Goal: Task Accomplishment & Management: Use online tool/utility

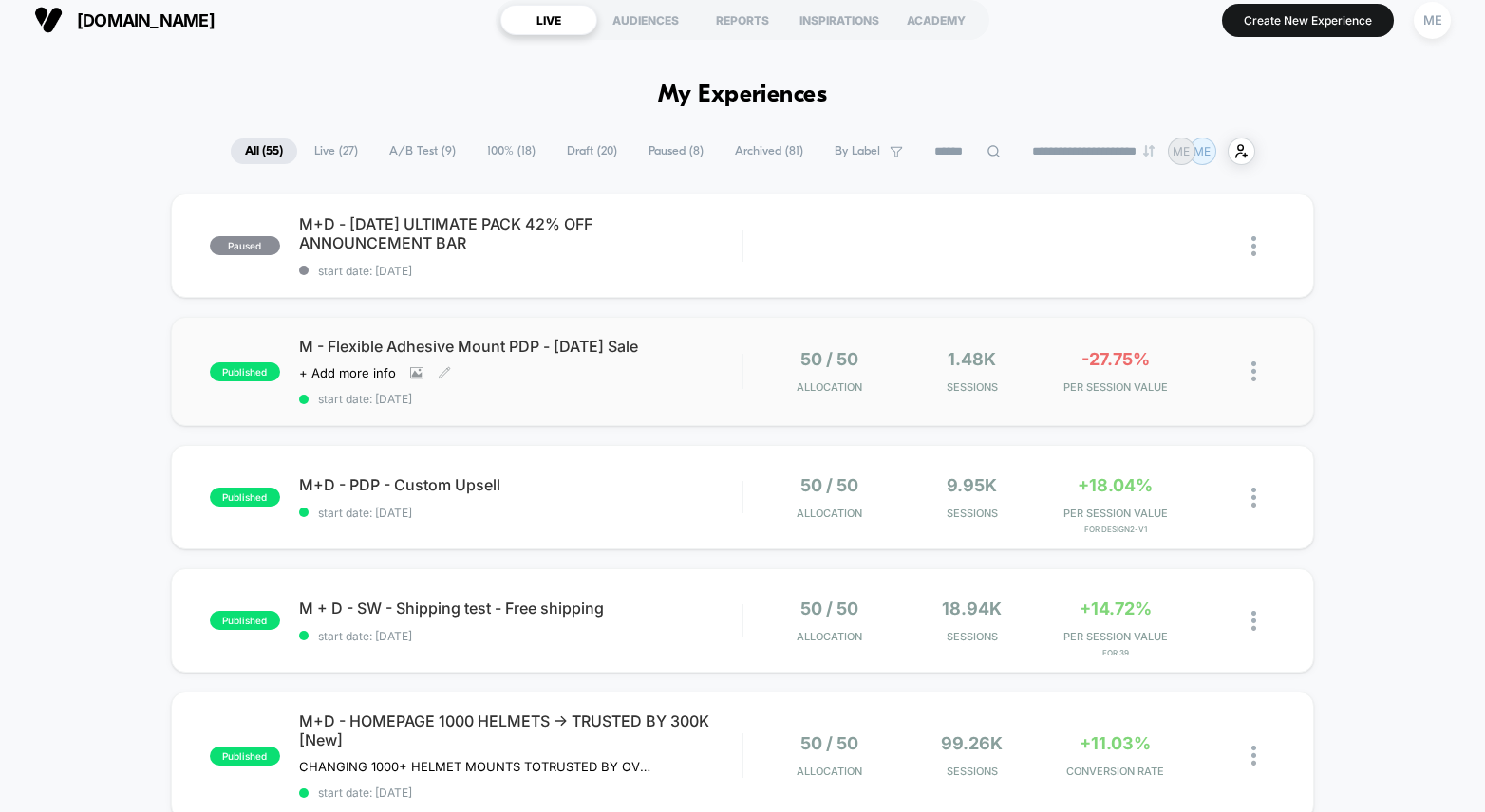
click at [721, 378] on div "M - Flexible Adhesive Mount PDP - [DATE] Sale Click to view images Click to edi…" at bounding box center [520, 371] width 443 height 69
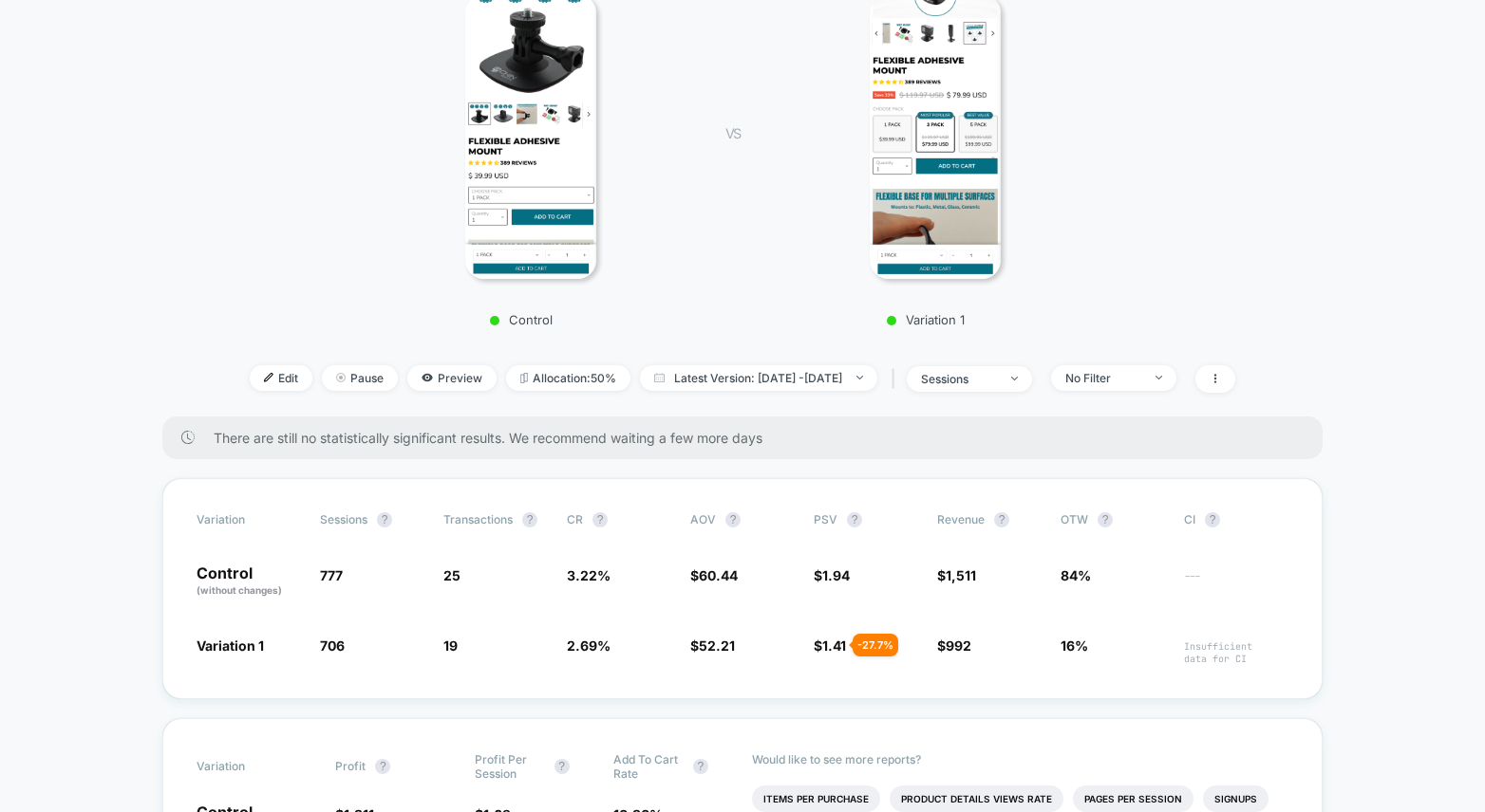
scroll to position [295, 0]
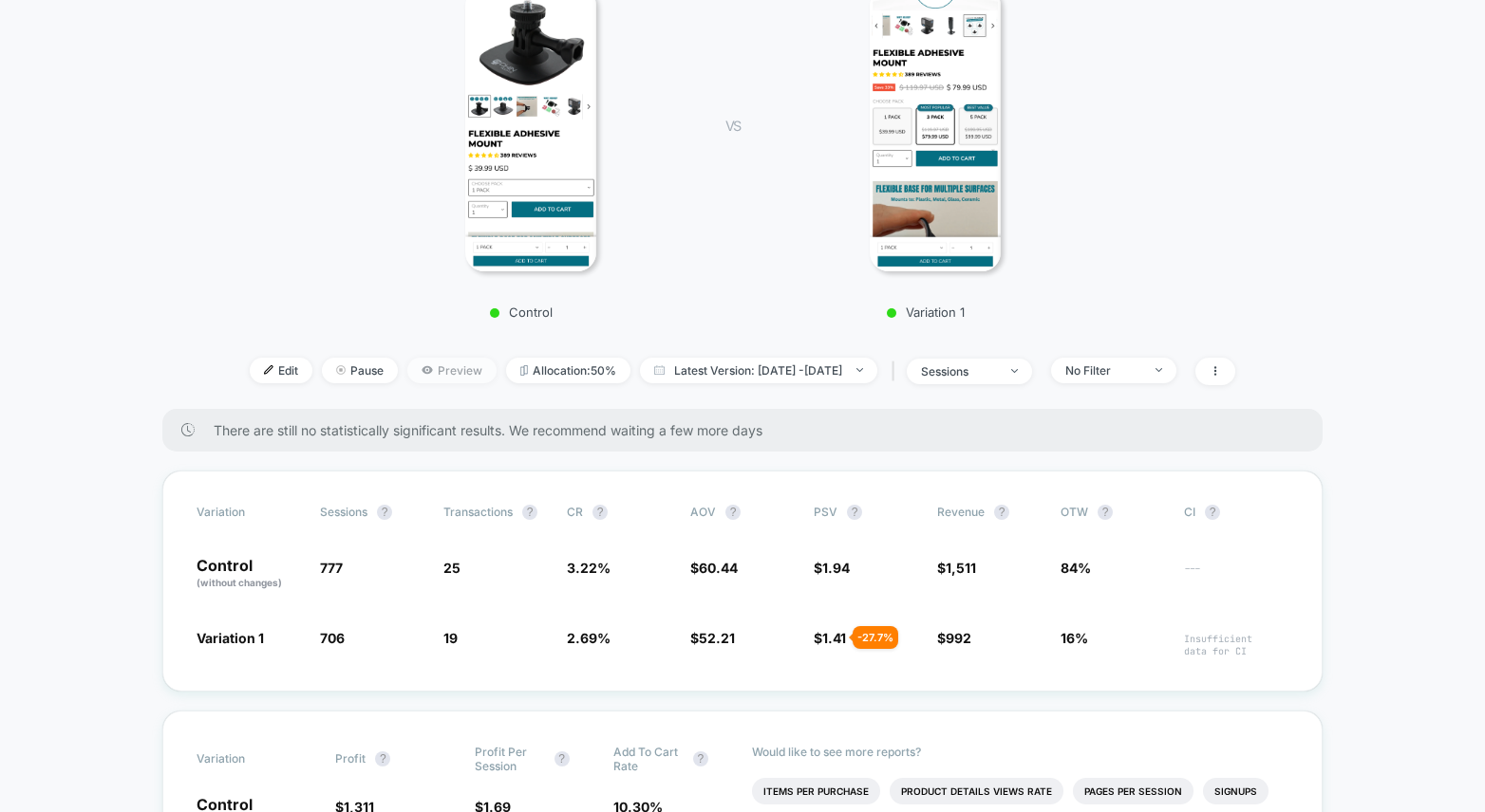
click at [432, 372] on span "Preview" at bounding box center [452, 371] width 89 height 25
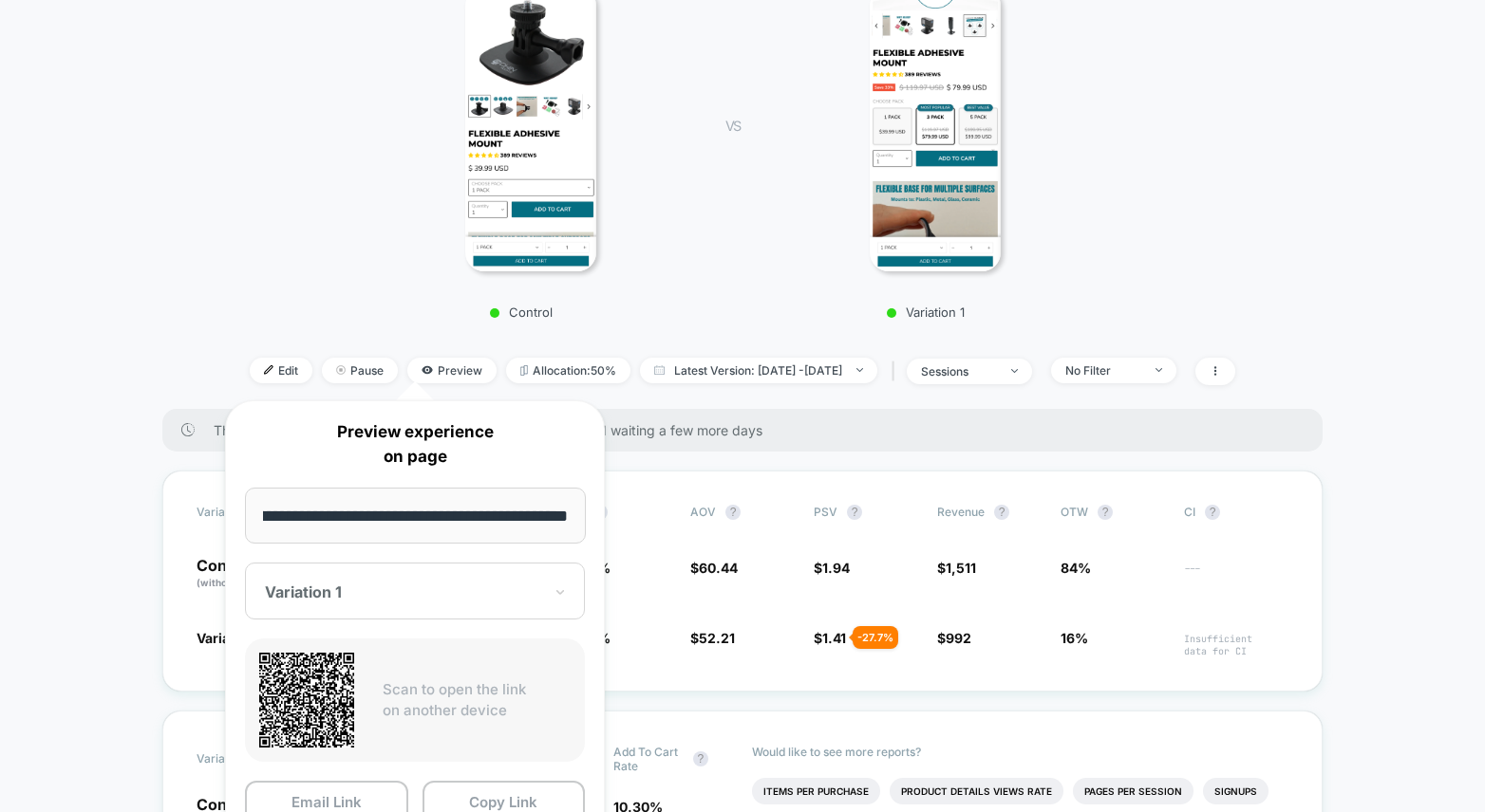
scroll to position [0, 0]
click at [412, 591] on div at bounding box center [404, 593] width 278 height 19
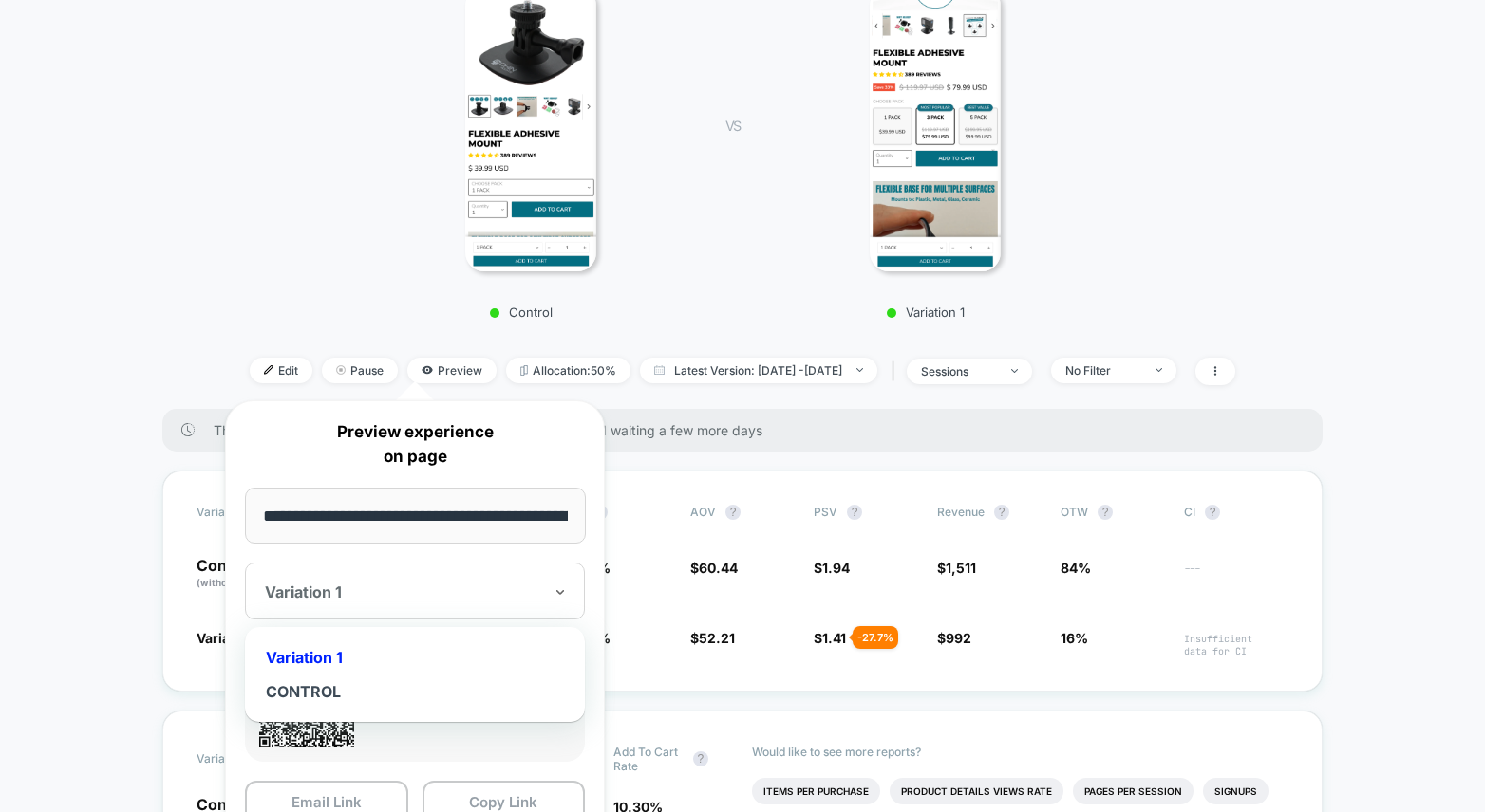
click at [326, 652] on div "Variation 1" at bounding box center [414, 657] width 321 height 34
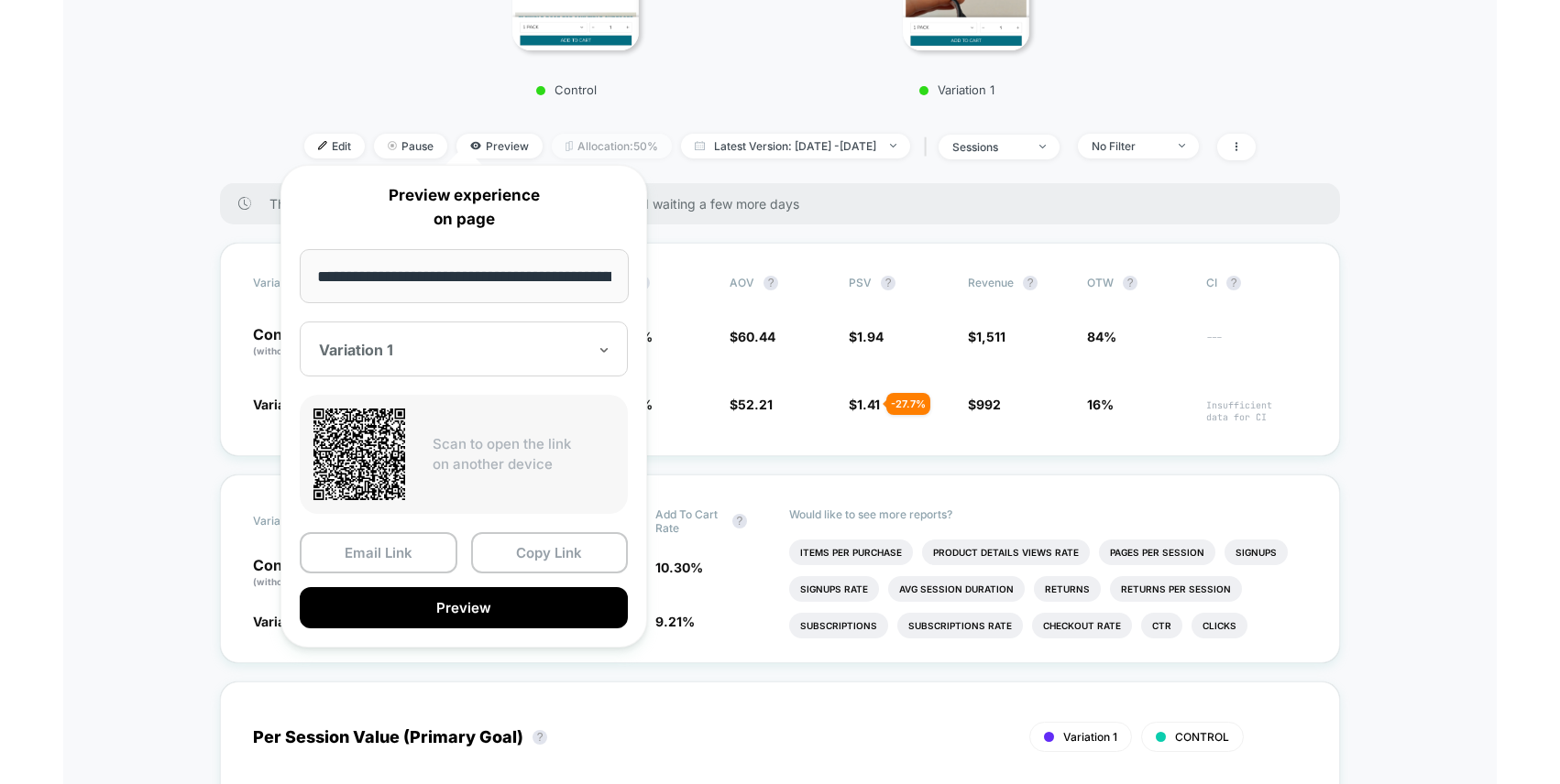
scroll to position [507, 0]
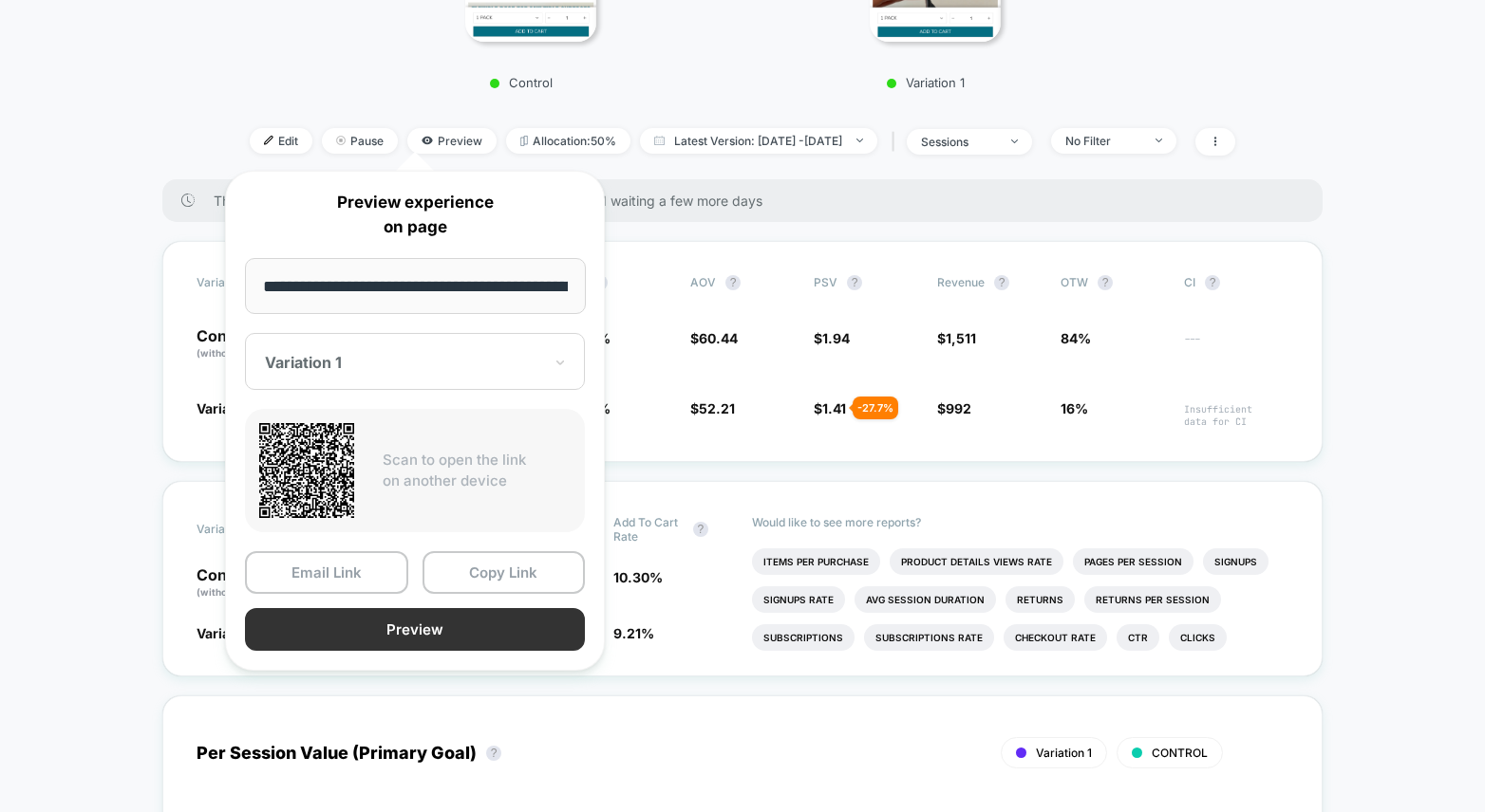
click at [415, 630] on button "Preview" at bounding box center [414, 630] width 340 height 43
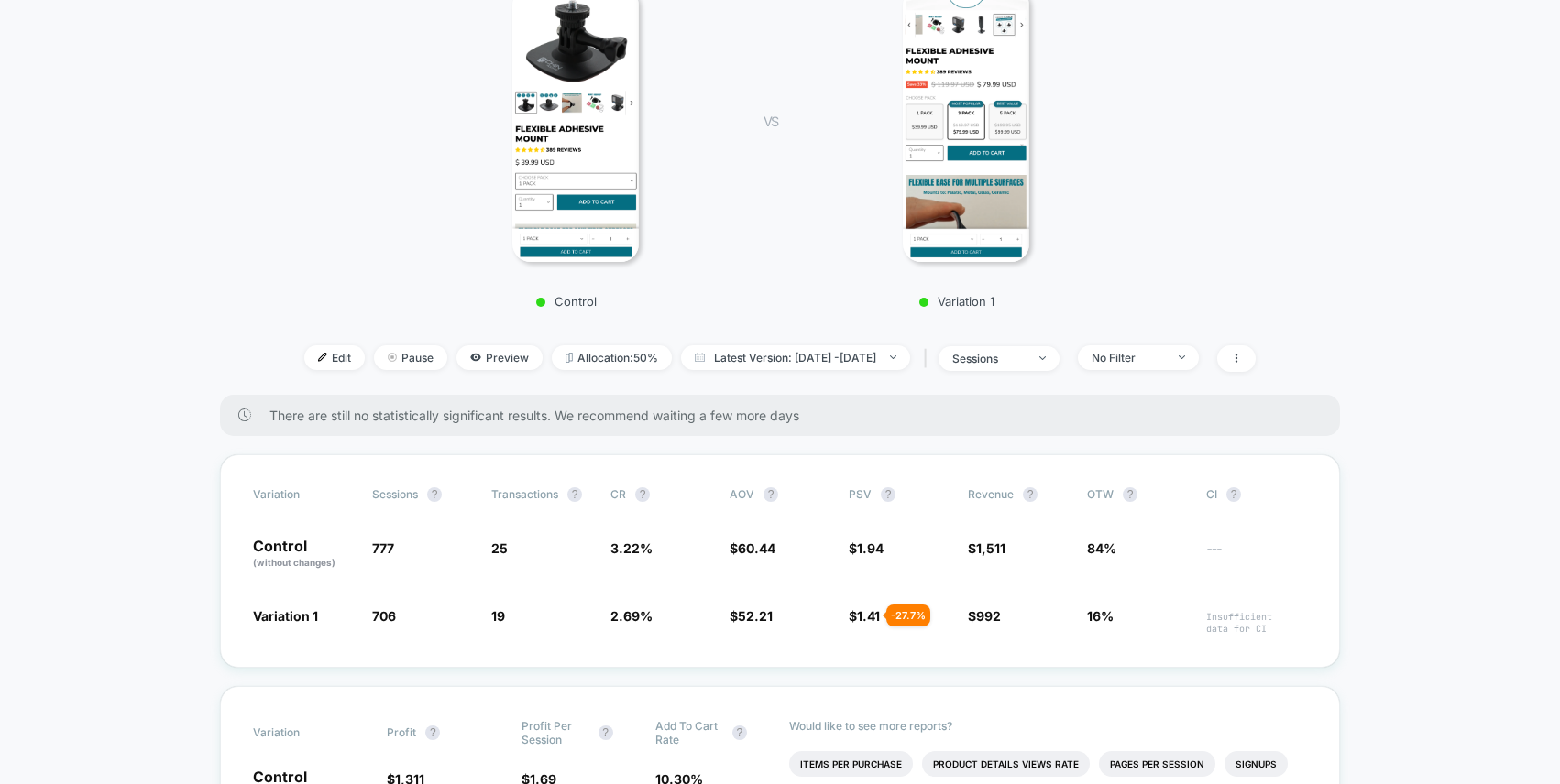
scroll to position [290, 0]
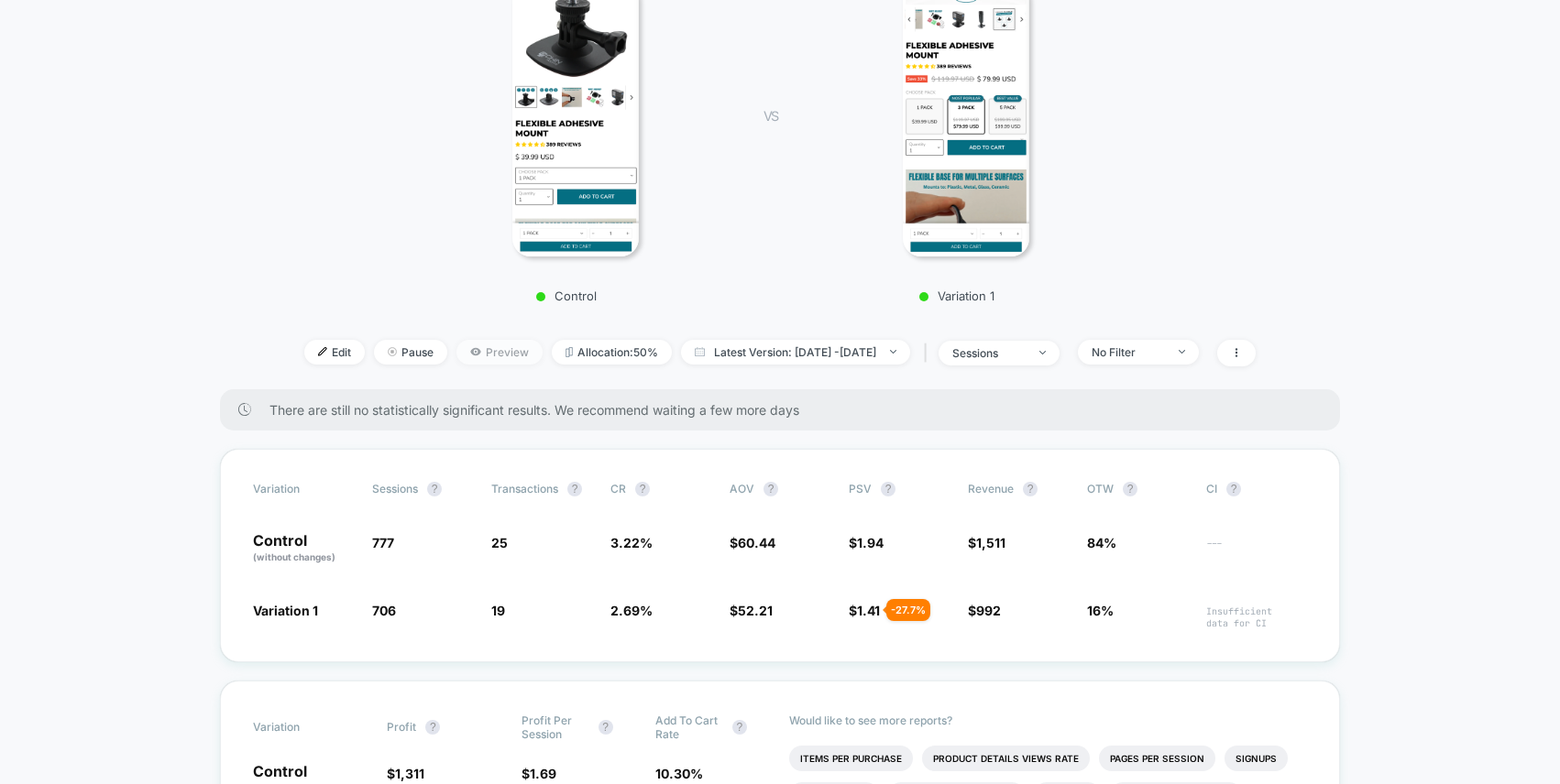
click at [475, 351] on icon at bounding box center [476, 352] width 2 height 2
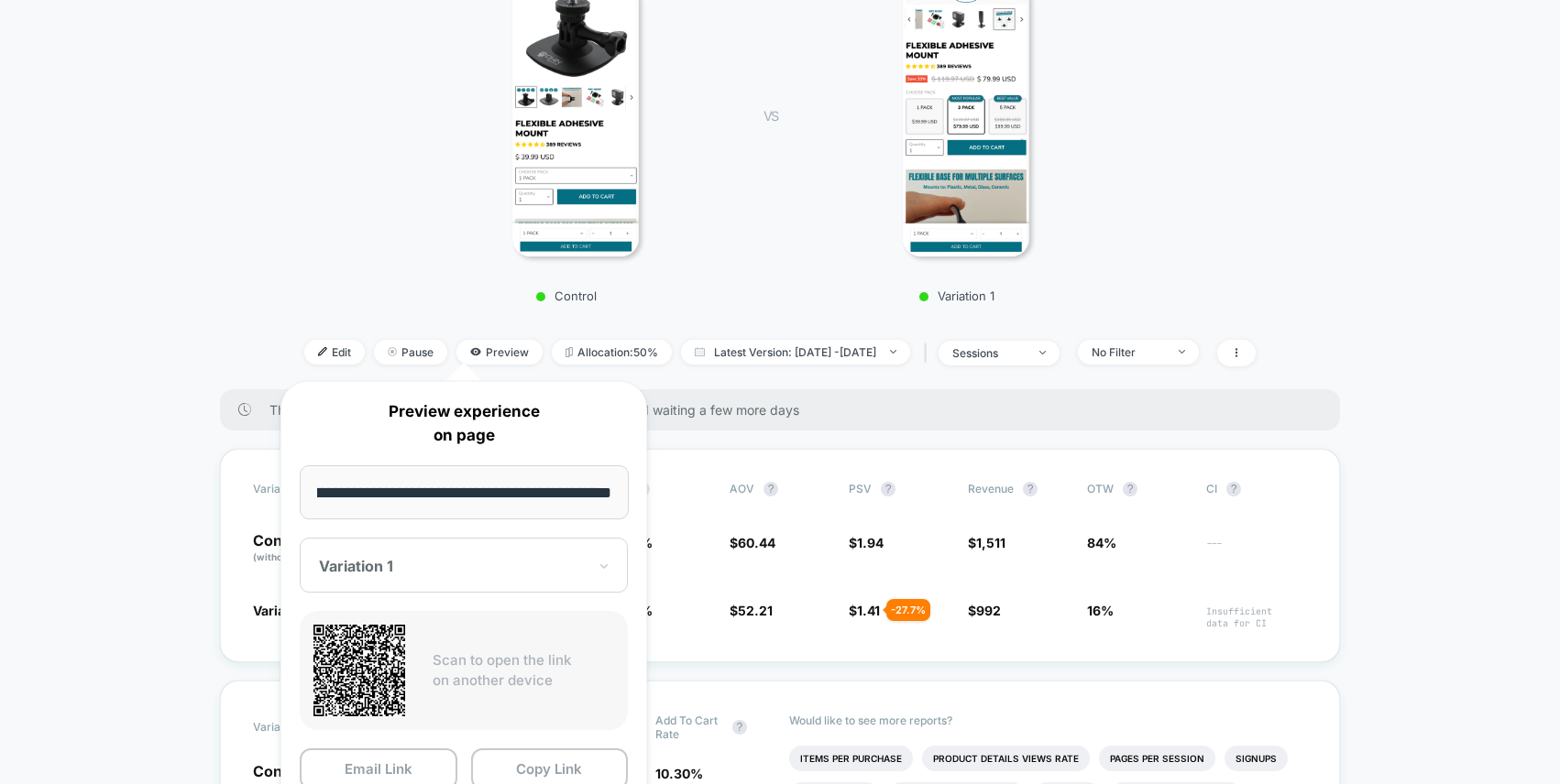
scroll to position [0, 0]
click at [416, 580] on div "Variation 1" at bounding box center [464, 565] width 328 height 55
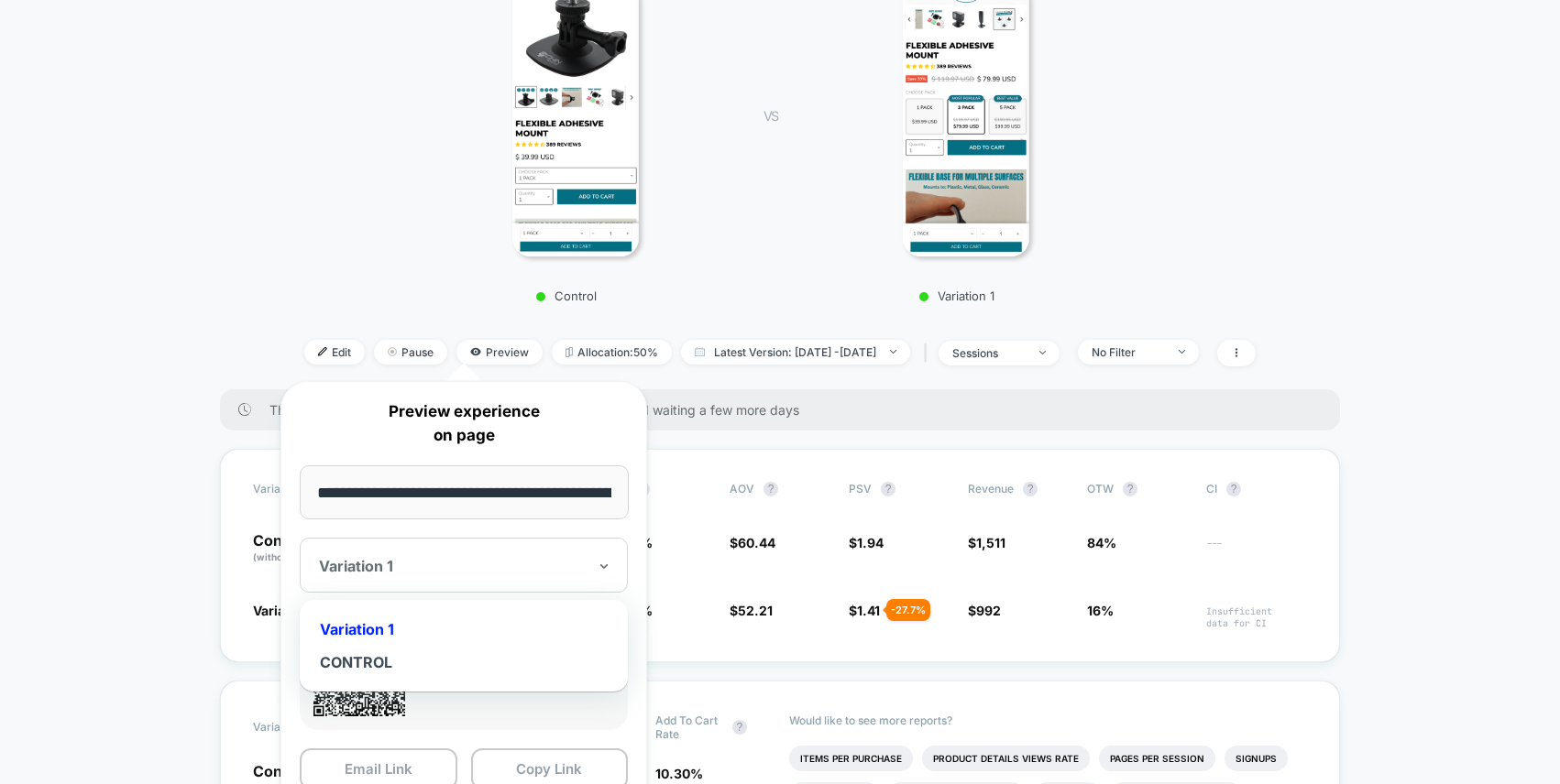
click at [387, 629] on div "Variation 1" at bounding box center [464, 629] width 310 height 33
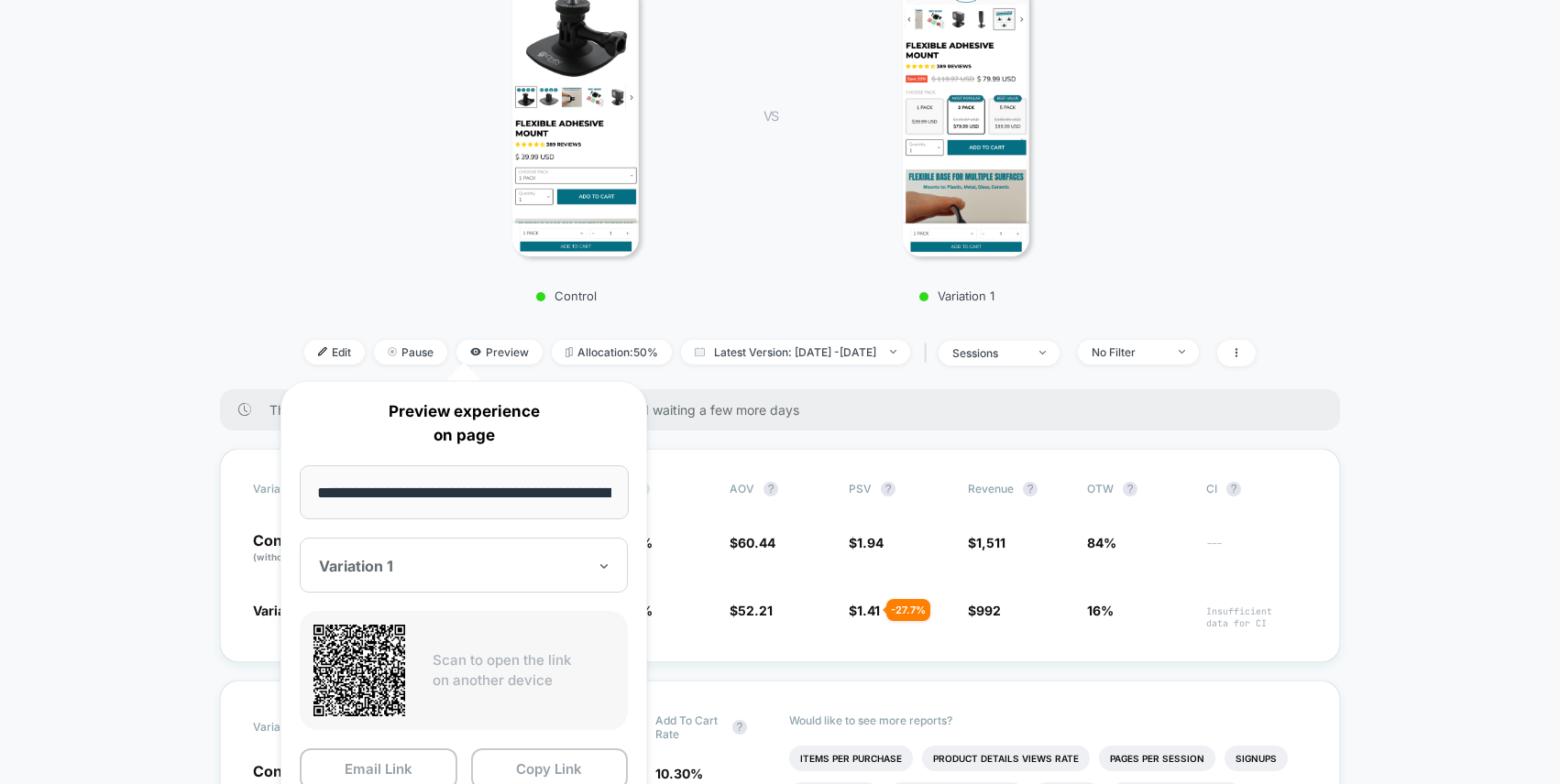
click at [400, 570] on div at bounding box center [453, 567] width 268 height 19
click at [400, 577] on div "Variation 1" at bounding box center [464, 565] width 328 height 55
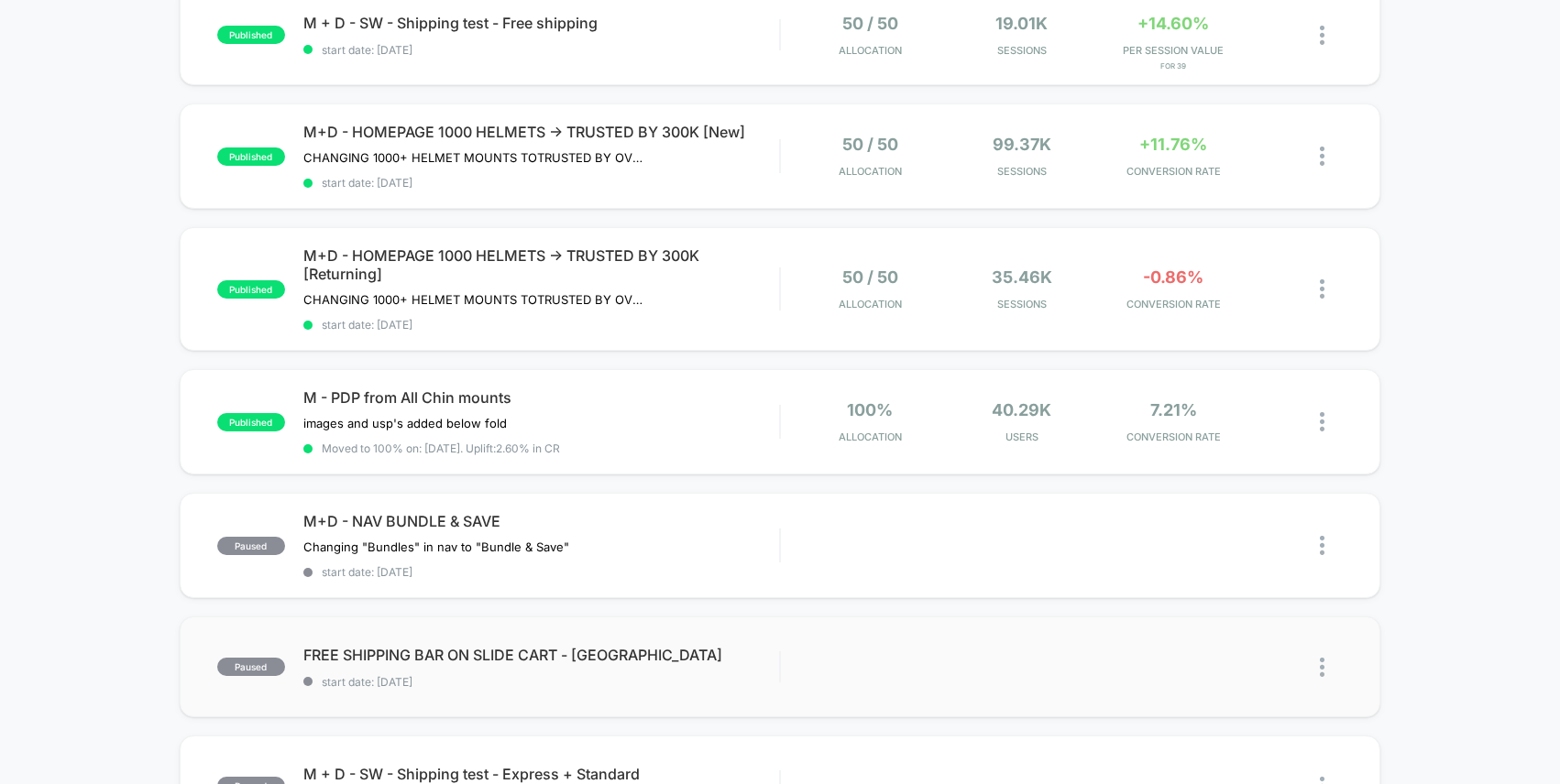
scroll to position [472, 0]
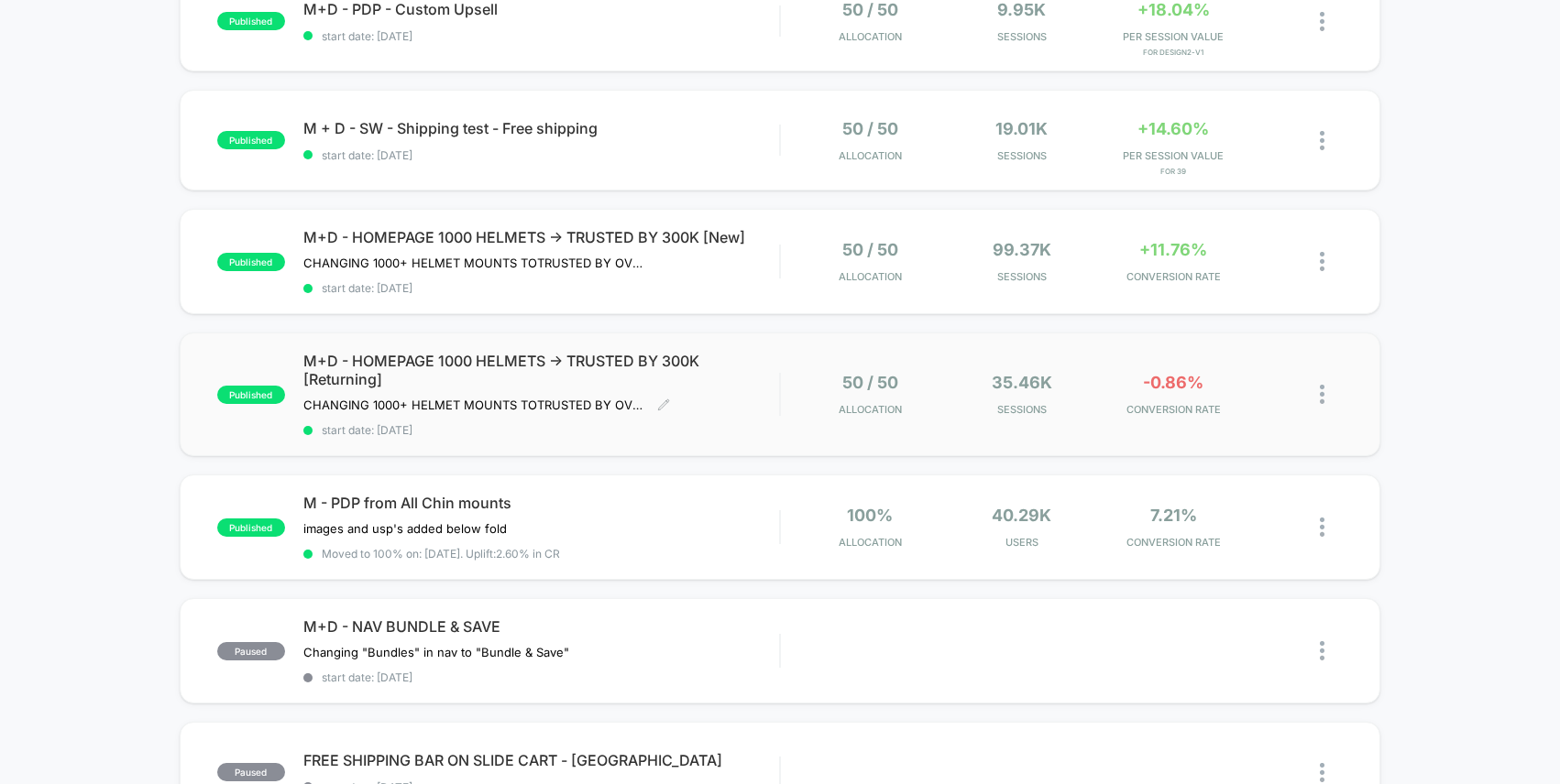
click at [755, 388] on div "M+D - HOMEPAGE 1000 HELMETS -> TRUSTED BY 300K [Returning] CHANGING 1000+ HELME…" at bounding box center [542, 394] width 477 height 85
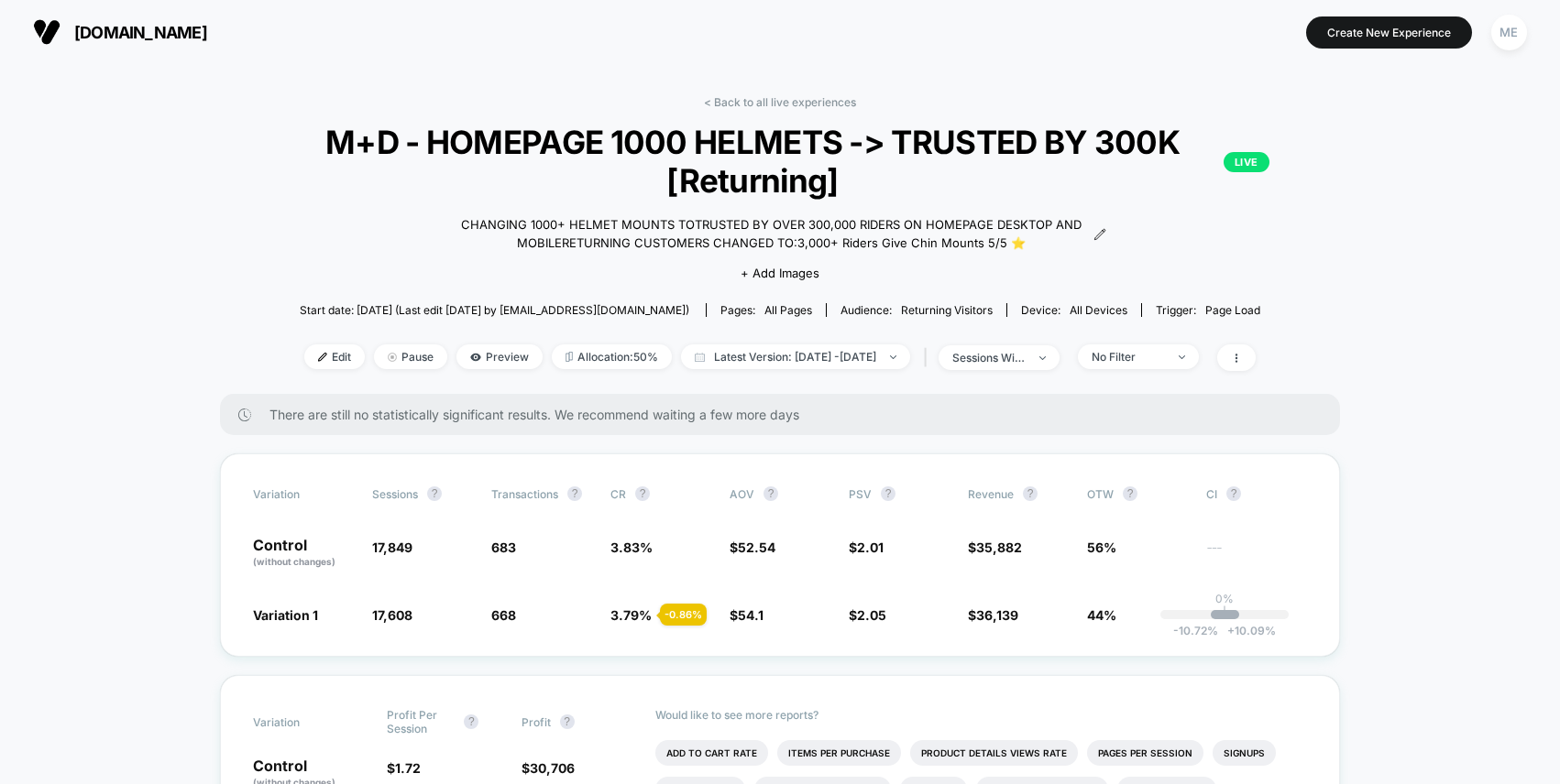
click at [760, 111] on div "< Back to all live experiences M+D - HOMEPAGE 1000 HELMETS -> TRUSTED BY 300K […" at bounding box center [780, 244] width 1088 height 299
click at [765, 102] on link "< Back to all live experiences" at bounding box center [780, 102] width 152 height 14
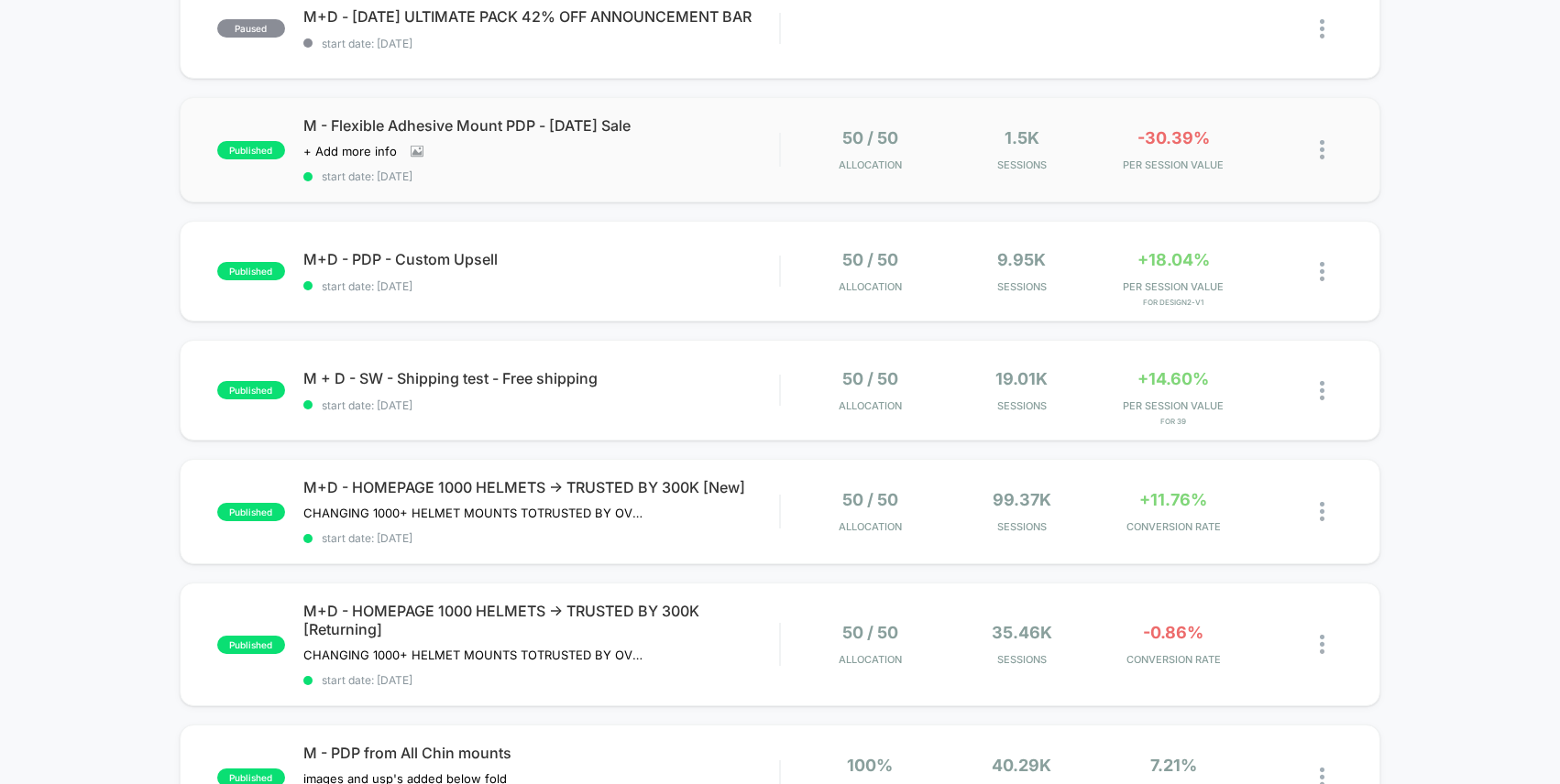
scroll to position [229, 0]
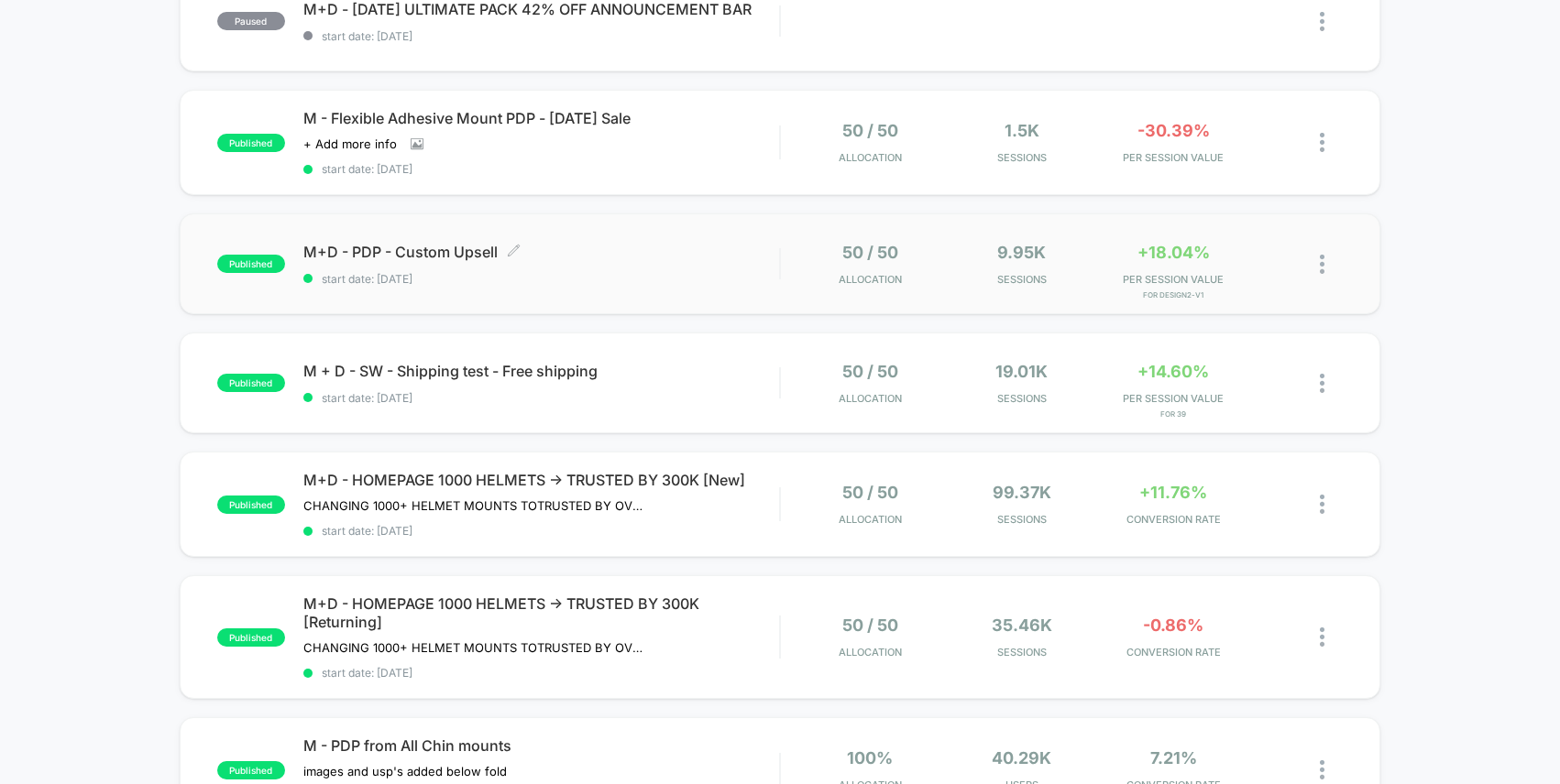
click at [637, 272] on span "start date: [DATE]" at bounding box center [542, 278] width 477 height 14
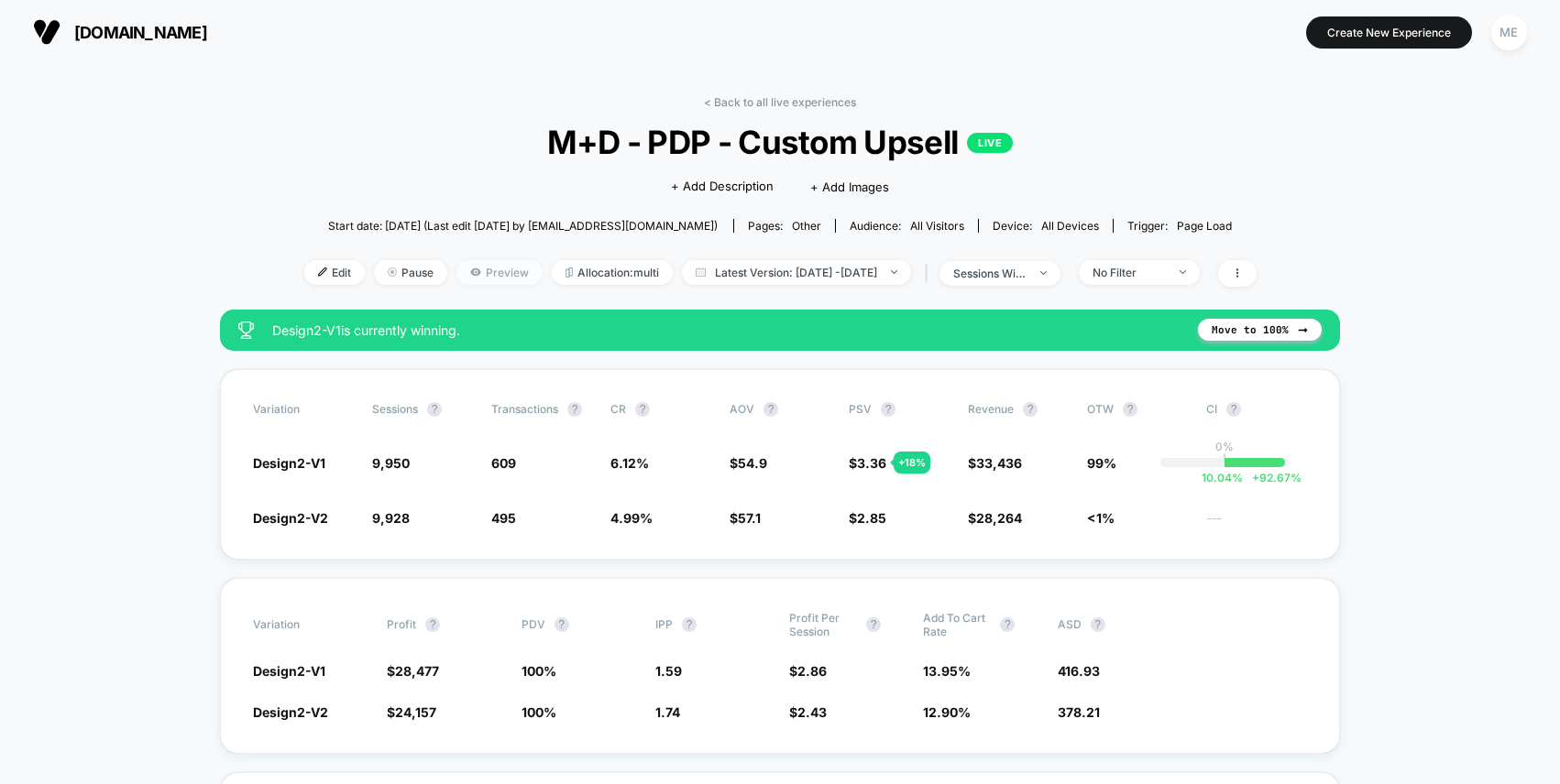
click at [475, 270] on span "Preview" at bounding box center [499, 273] width 86 height 24
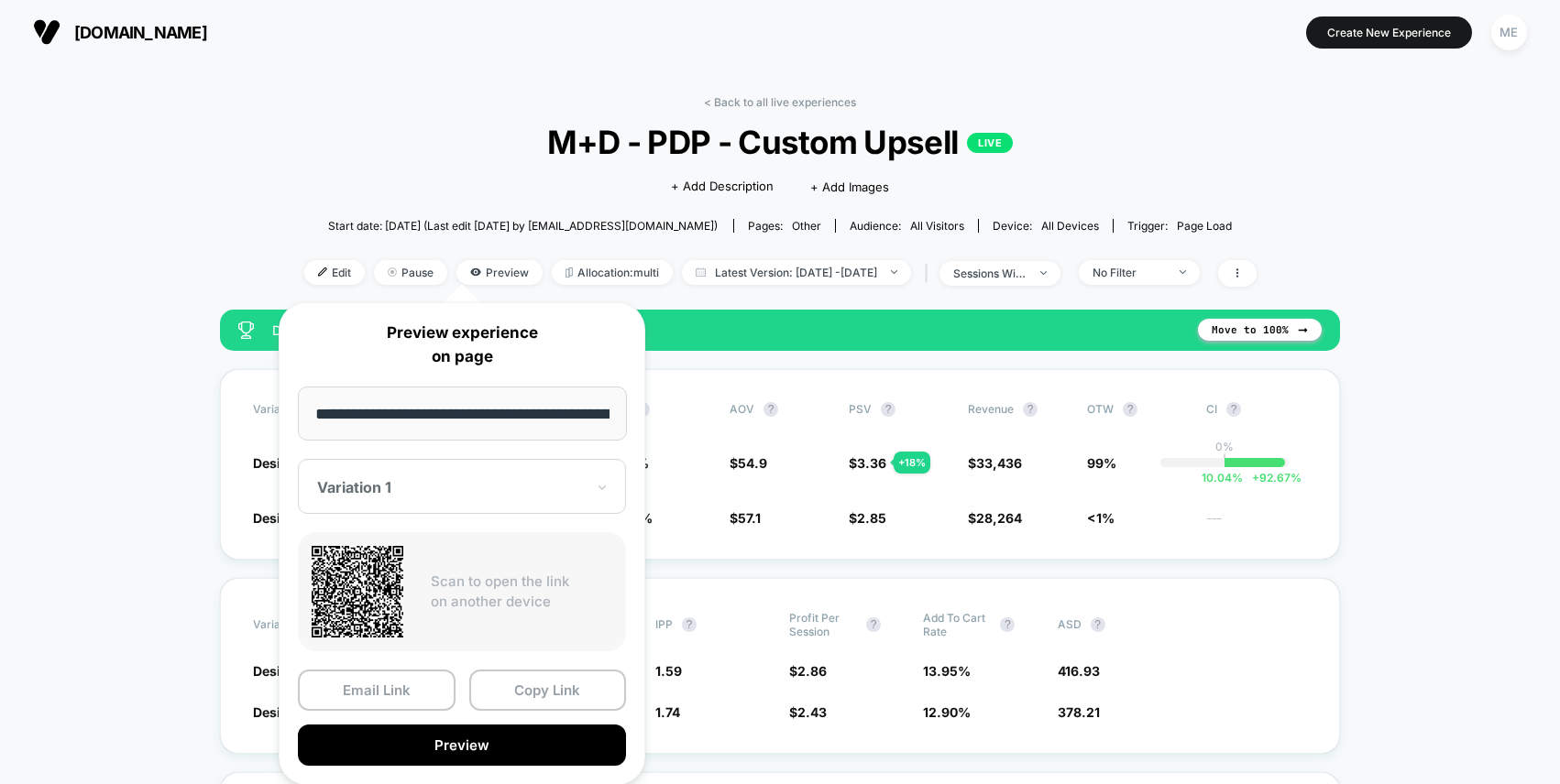
click at [416, 487] on div at bounding box center [451, 488] width 268 height 19
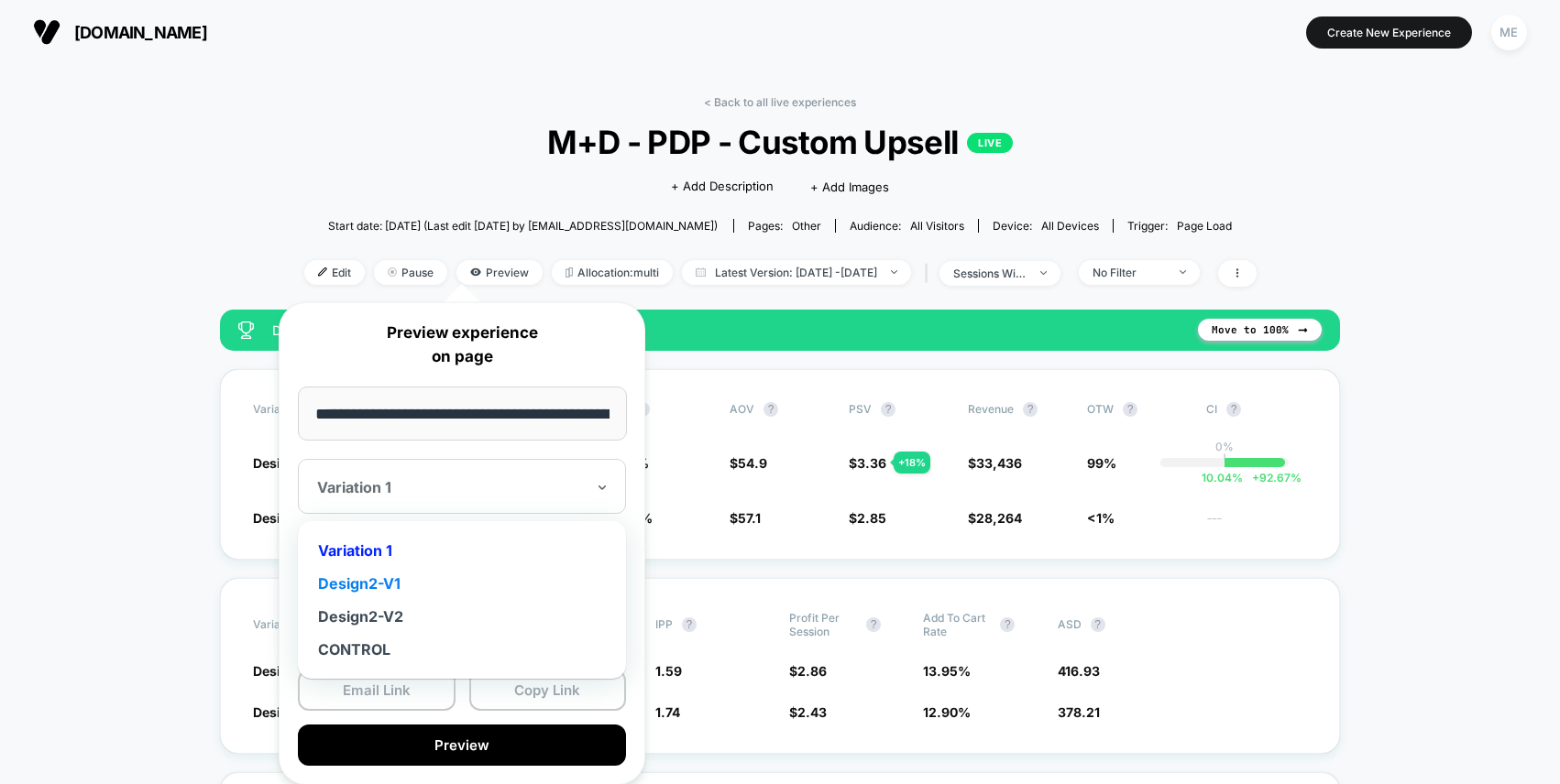
click at [396, 587] on div "Design2-V1" at bounding box center [462, 583] width 310 height 33
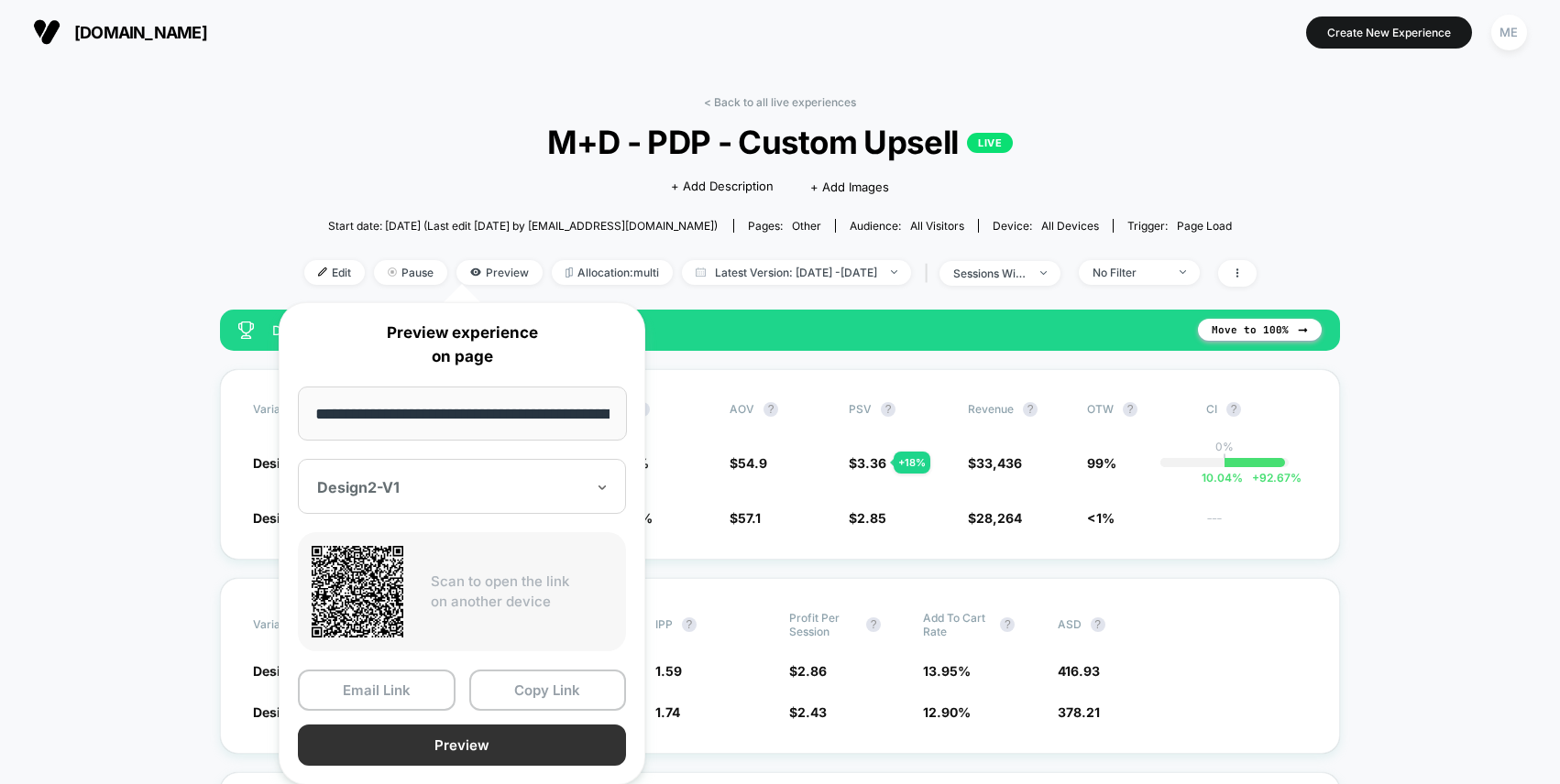
click at [484, 741] on button "Preview" at bounding box center [462, 746] width 328 height 41
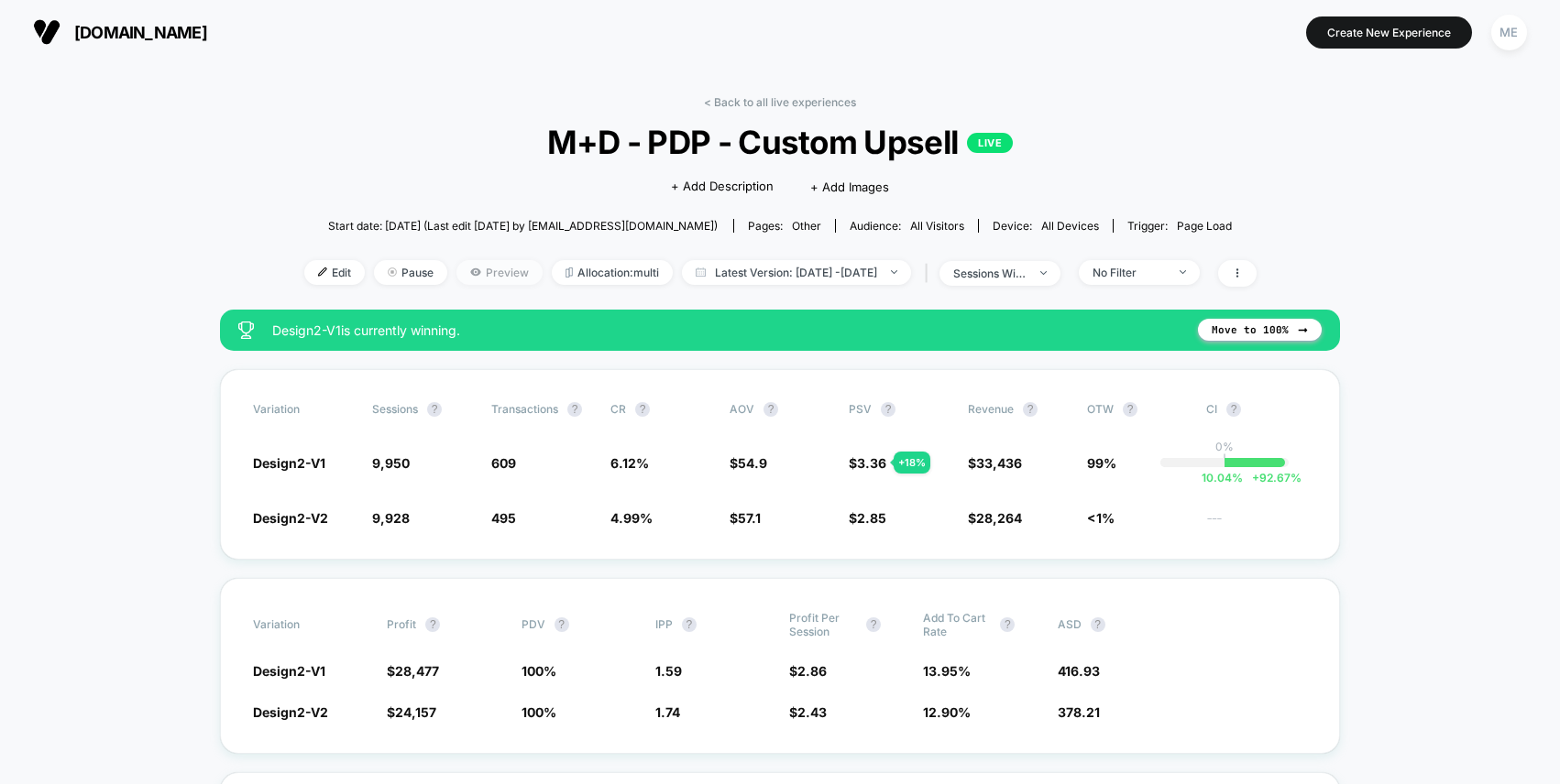
click at [460, 273] on span "Preview" at bounding box center [499, 273] width 86 height 24
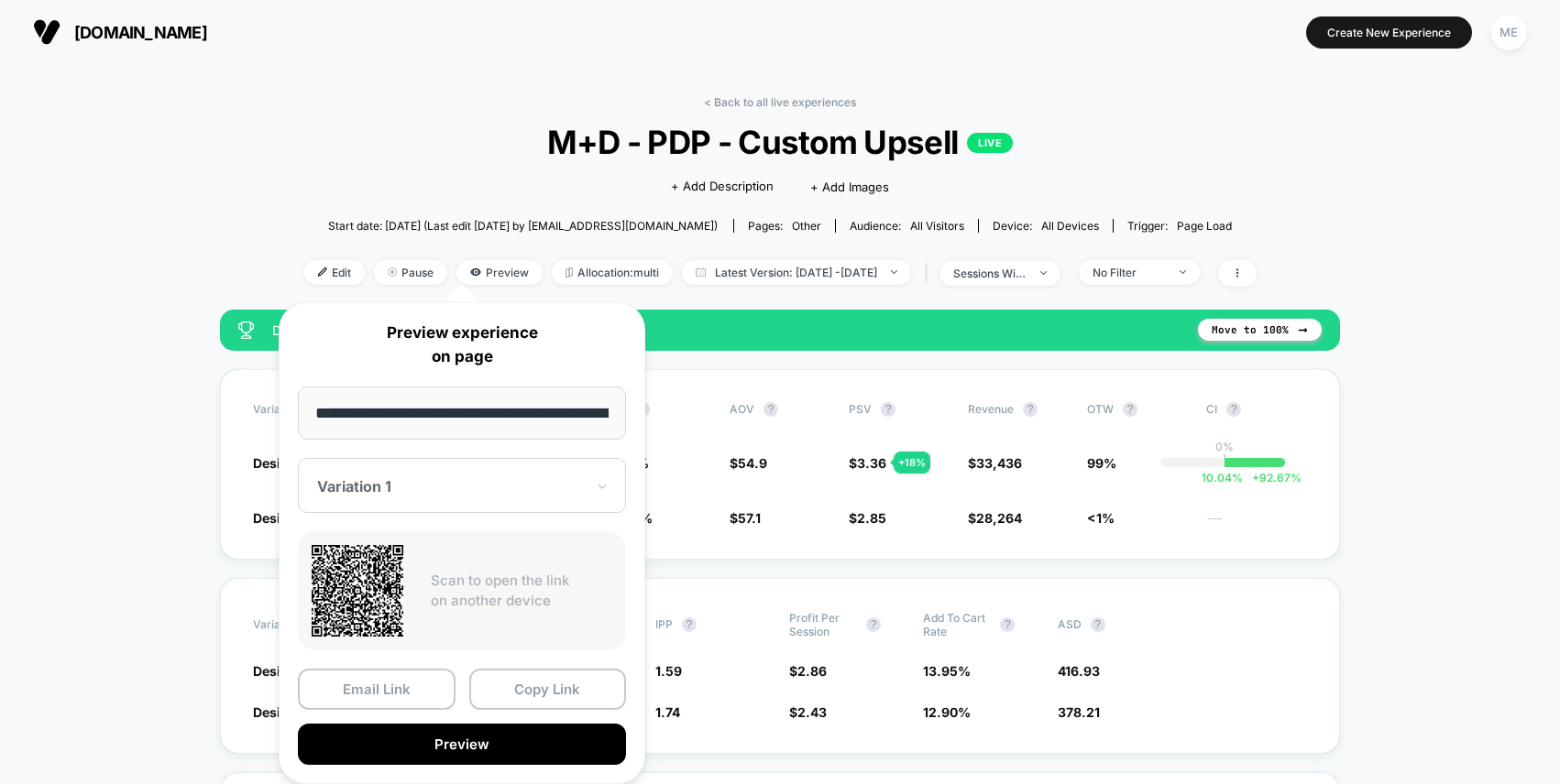
scroll to position [0, 289]
click at [486, 488] on div at bounding box center [451, 488] width 268 height 19
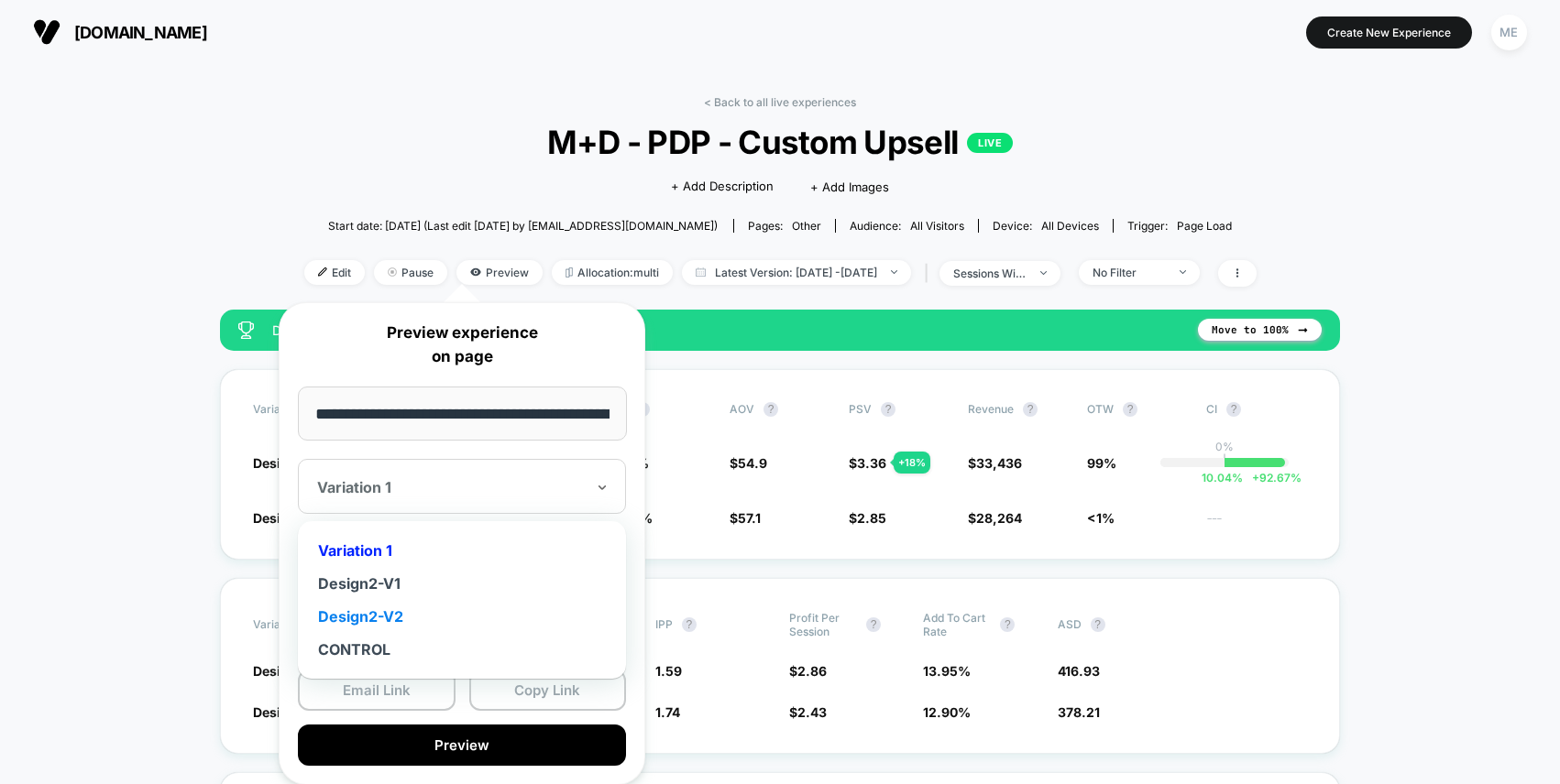
click at [396, 611] on div "Design2-V2" at bounding box center [462, 616] width 310 height 33
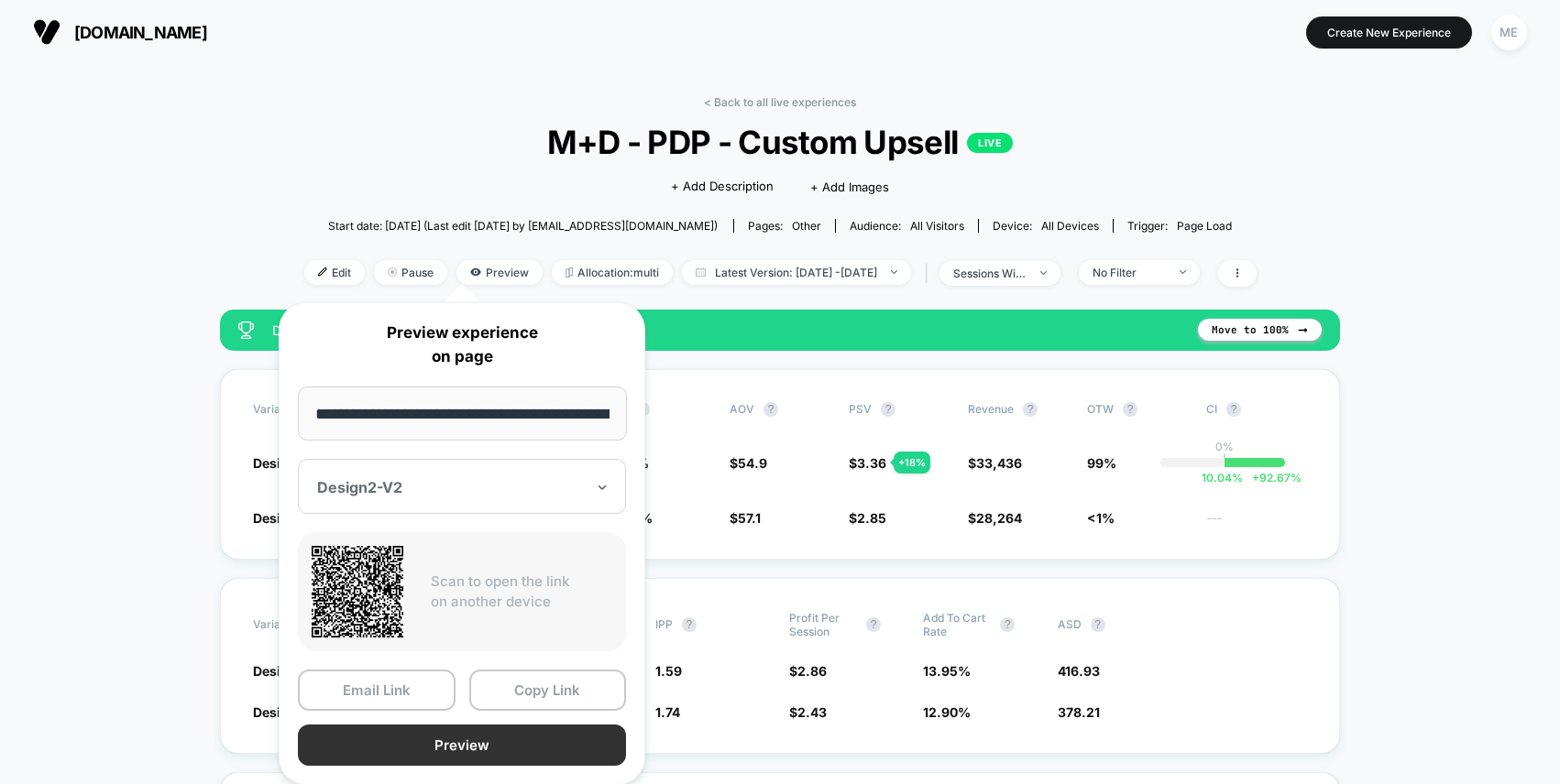
click at [475, 742] on button "Preview" at bounding box center [462, 746] width 328 height 41
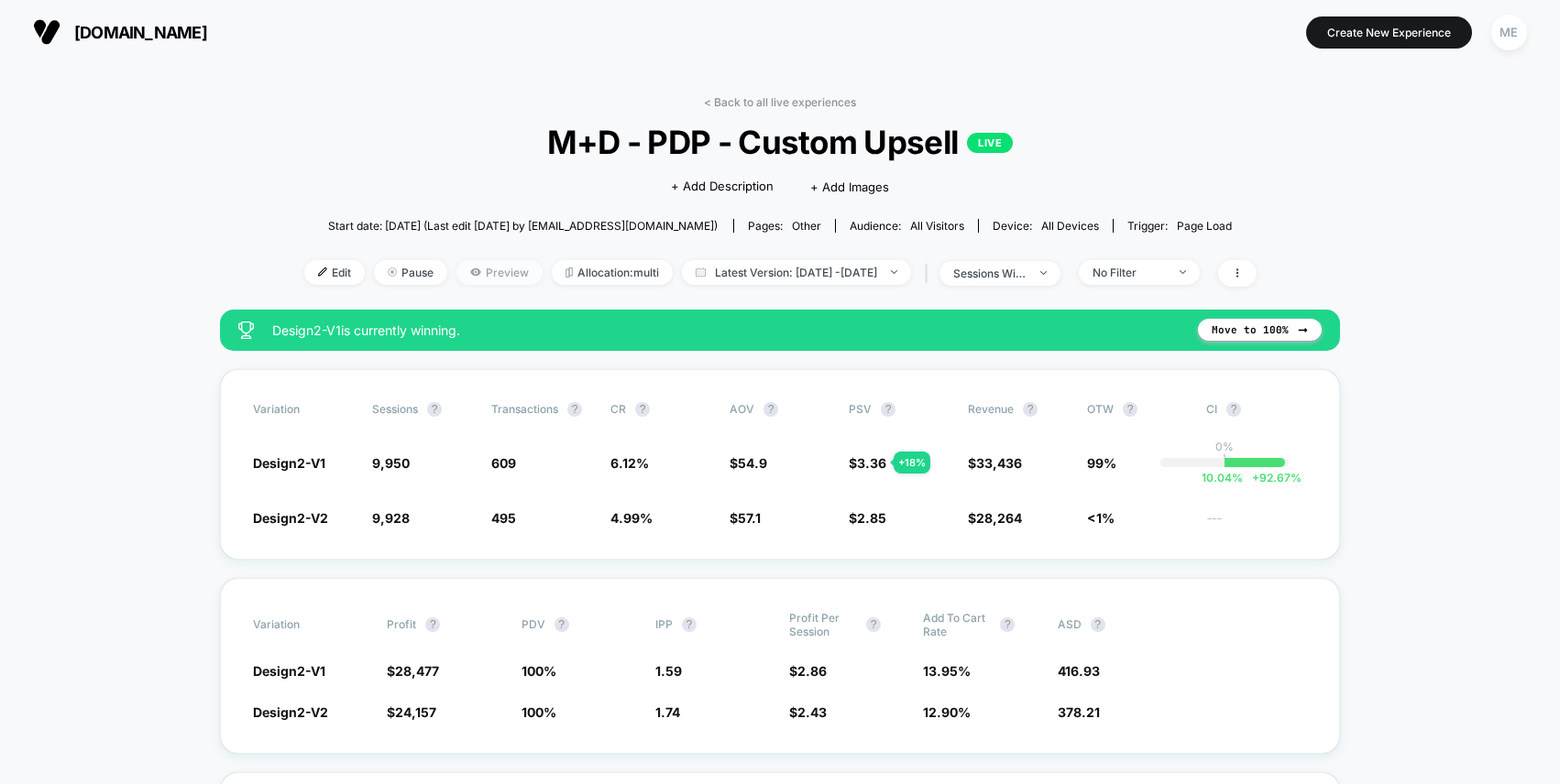
click at [456, 274] on span "Preview" at bounding box center [499, 273] width 86 height 24
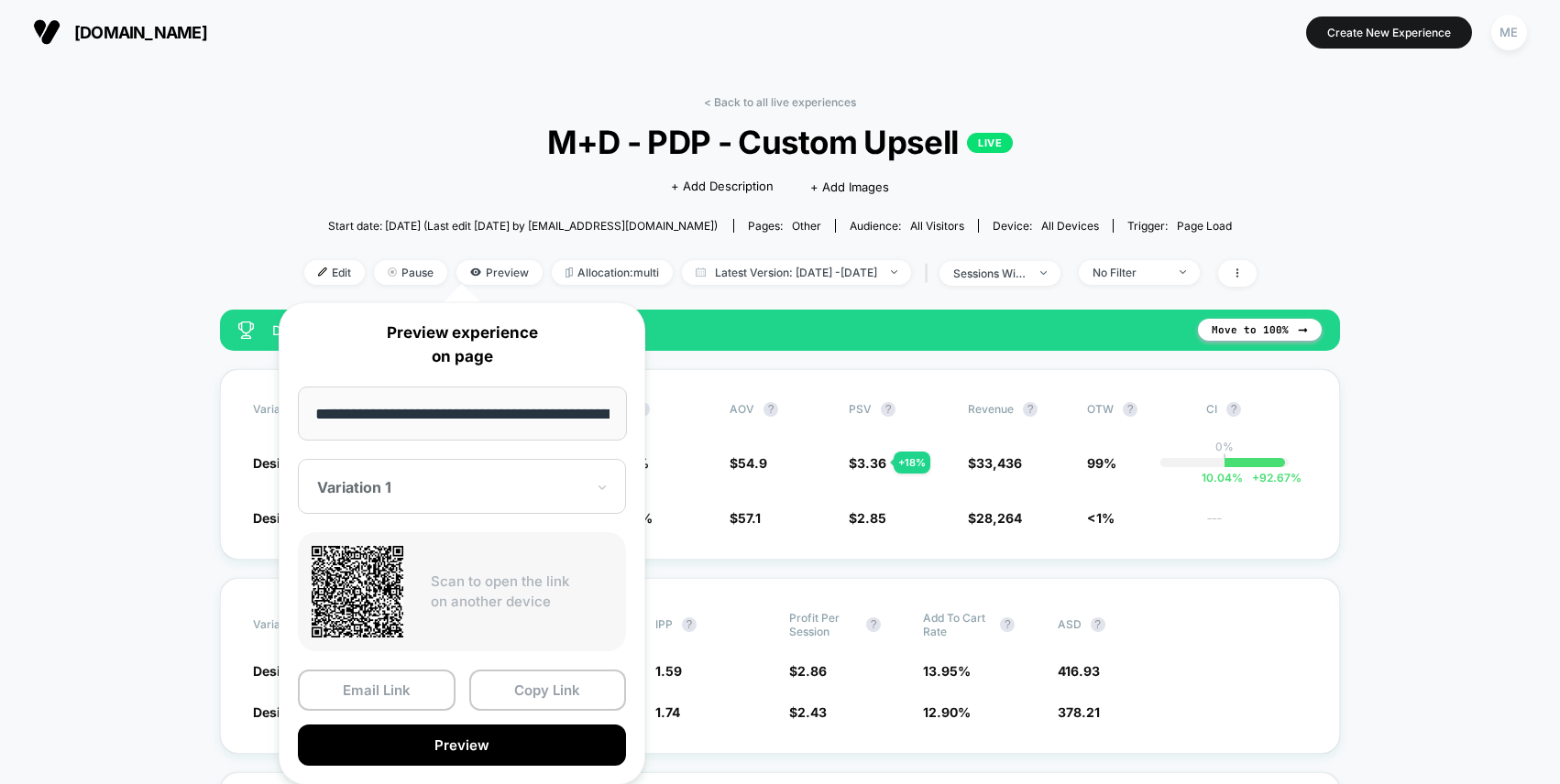
click at [424, 483] on div at bounding box center [451, 488] width 268 height 19
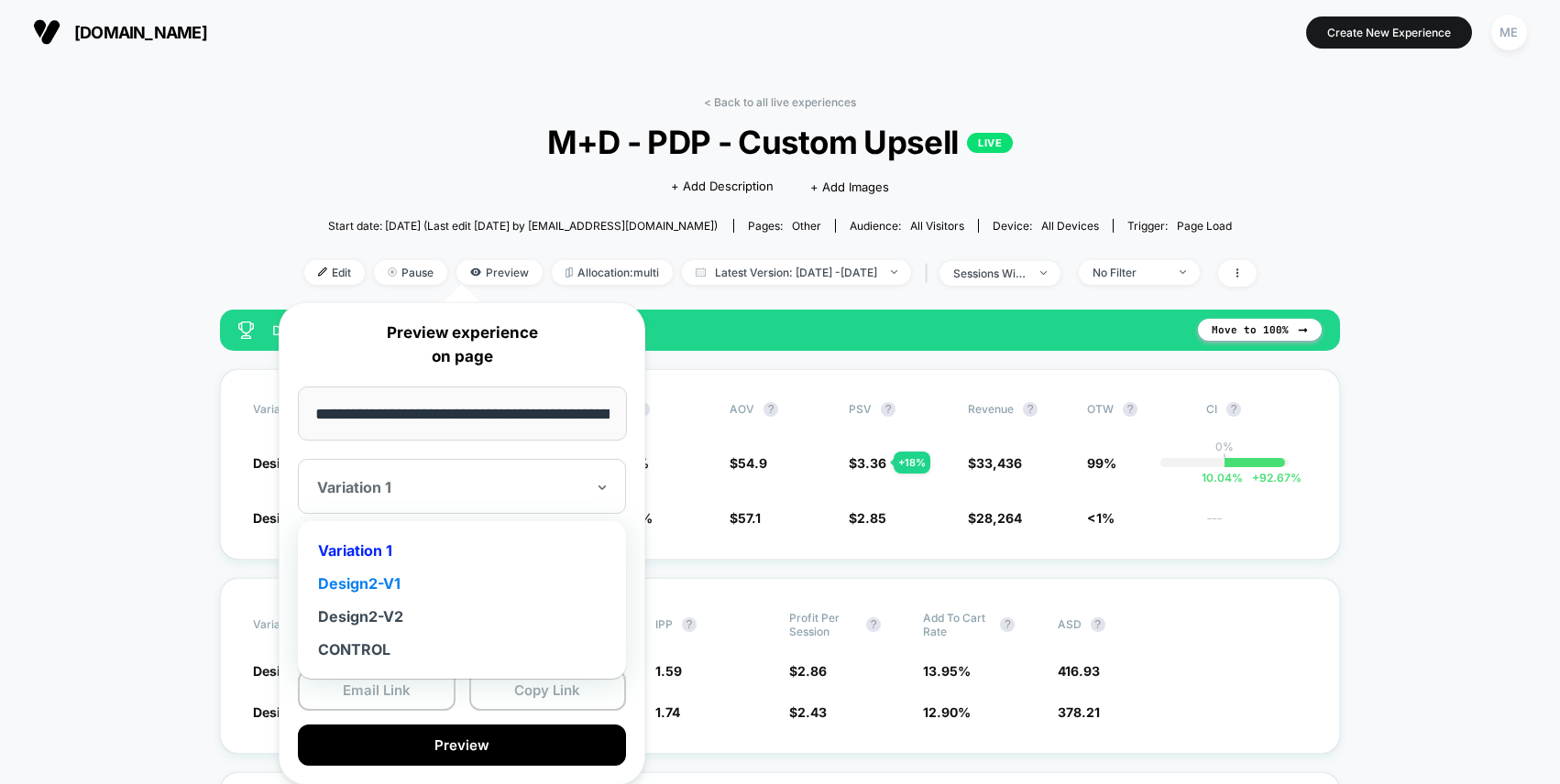
click at [388, 585] on div "Design2-V1" at bounding box center [462, 583] width 310 height 33
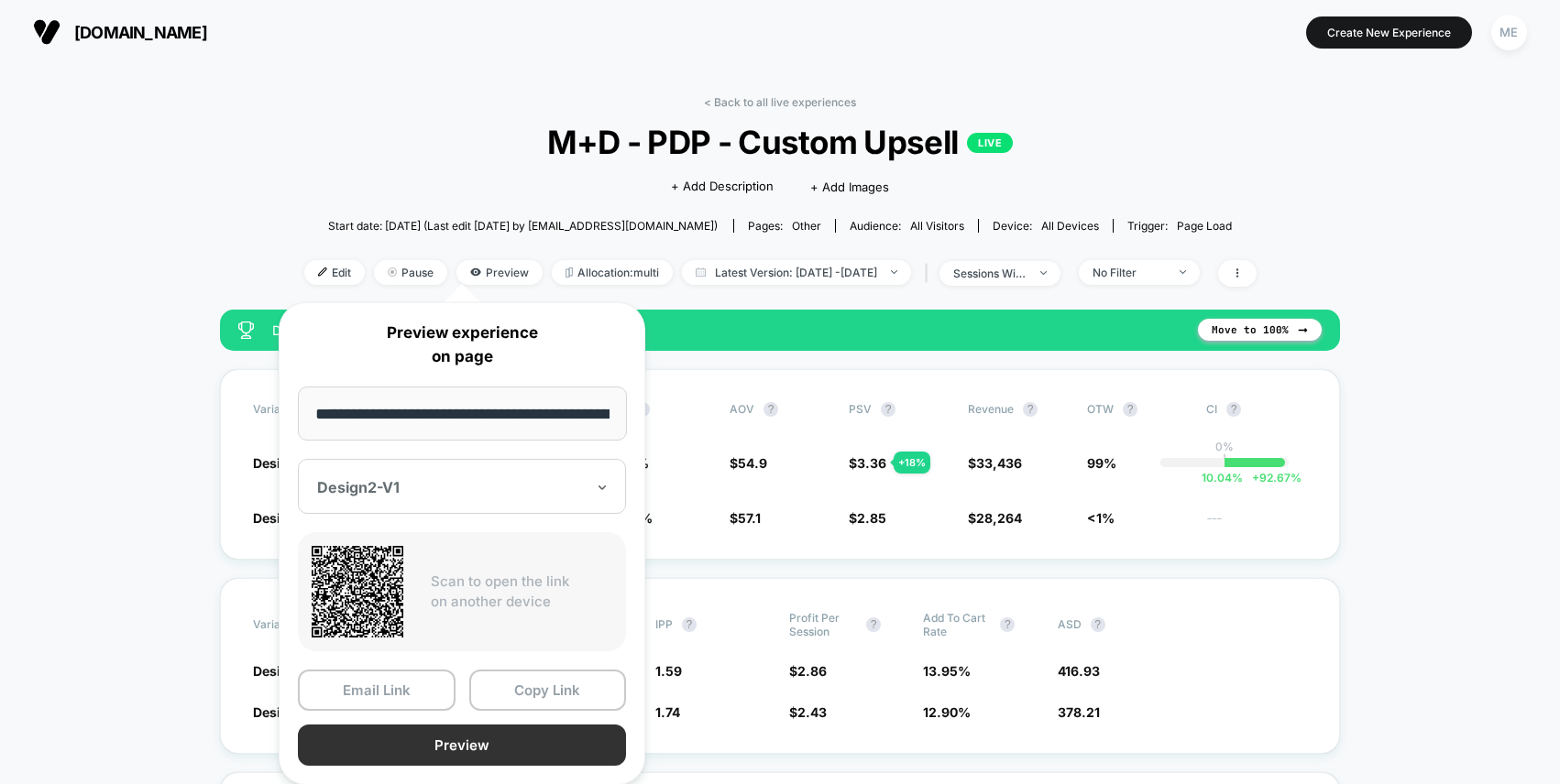
click at [490, 741] on button "Preview" at bounding box center [462, 746] width 328 height 41
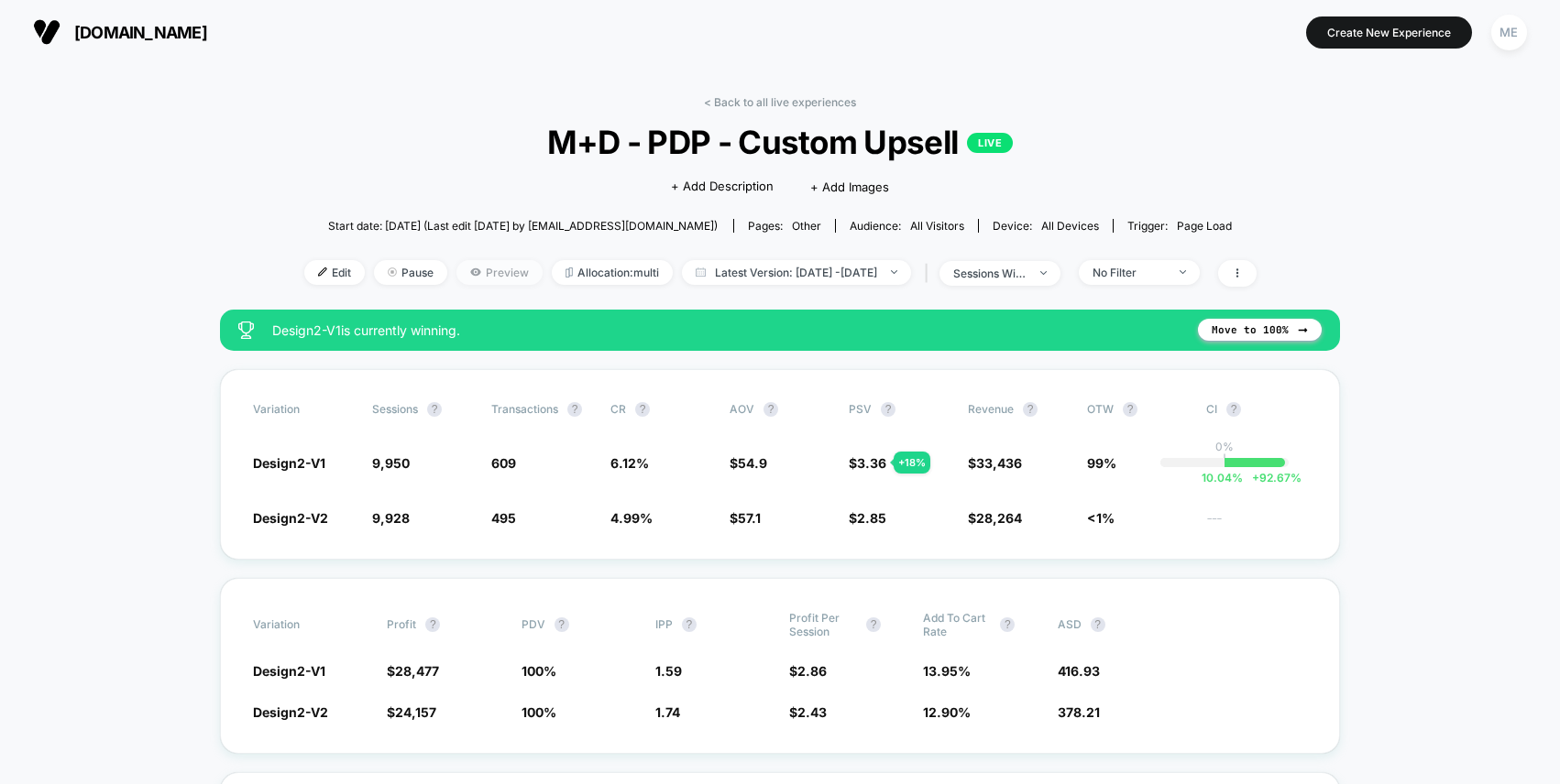
click at [477, 279] on span "Preview" at bounding box center [499, 273] width 86 height 24
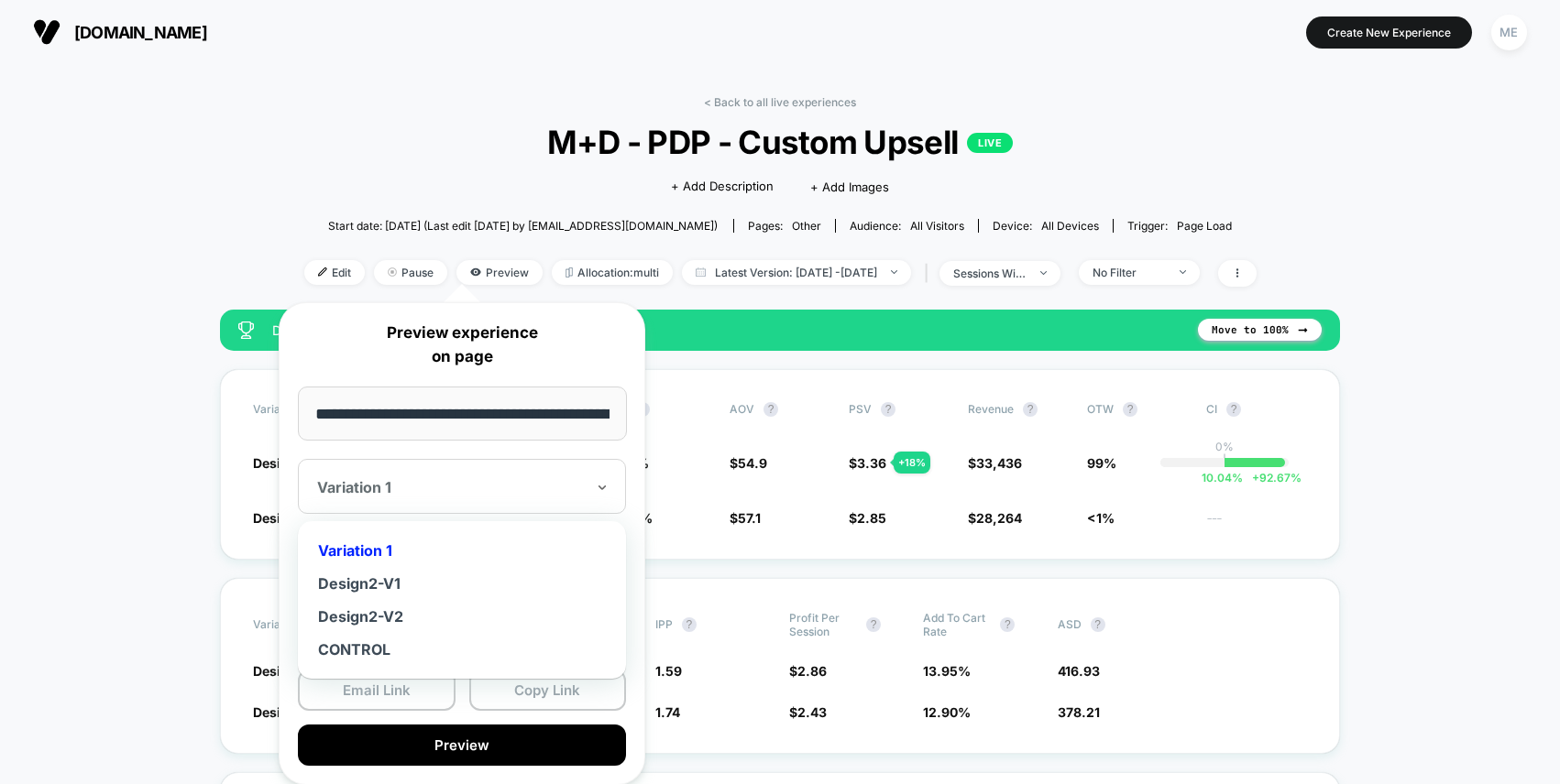
click at [429, 497] on div "Variation 1" at bounding box center [462, 486] width 328 height 55
click at [399, 613] on div "Design2-V2" at bounding box center [462, 616] width 310 height 33
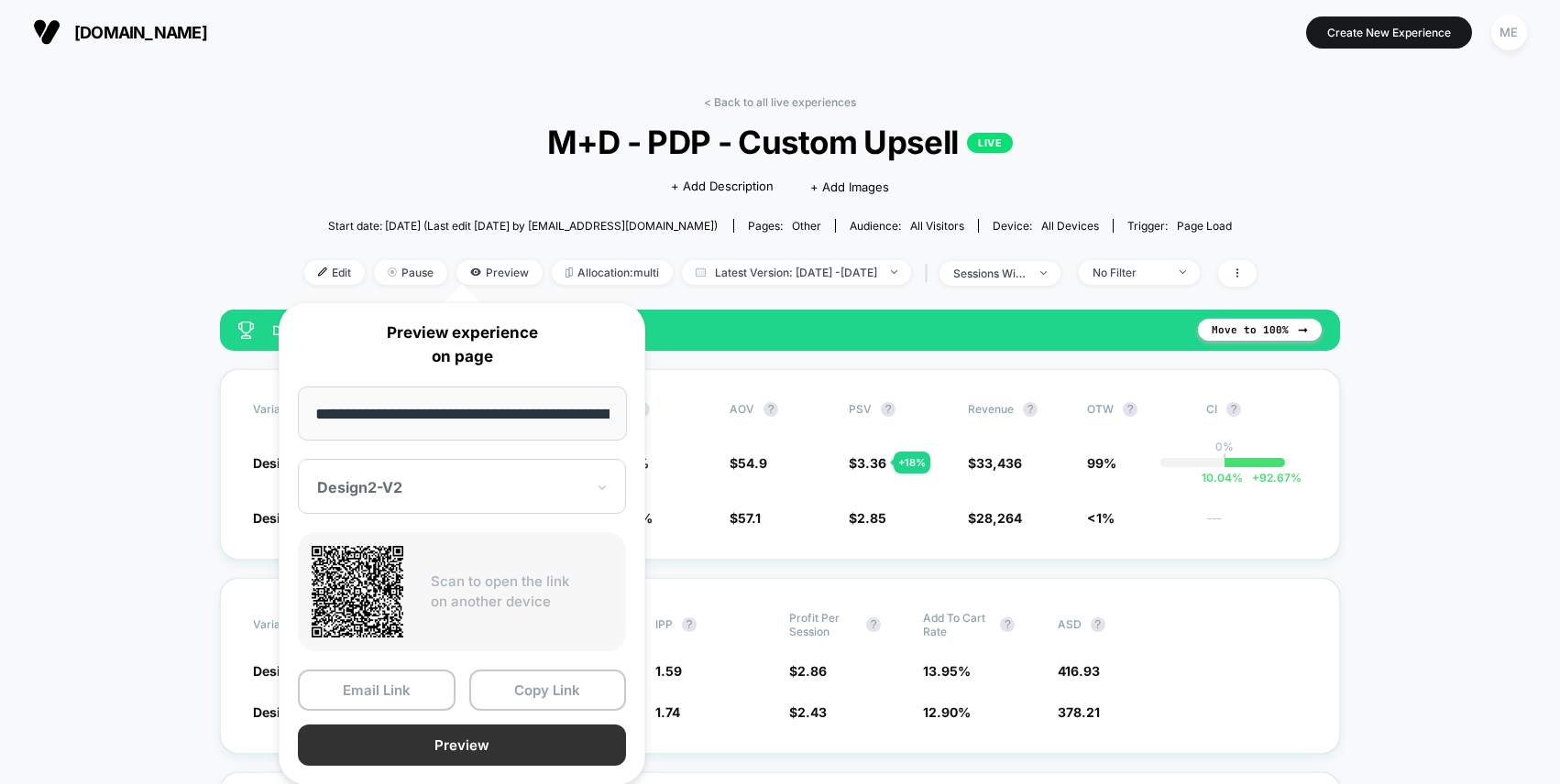
click at [454, 745] on button "Preview" at bounding box center [462, 746] width 328 height 41
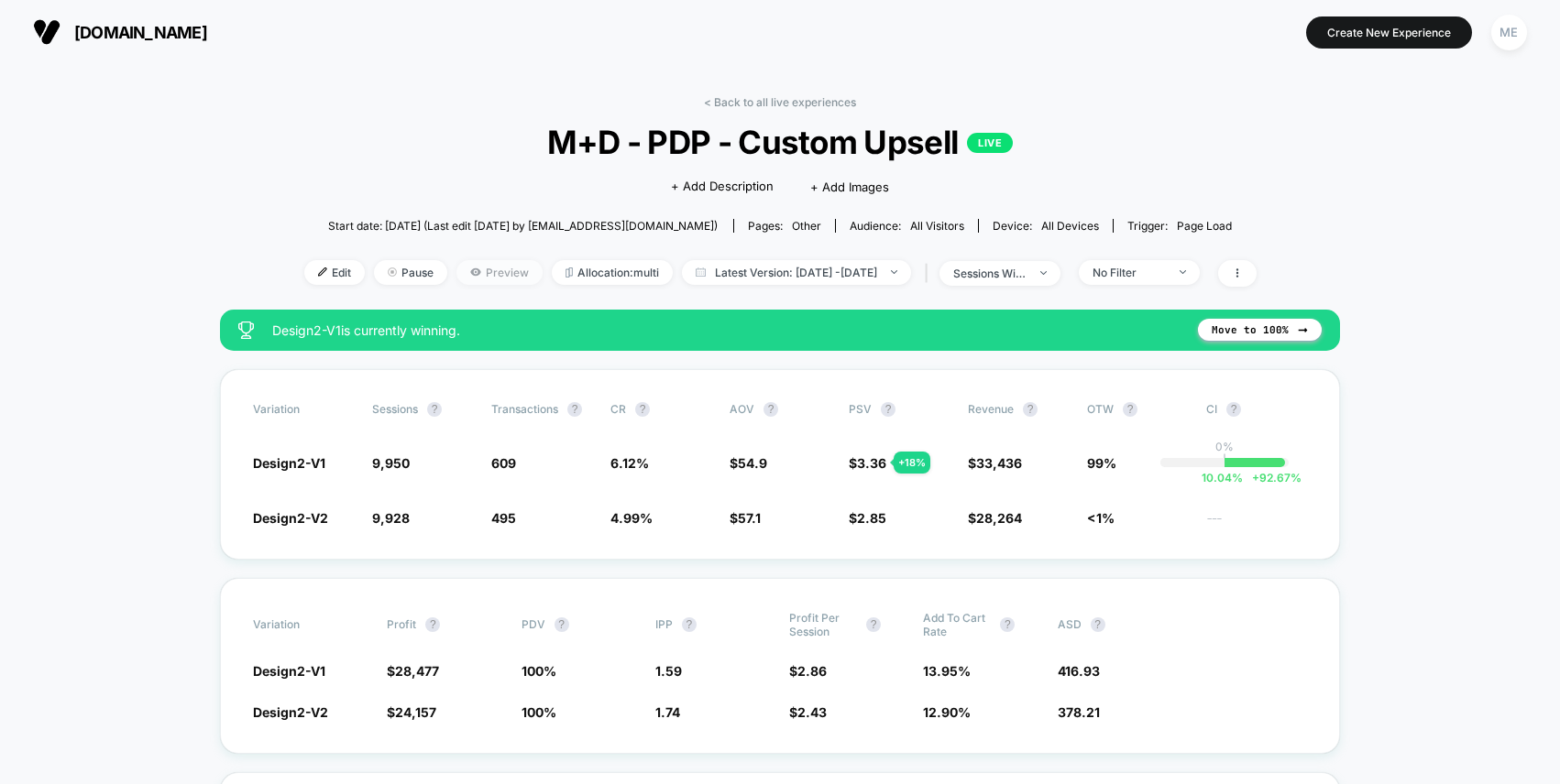
click at [458, 272] on span "Preview" at bounding box center [499, 273] width 86 height 24
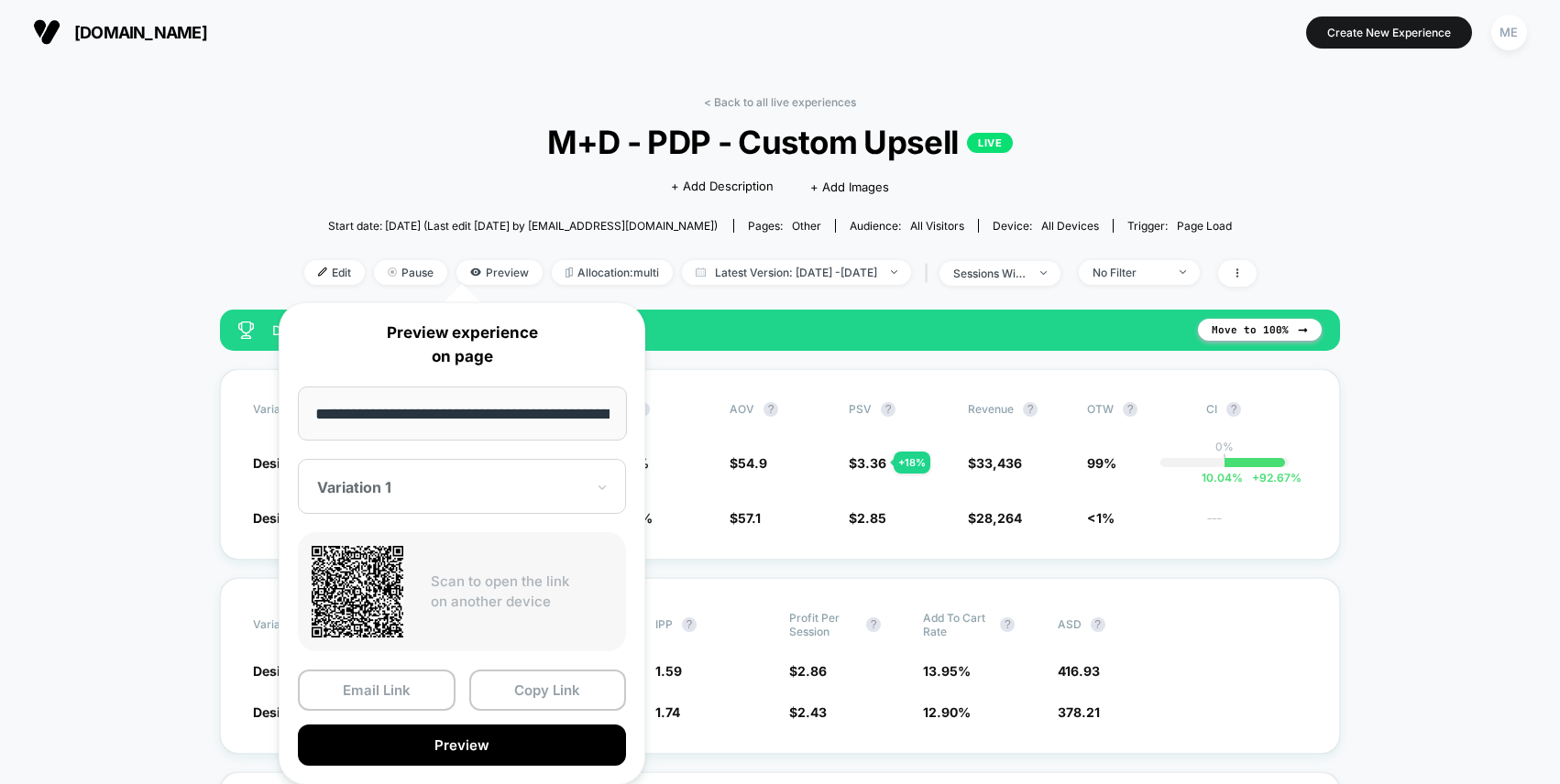
click at [443, 492] on div at bounding box center [451, 488] width 268 height 19
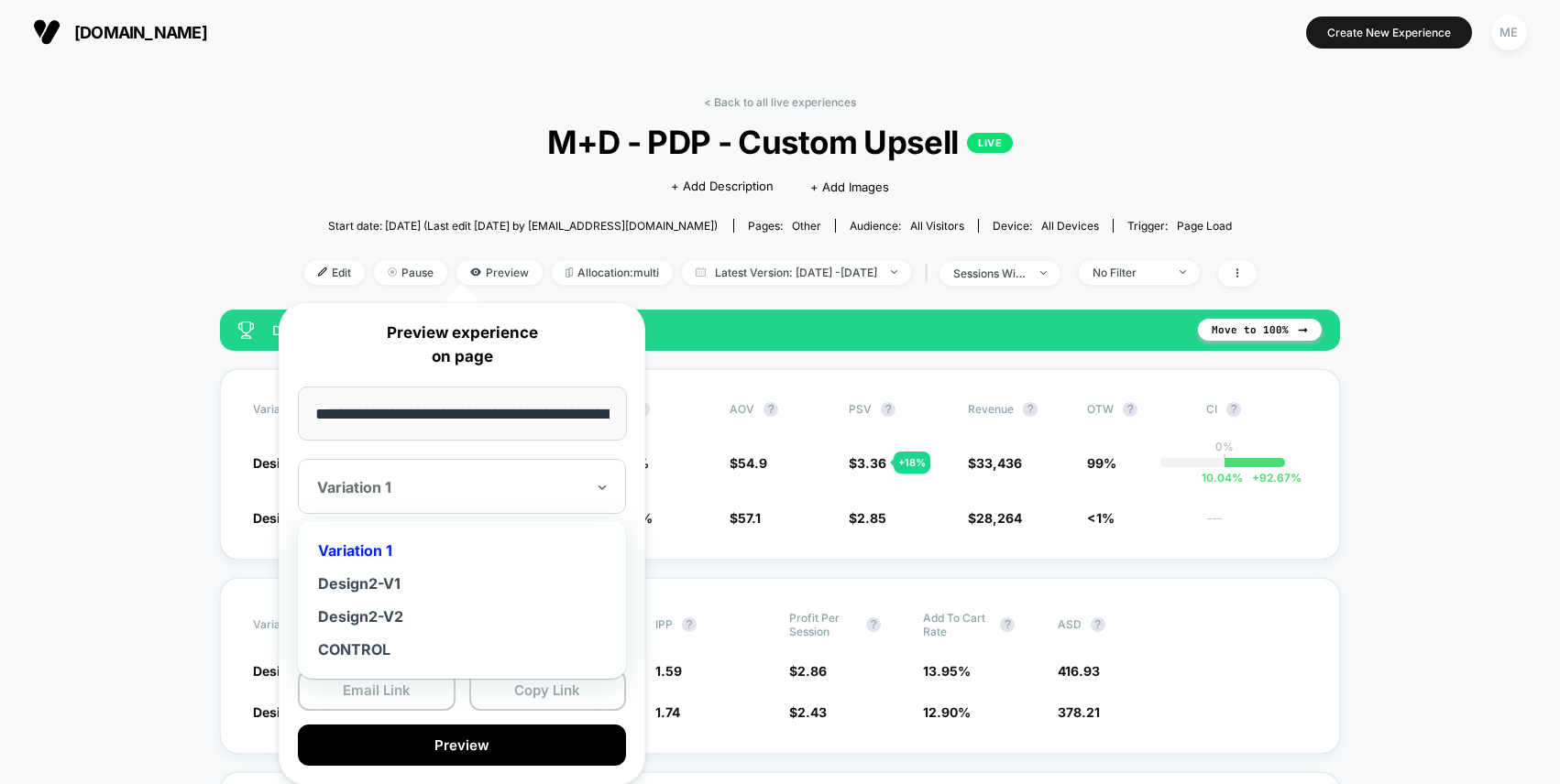
click at [351, 146] on span "M+D - PDP - Custom Upsell LIVE" at bounding box center [780, 141] width 856 height 38
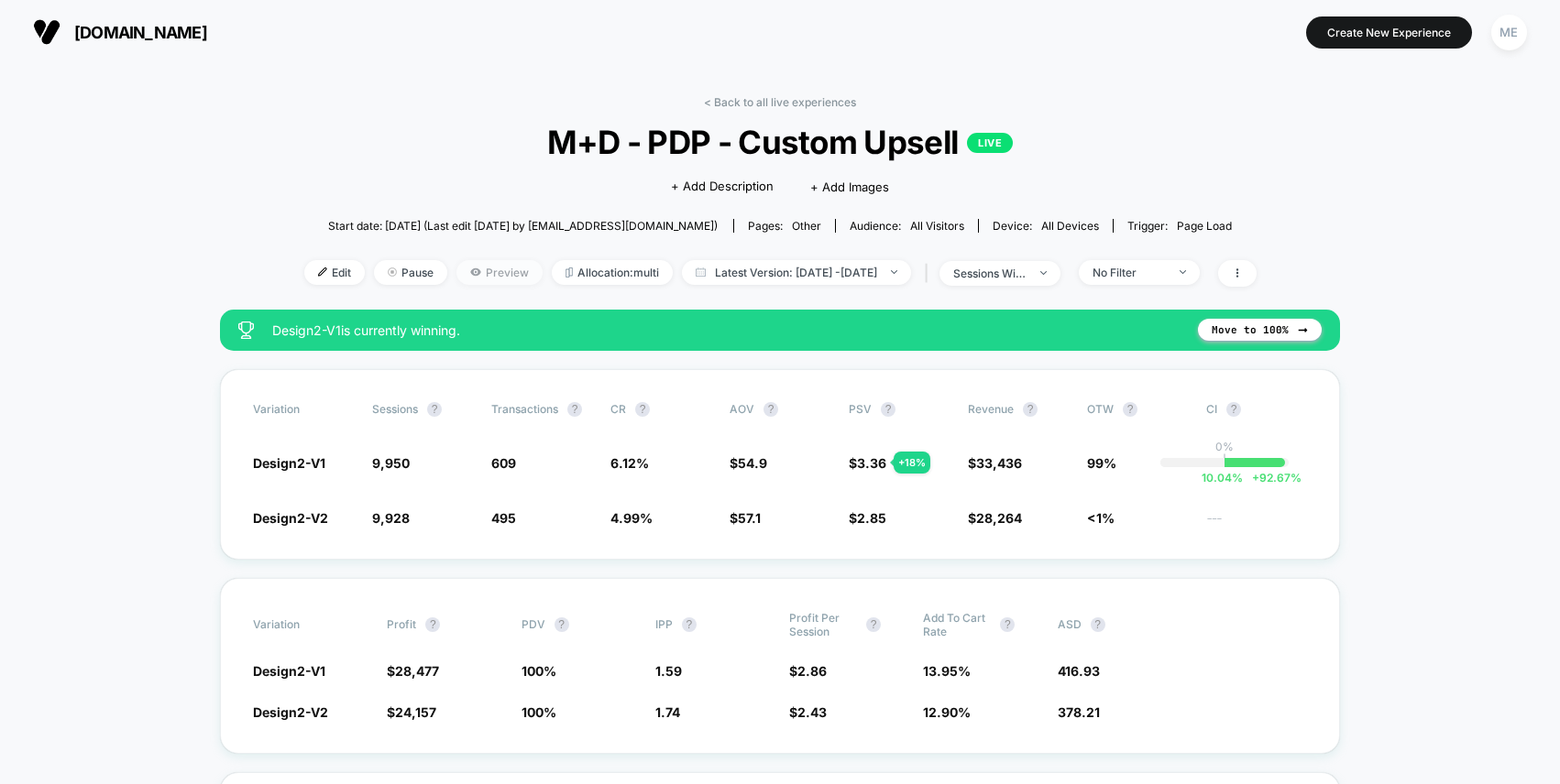
click at [471, 273] on span "Preview" at bounding box center [499, 273] width 86 height 24
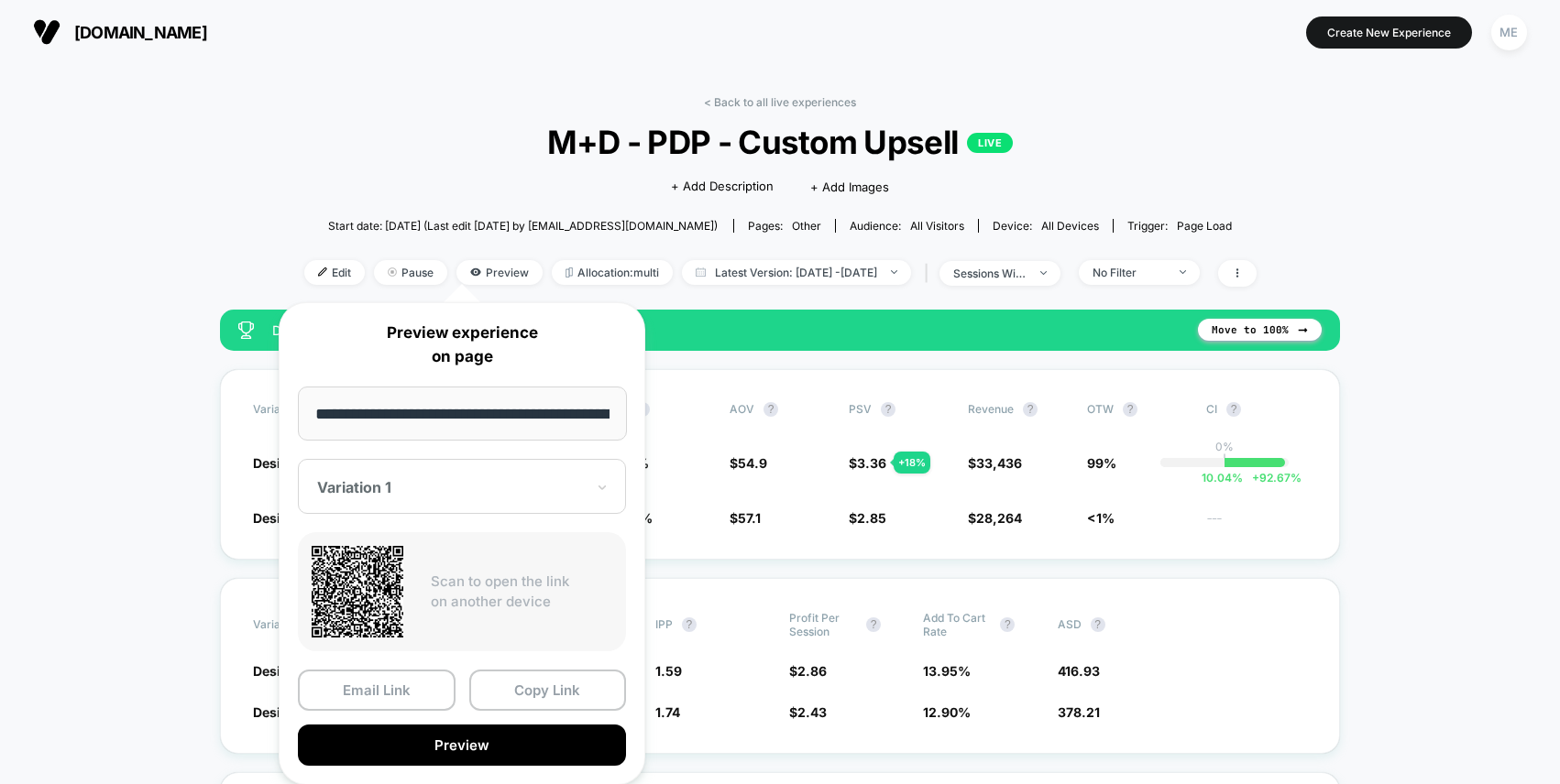
click at [452, 492] on div at bounding box center [451, 488] width 268 height 19
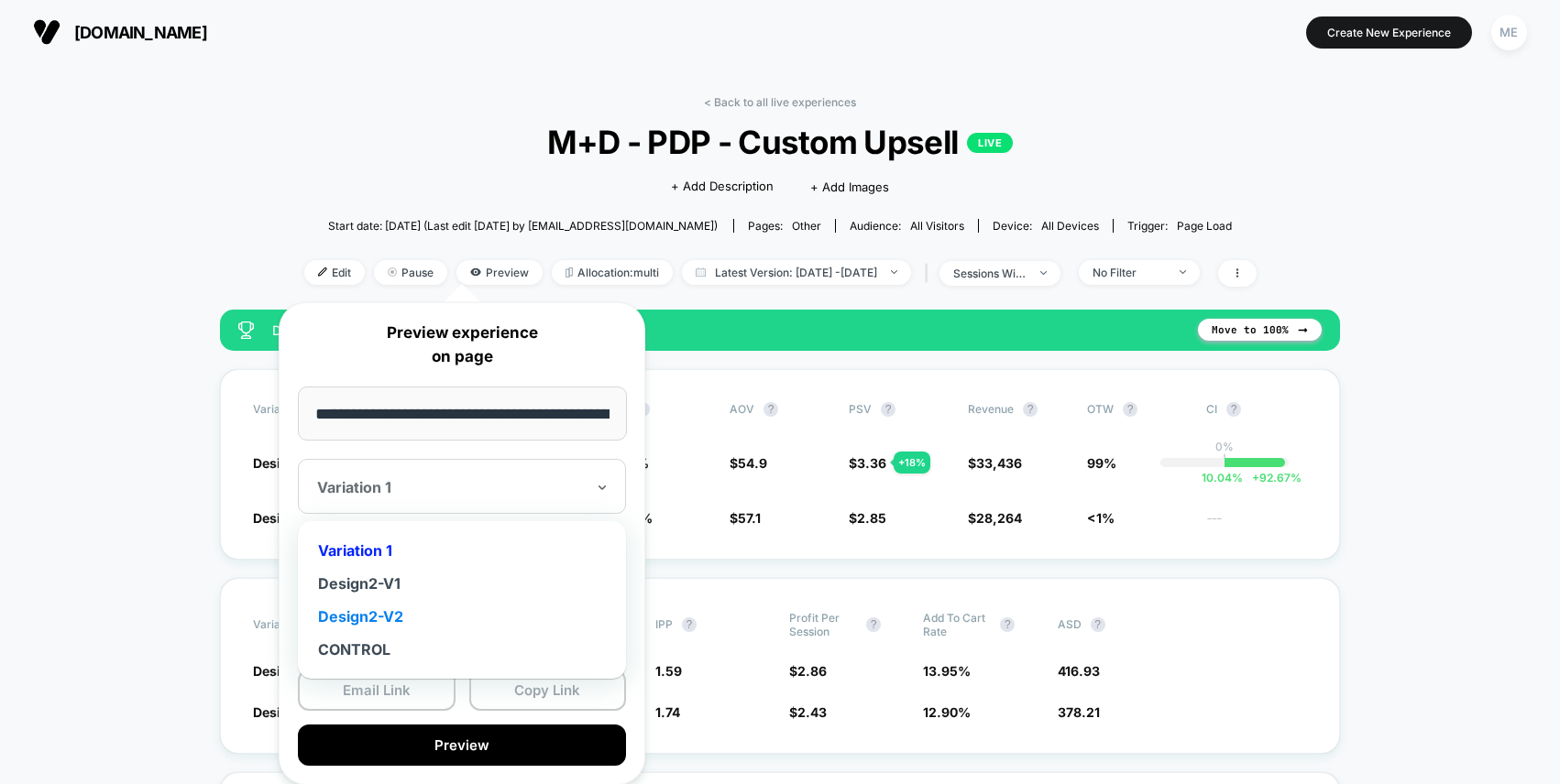
click at [381, 619] on div "Design2-V2" at bounding box center [462, 616] width 310 height 33
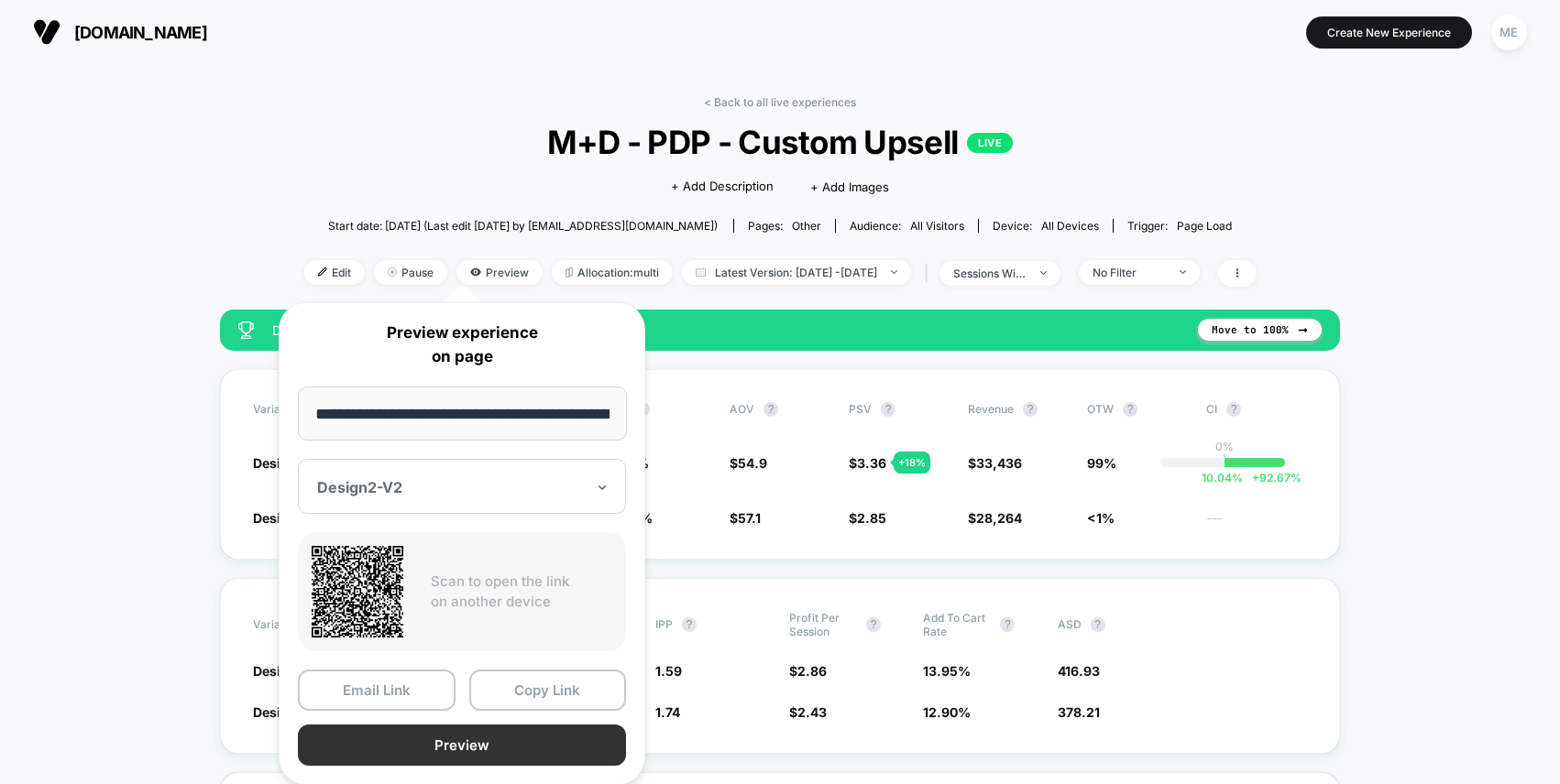
click at [459, 753] on button "Preview" at bounding box center [462, 746] width 328 height 41
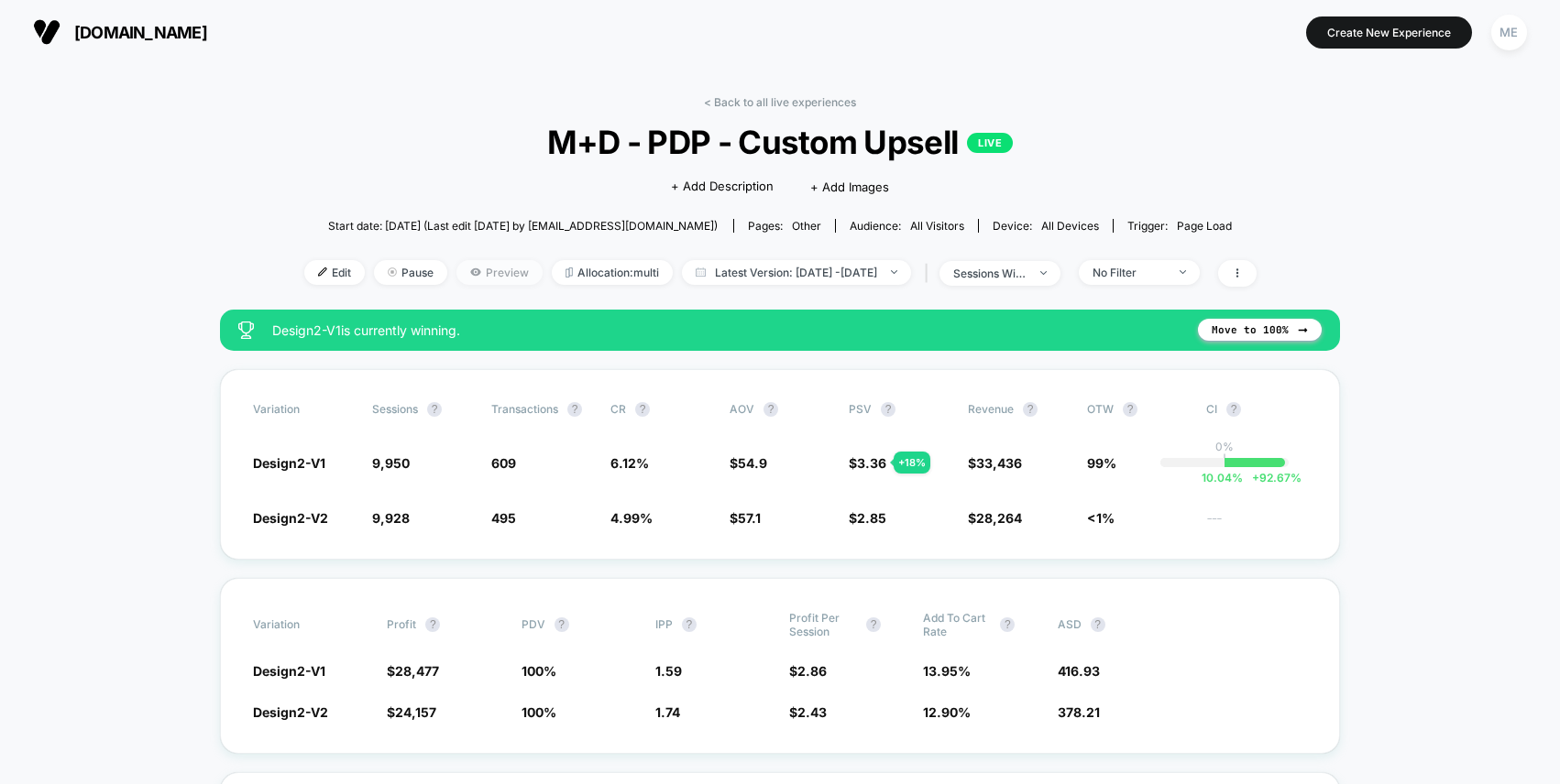
click at [481, 265] on span "Preview" at bounding box center [499, 273] width 86 height 24
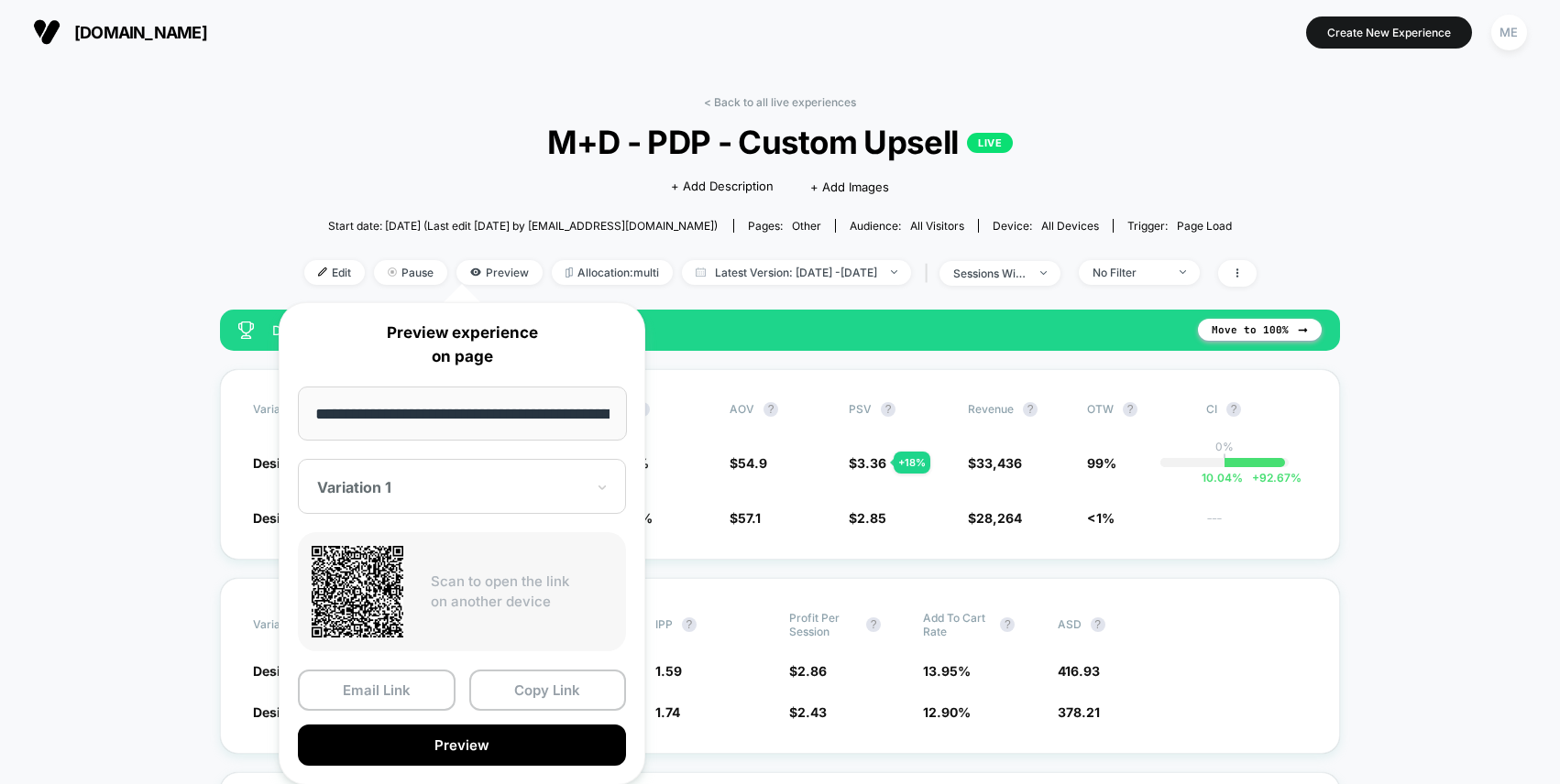
click at [459, 479] on div at bounding box center [451, 488] width 268 height 19
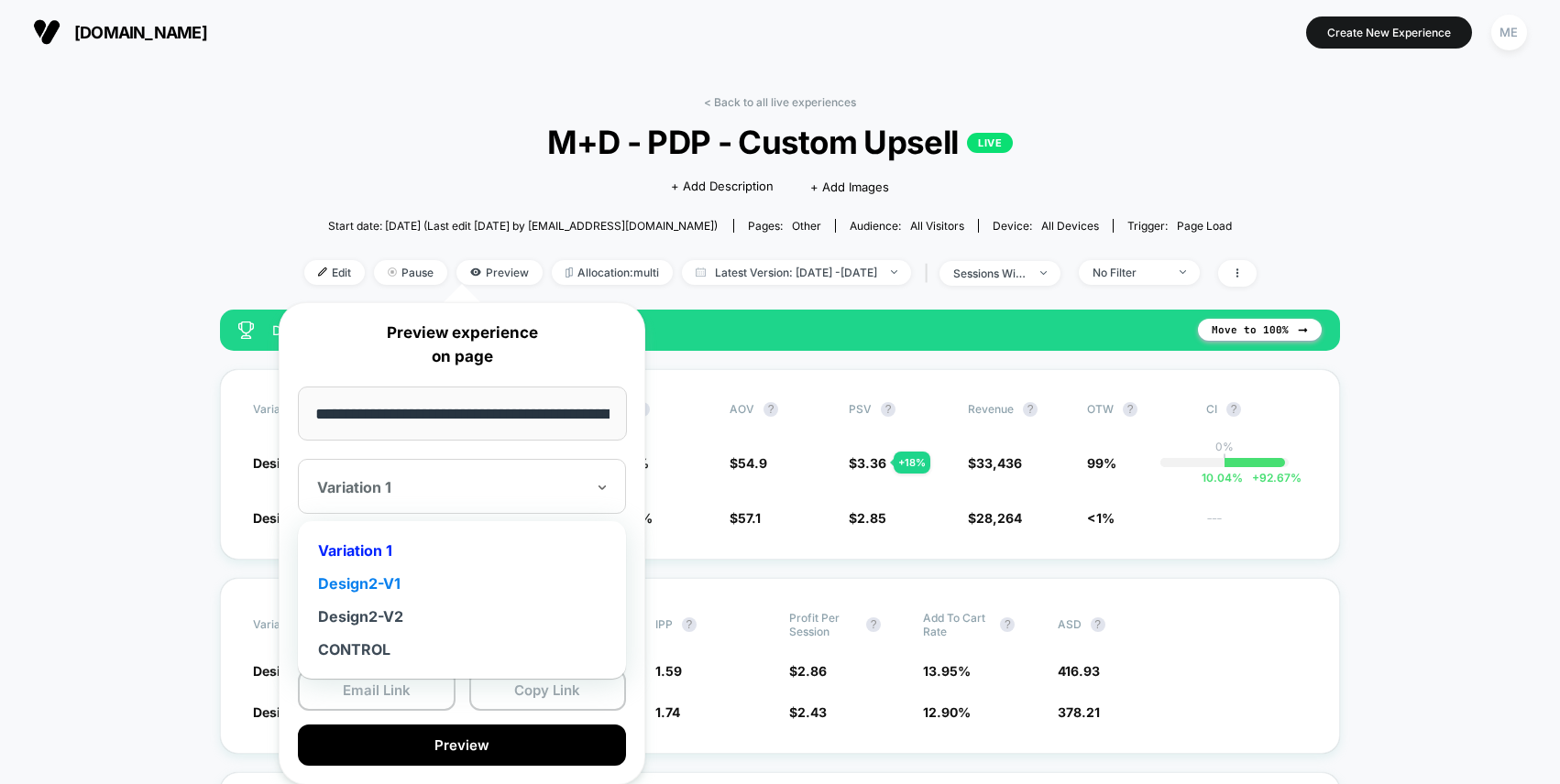
click at [389, 588] on div "Design2-V1" at bounding box center [462, 583] width 310 height 33
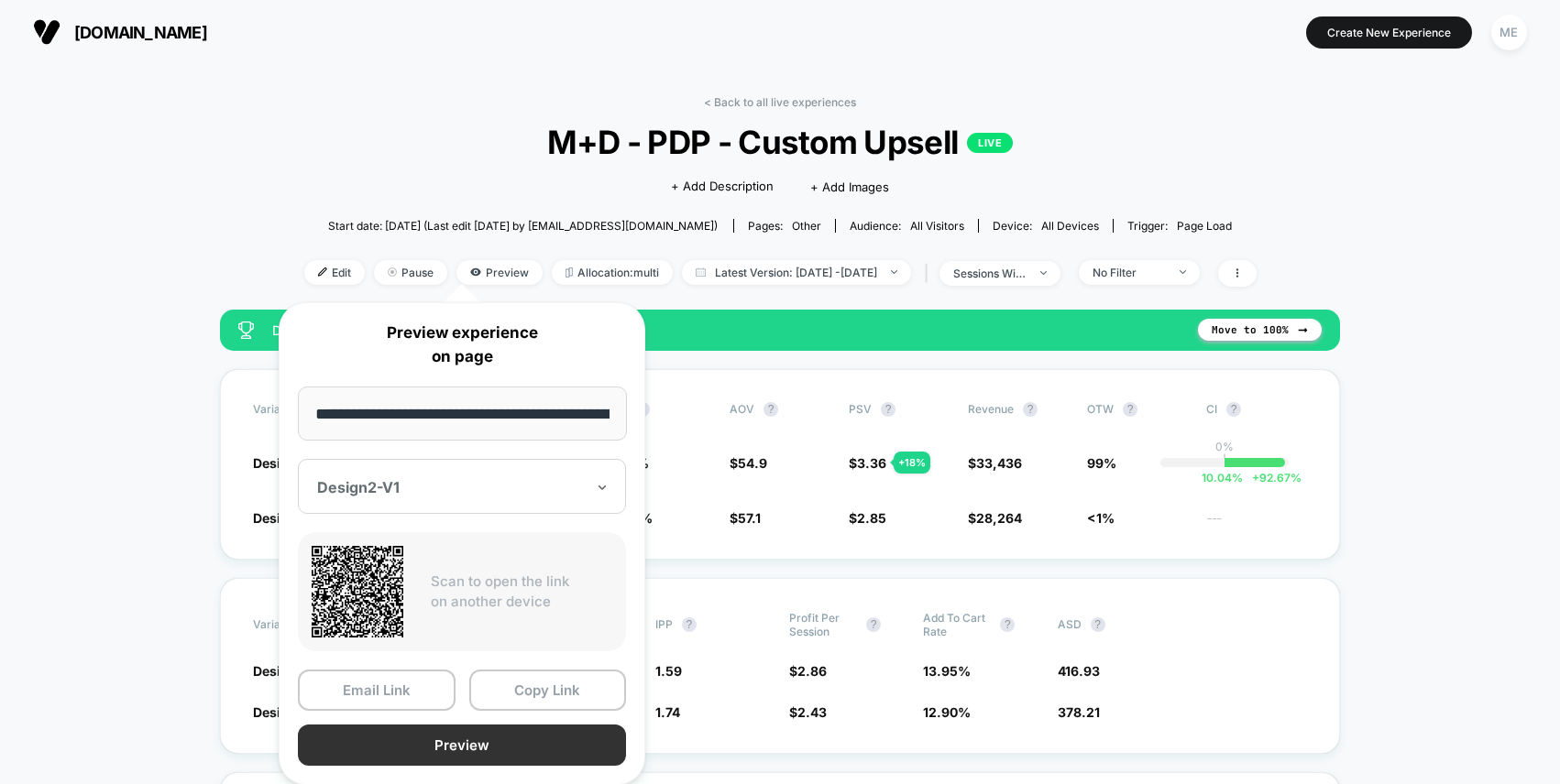
click at [463, 736] on button "Preview" at bounding box center [462, 746] width 328 height 41
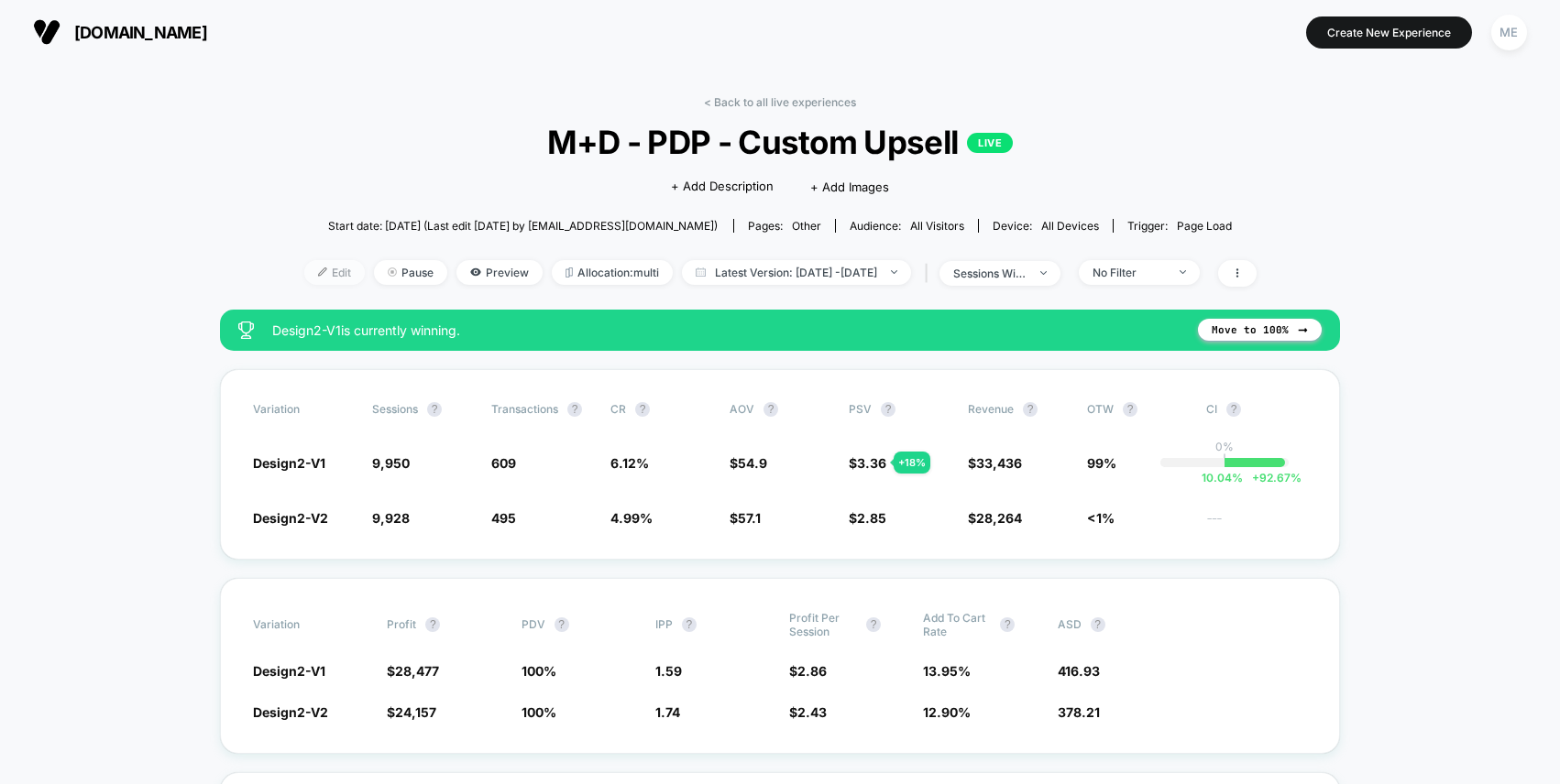
click at [305, 268] on span "Edit" at bounding box center [334, 273] width 61 height 24
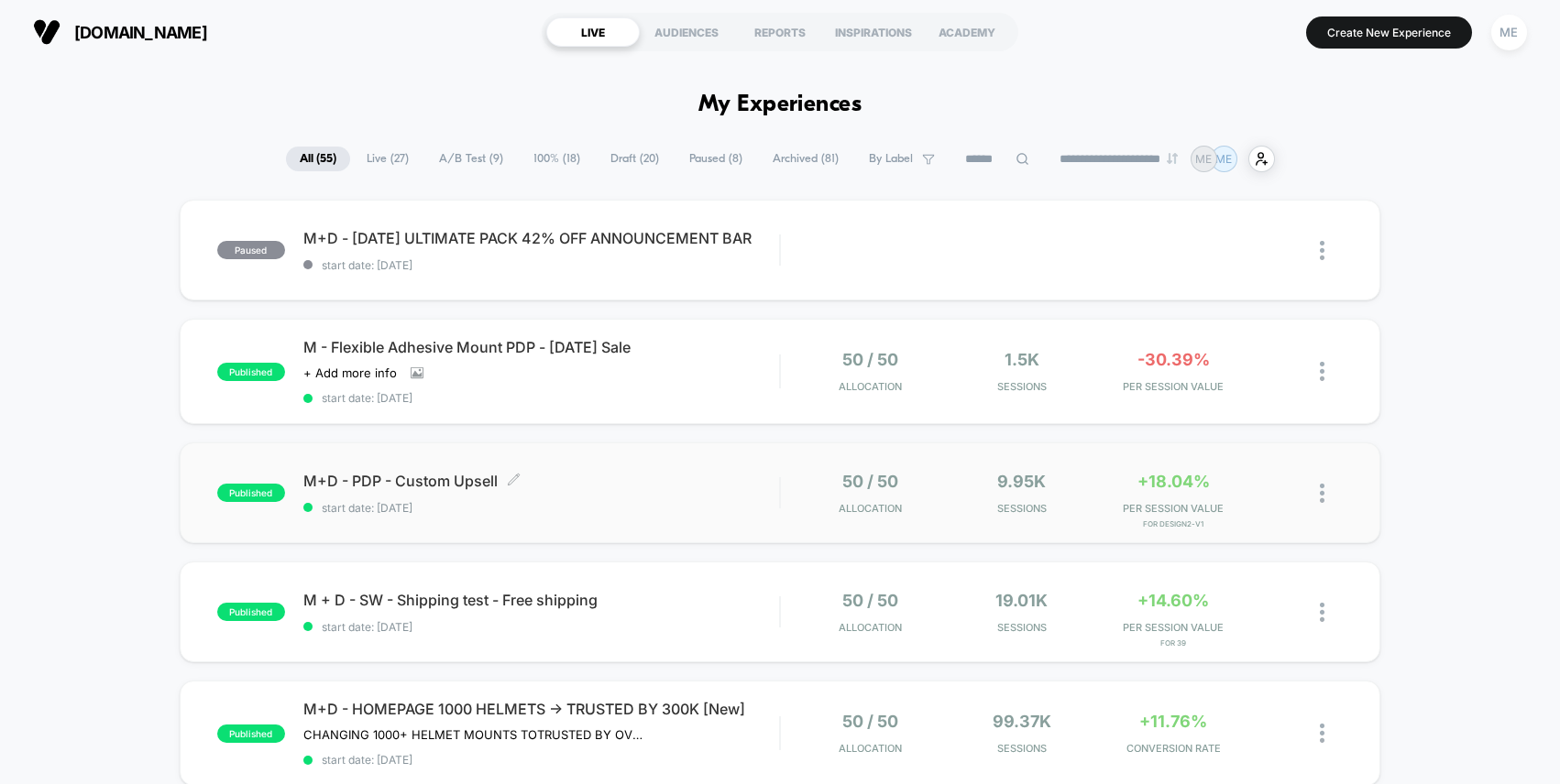
click at [603, 505] on span "start date: [DATE]" at bounding box center [542, 508] width 477 height 14
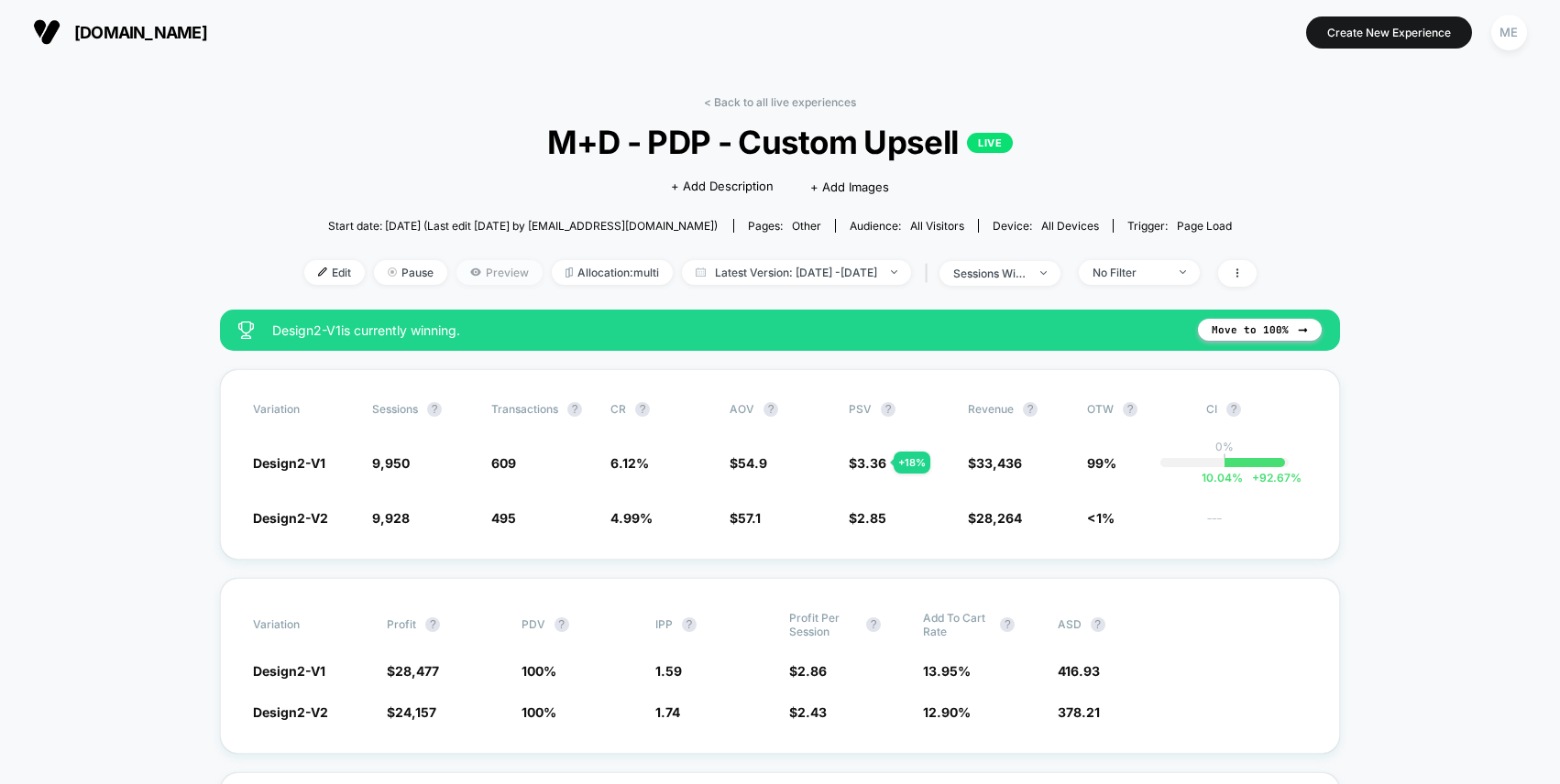
click at [481, 273] on span "Preview" at bounding box center [499, 273] width 86 height 24
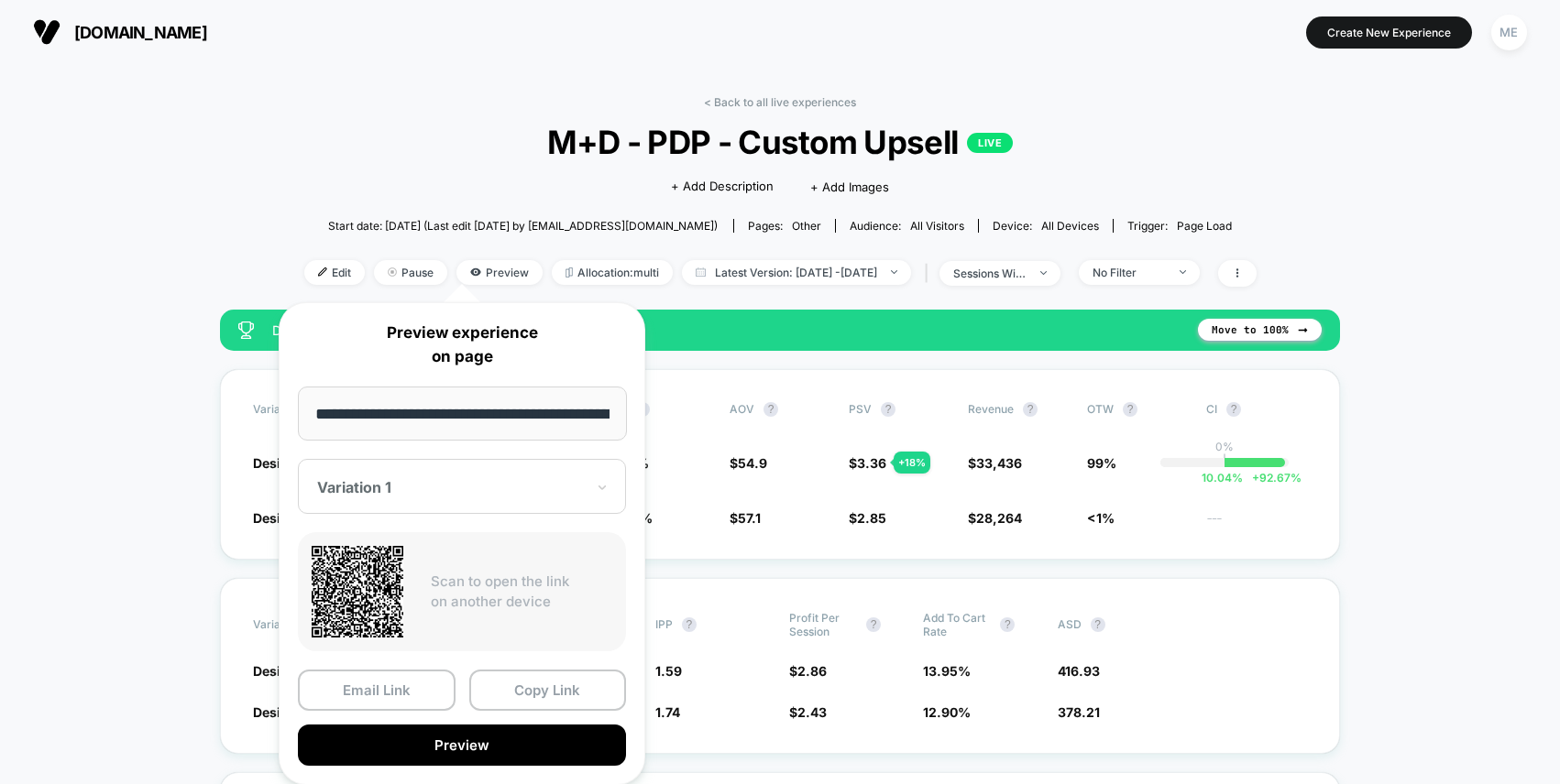
click at [426, 496] on div "Variation 1" at bounding box center [451, 487] width 272 height 22
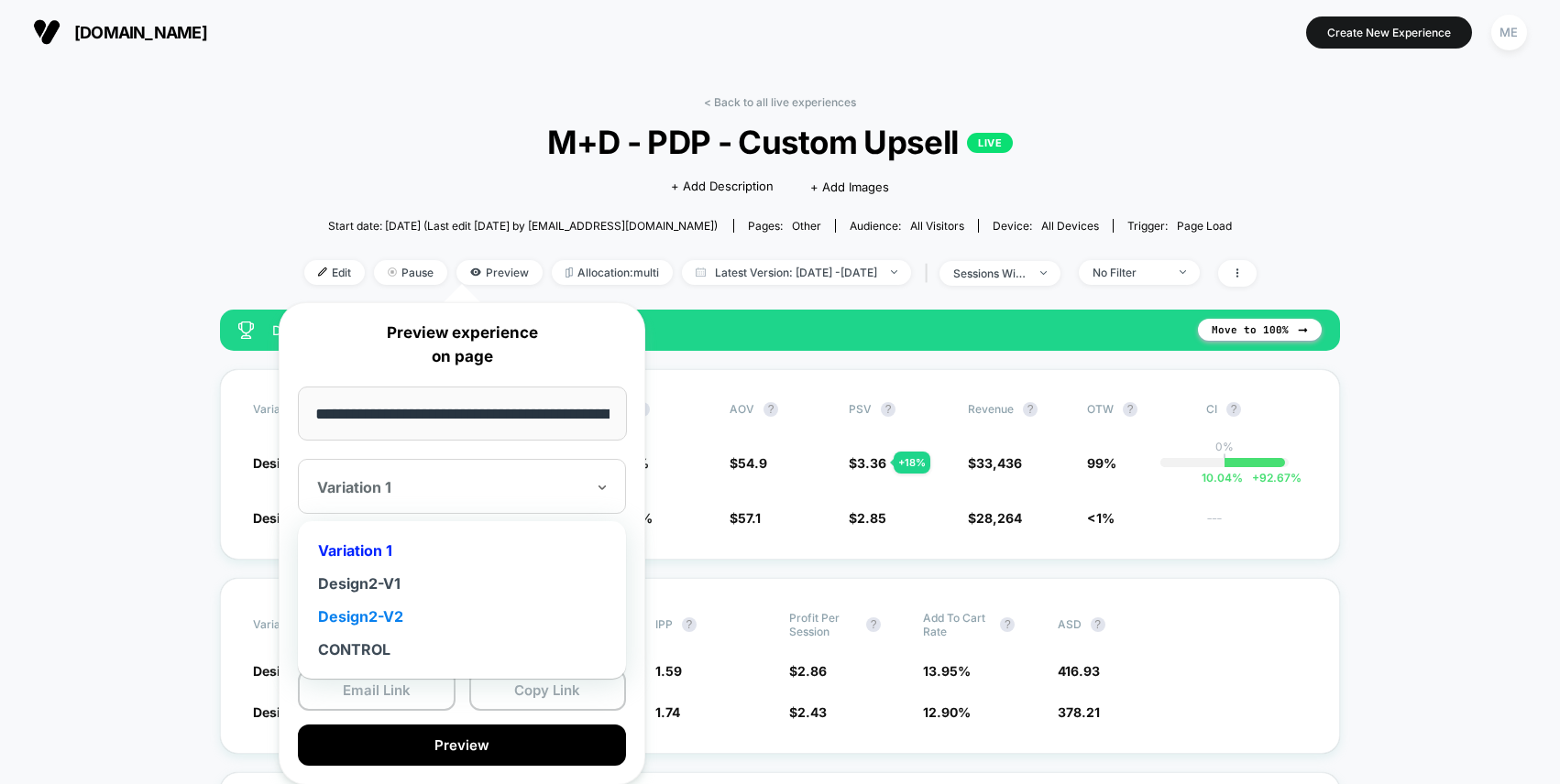
click at [387, 618] on div "Design2-V2" at bounding box center [462, 616] width 310 height 33
click at [406, 477] on div "Design2-V2" at bounding box center [451, 487] width 272 height 22
click at [394, 583] on div "Design2-V1" at bounding box center [462, 583] width 310 height 33
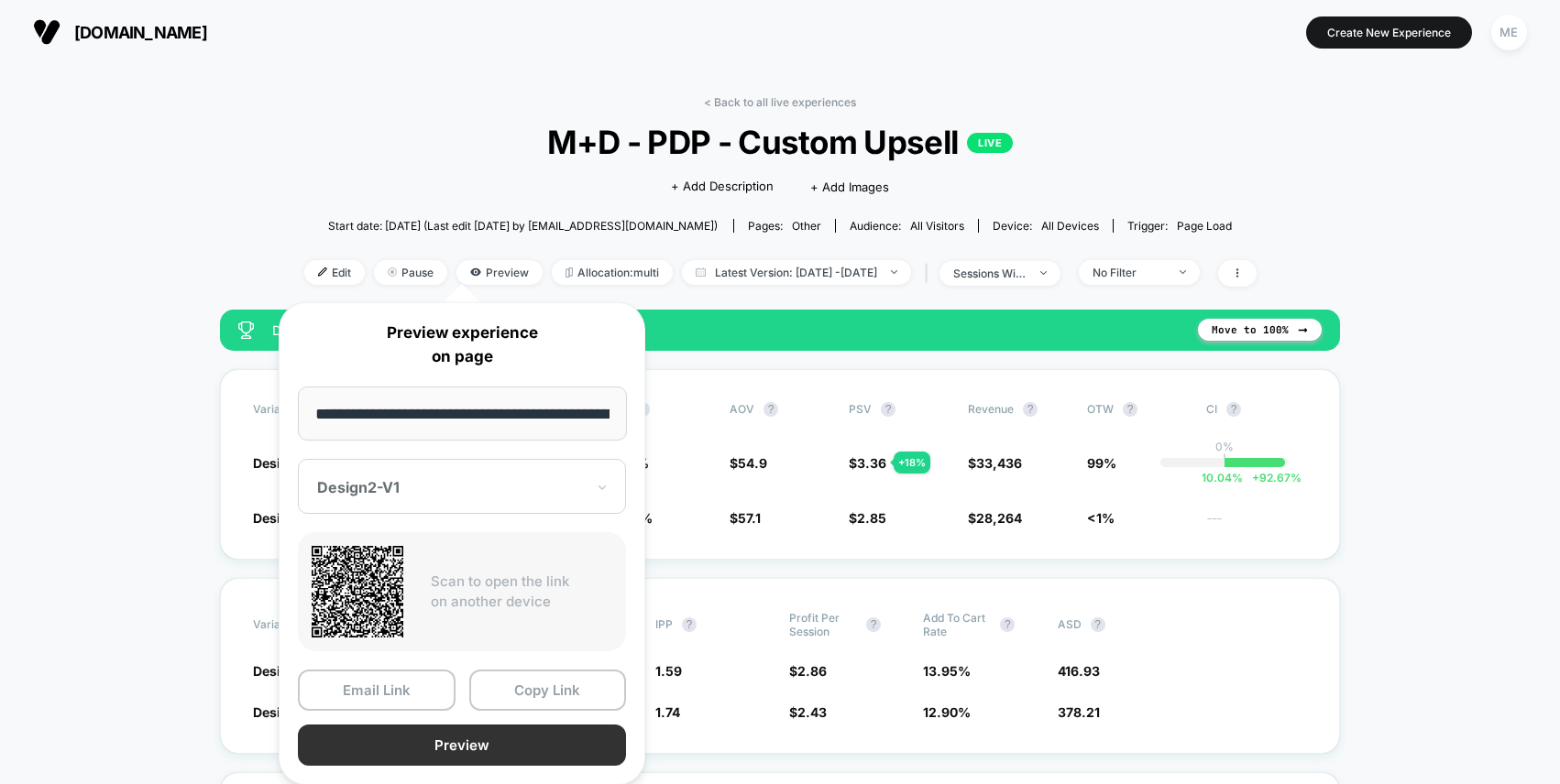
click at [459, 736] on button "Preview" at bounding box center [462, 746] width 328 height 41
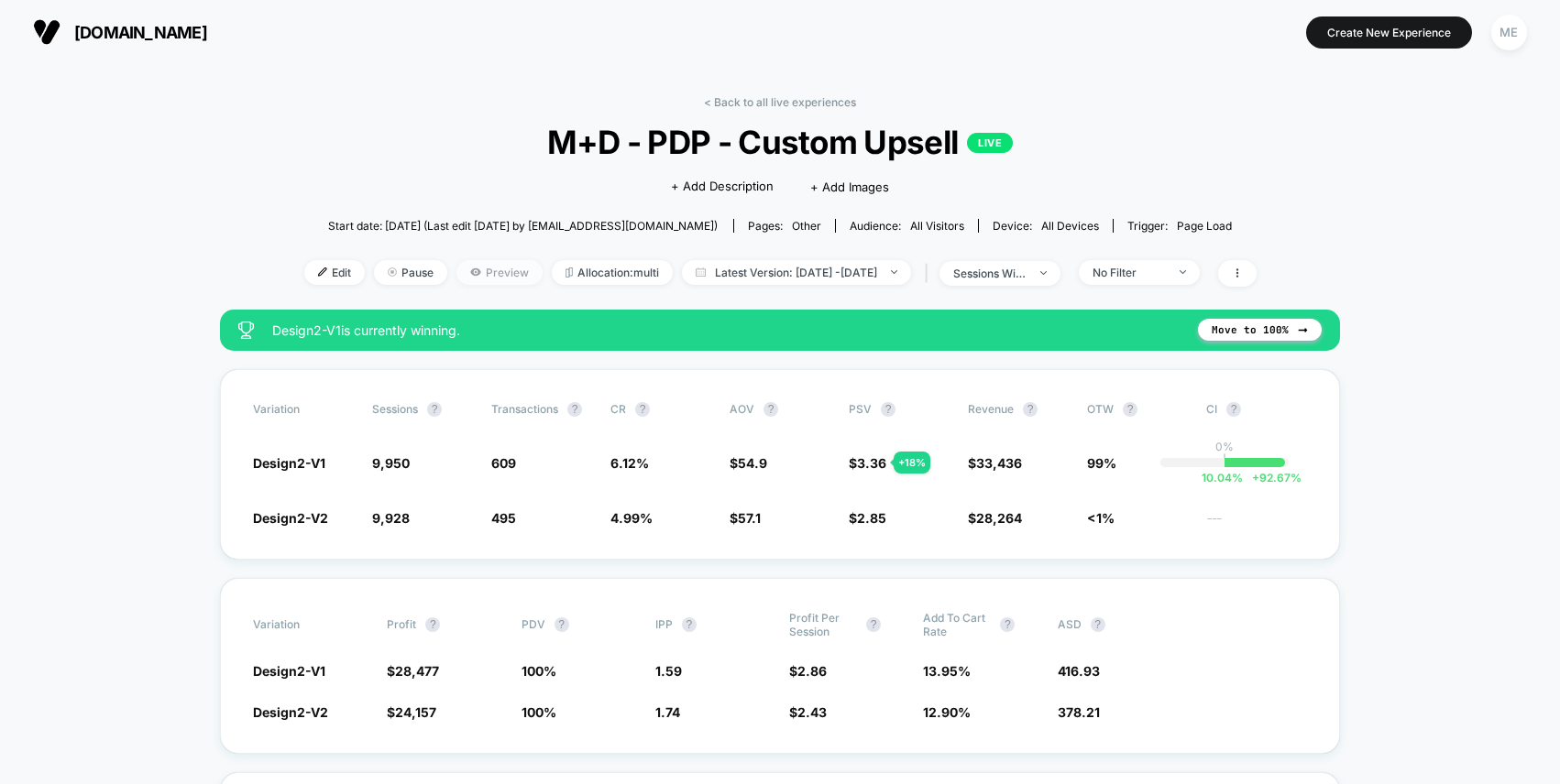
click at [475, 274] on span "Preview" at bounding box center [499, 273] width 86 height 24
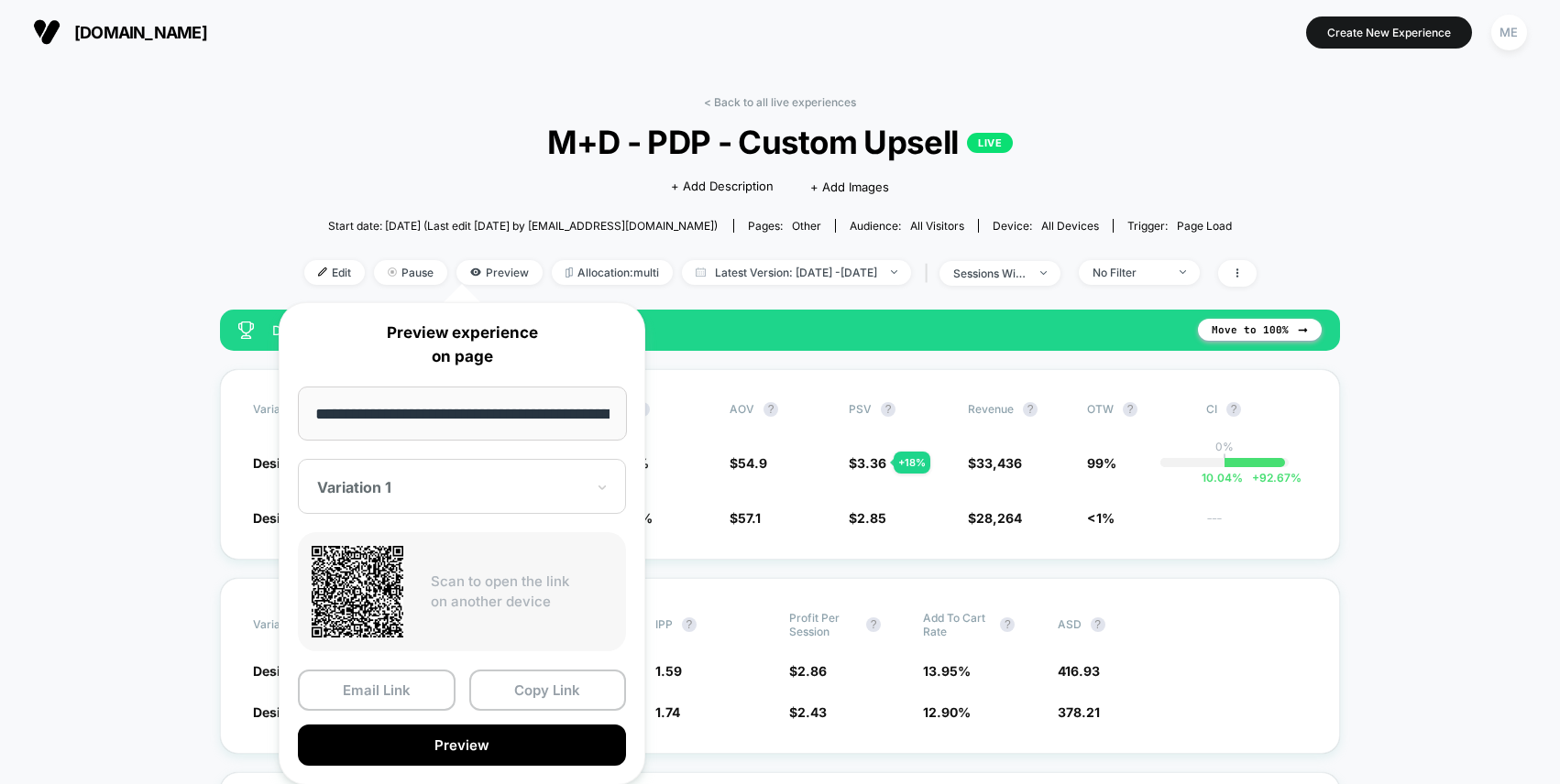
click at [517, 412] on input "**********" at bounding box center [462, 414] width 329 height 54
paste input
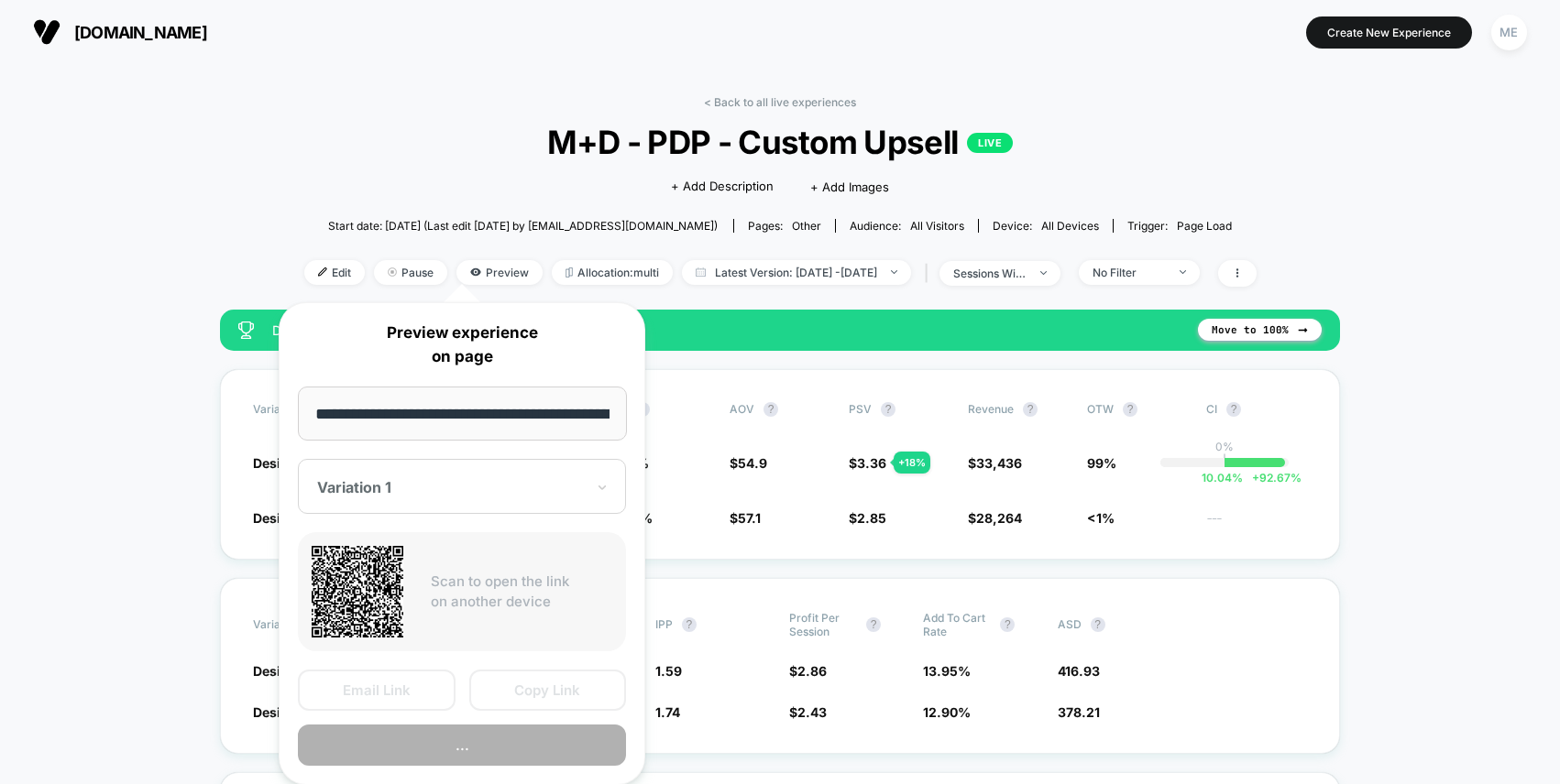
scroll to position [0, 255]
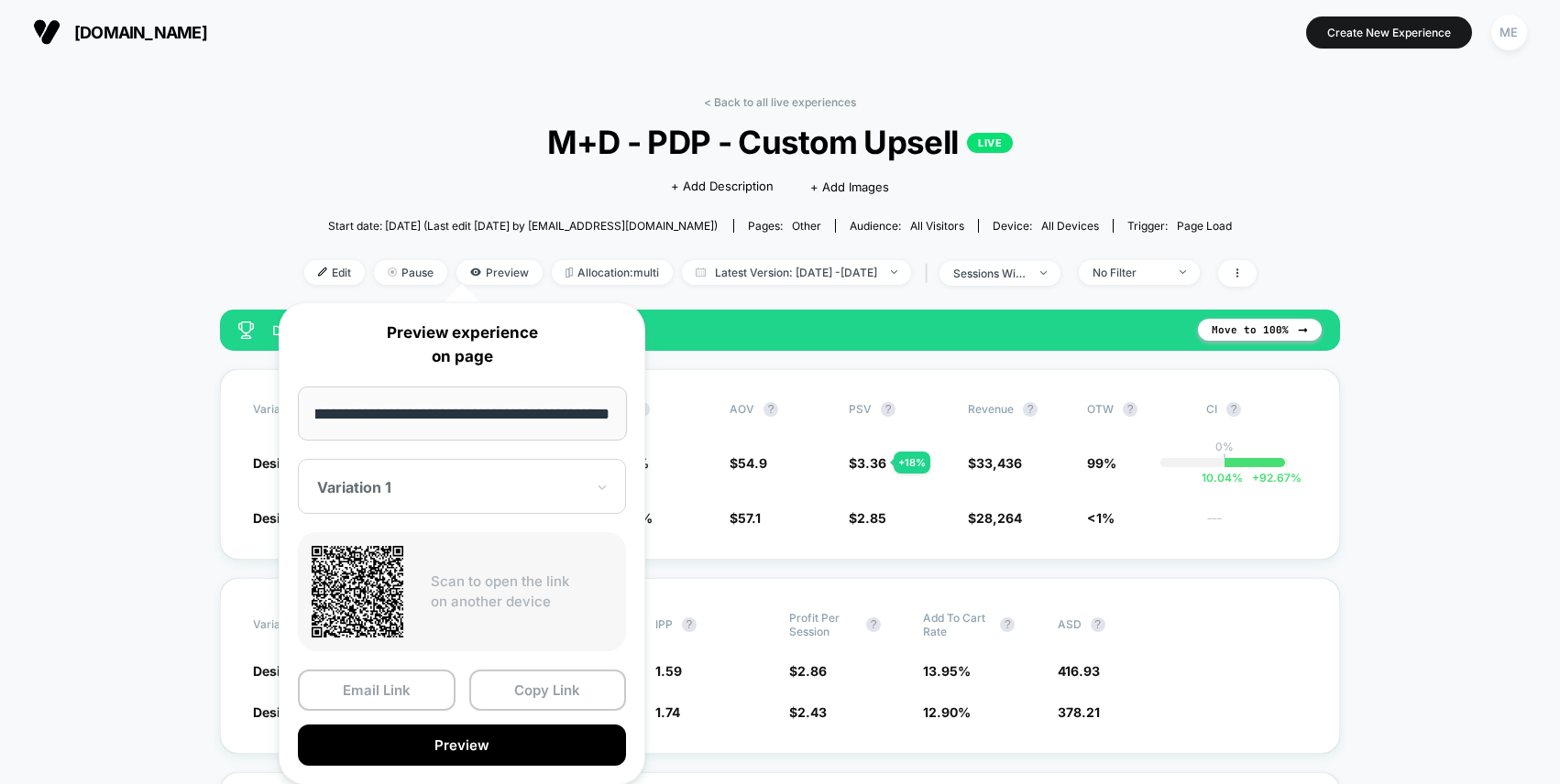
type input "**********"
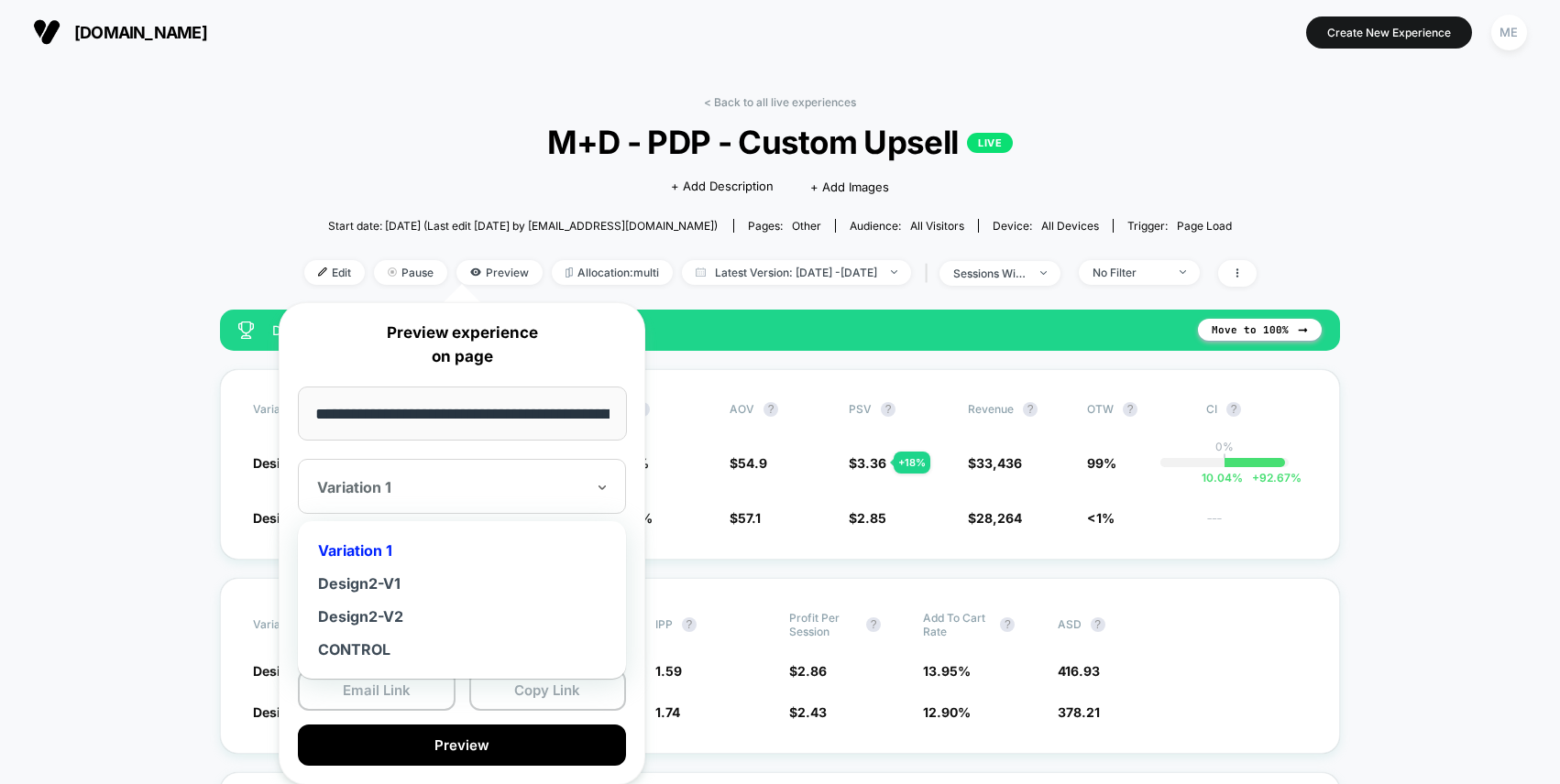
click at [483, 499] on div "Variation 1" at bounding box center [462, 486] width 328 height 55
click at [398, 581] on div "Design2-V1" at bounding box center [462, 583] width 310 height 33
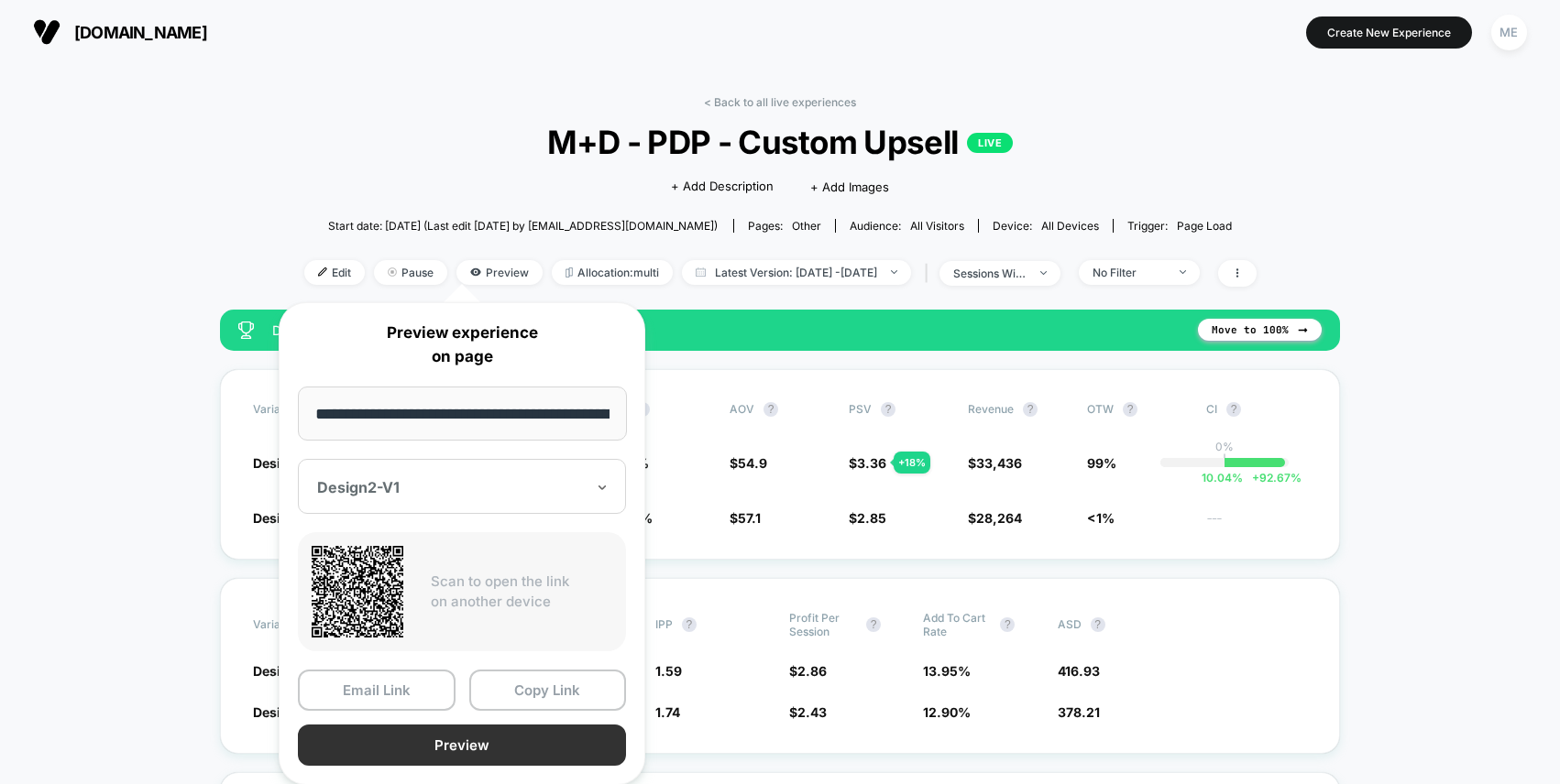
click at [496, 748] on button "Preview" at bounding box center [462, 746] width 328 height 41
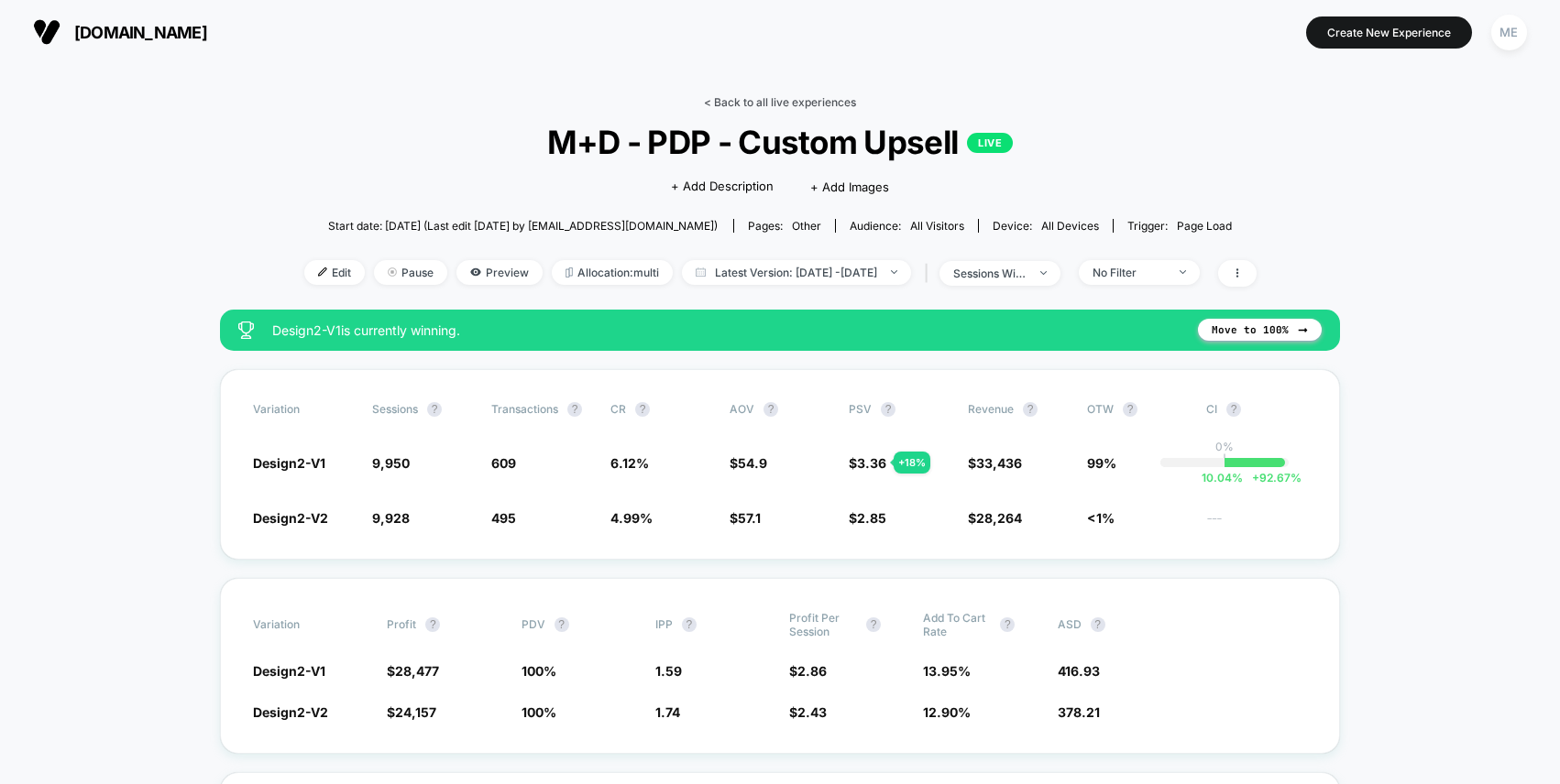
click at [747, 98] on link "< Back to all live experiences" at bounding box center [780, 102] width 152 height 14
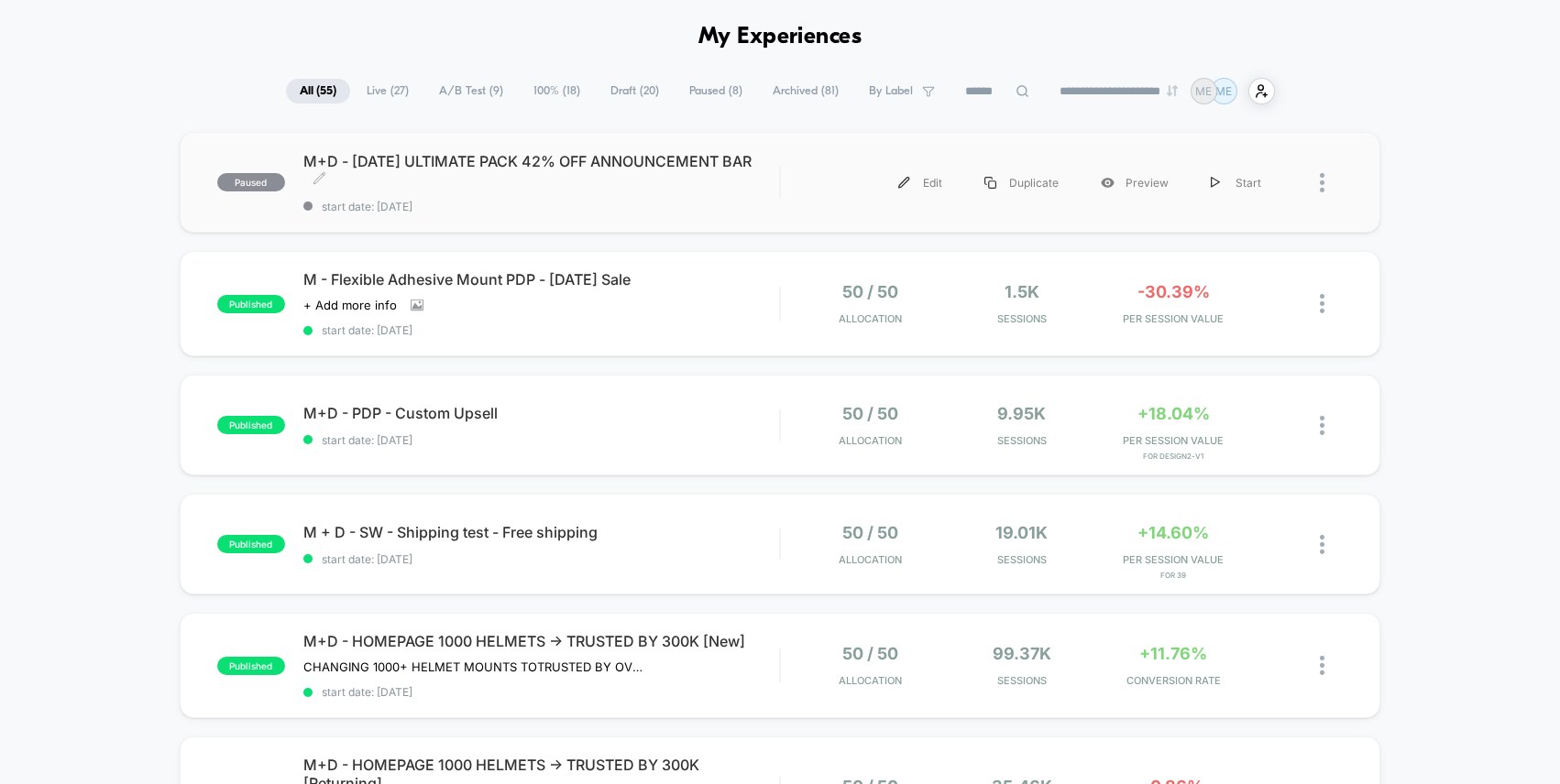
scroll to position [78, 0]
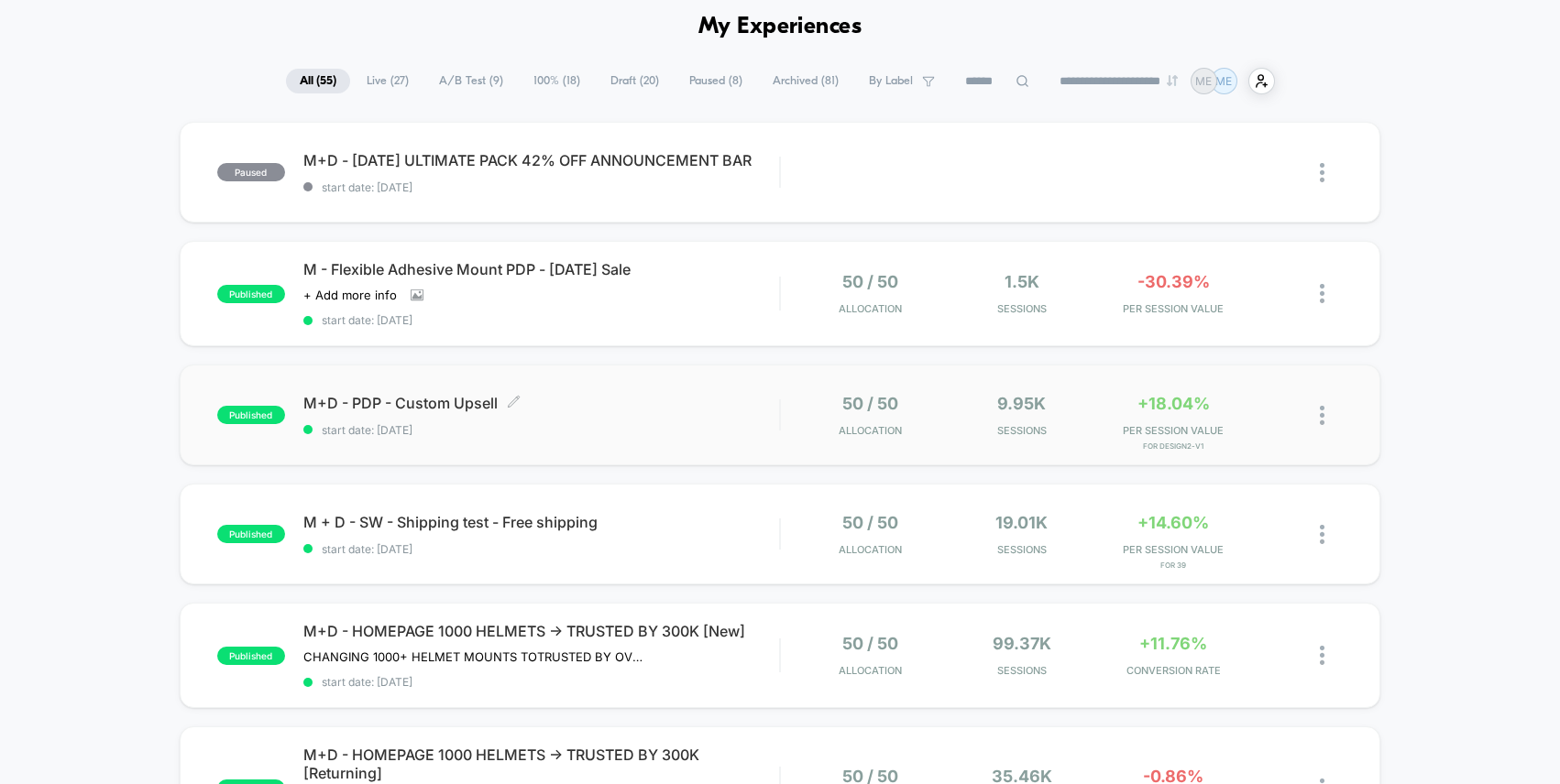
click at [654, 395] on span "M+D - PDP - Custom Upsell Click to edit experience details" at bounding box center [542, 404] width 477 height 19
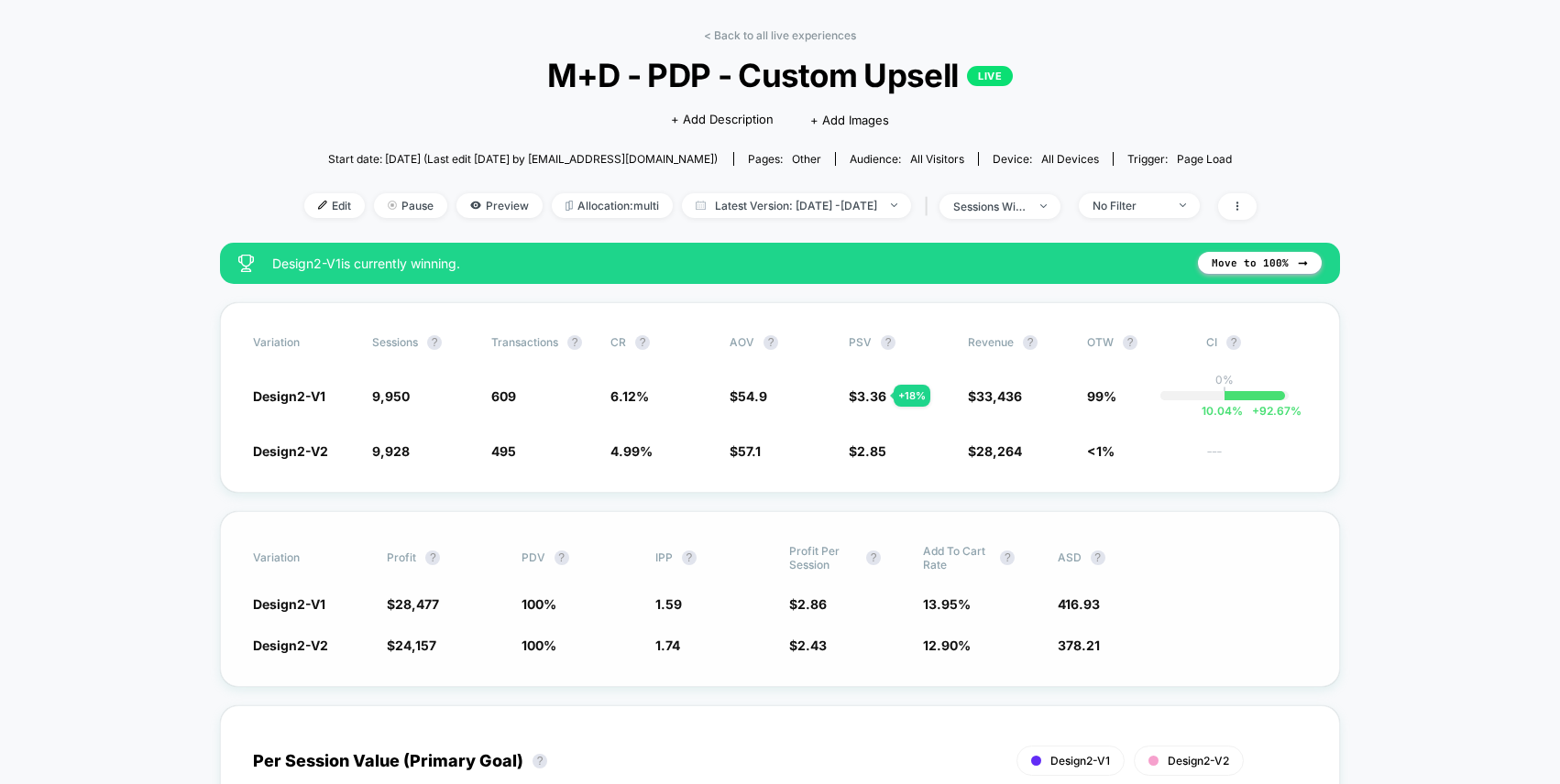
scroll to position [51, 0]
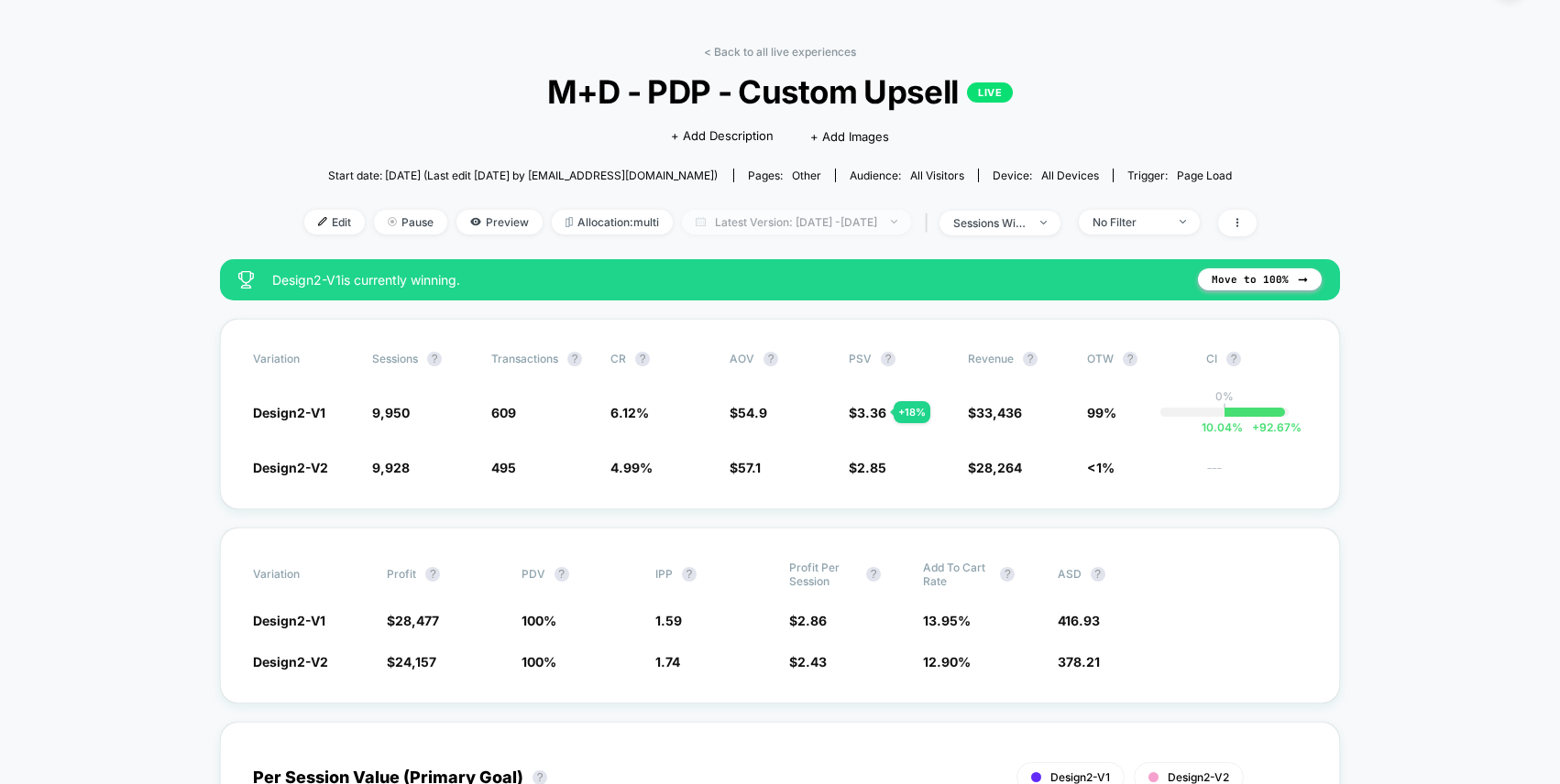
click at [851, 220] on span "Latest Version: [DATE] - [DATE]" at bounding box center [796, 222] width 230 height 24
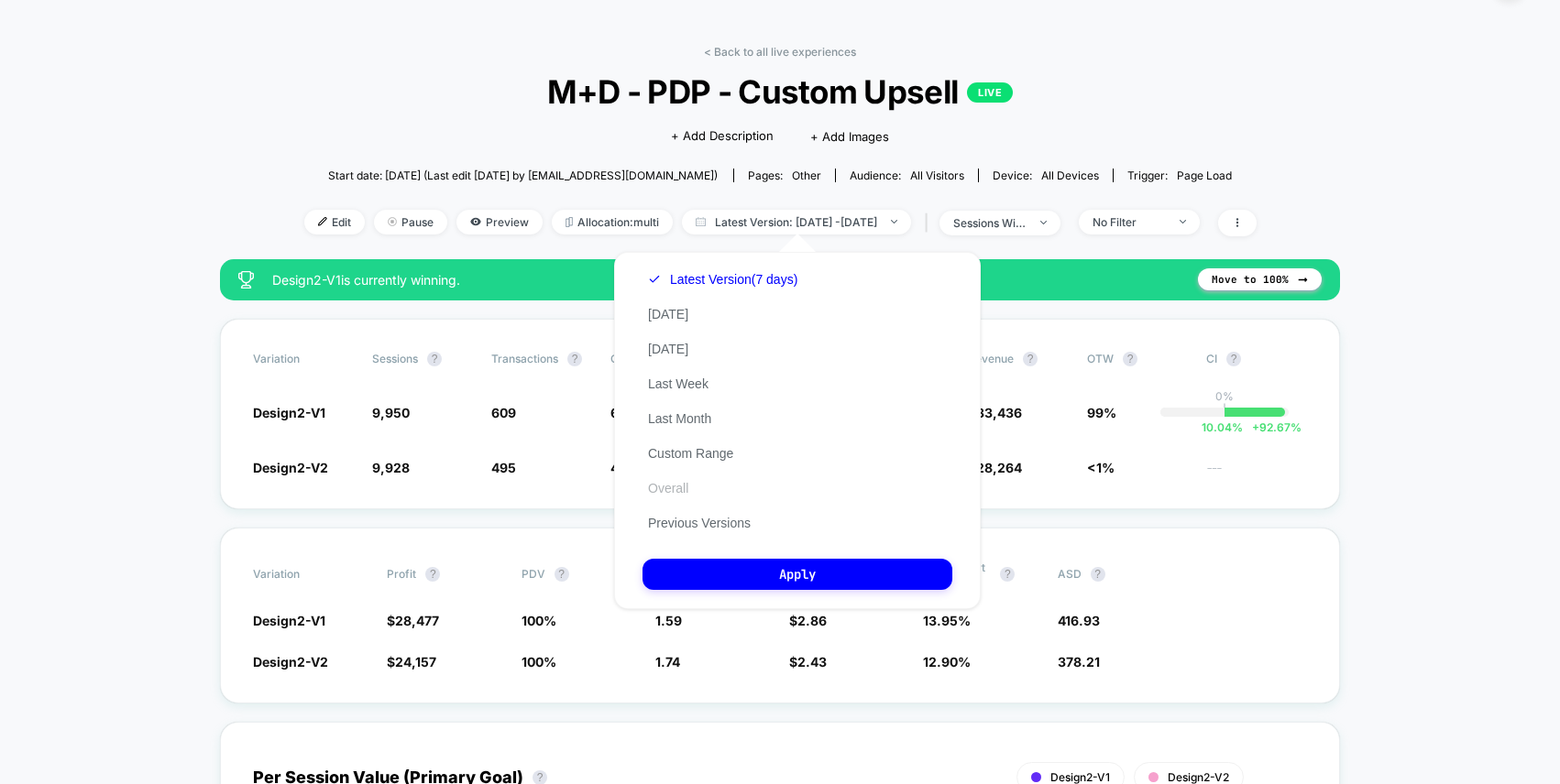
click at [679, 487] on button "Overall" at bounding box center [668, 489] width 52 height 17
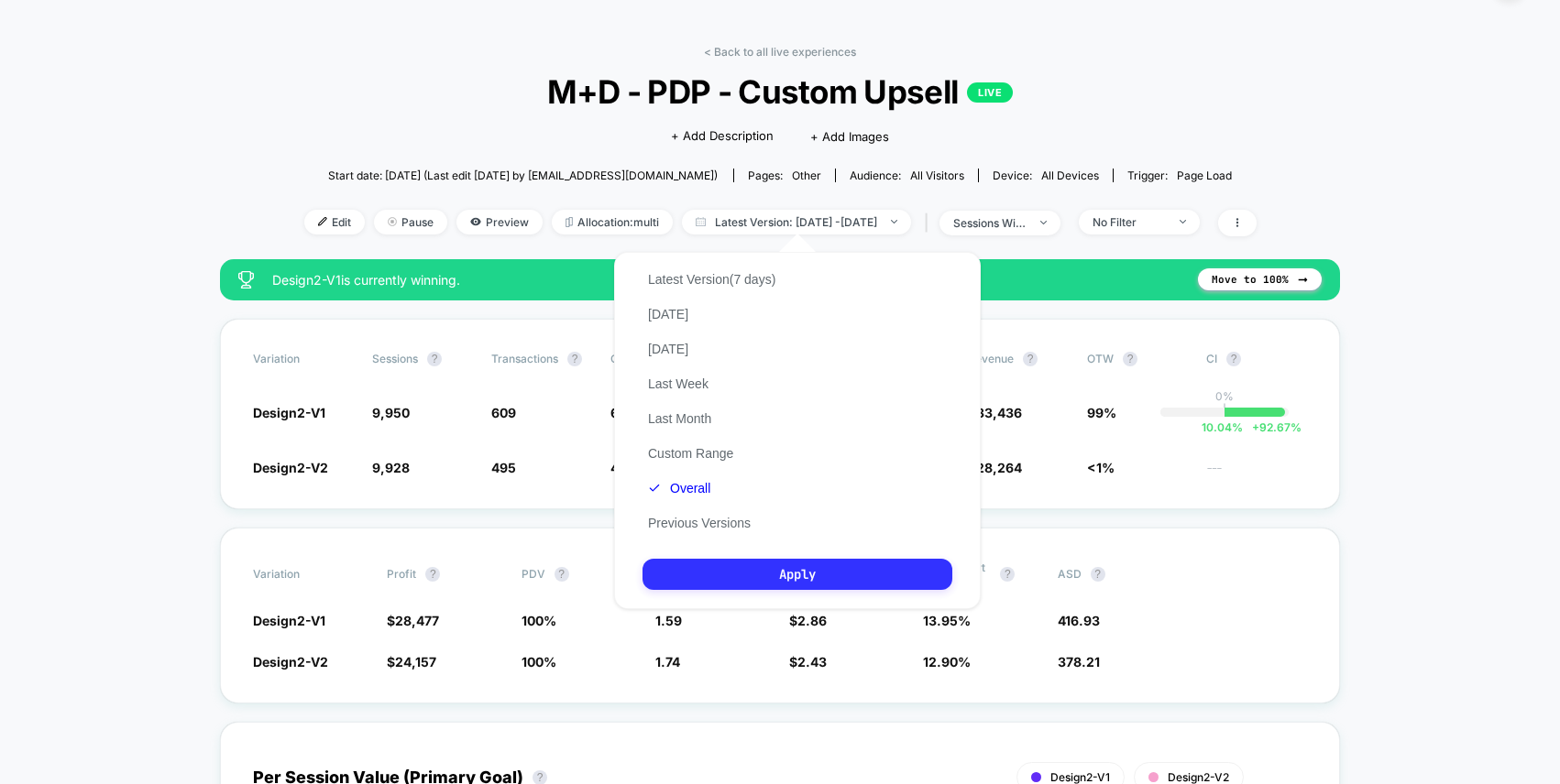
click at [827, 575] on button "Apply" at bounding box center [797, 574] width 310 height 31
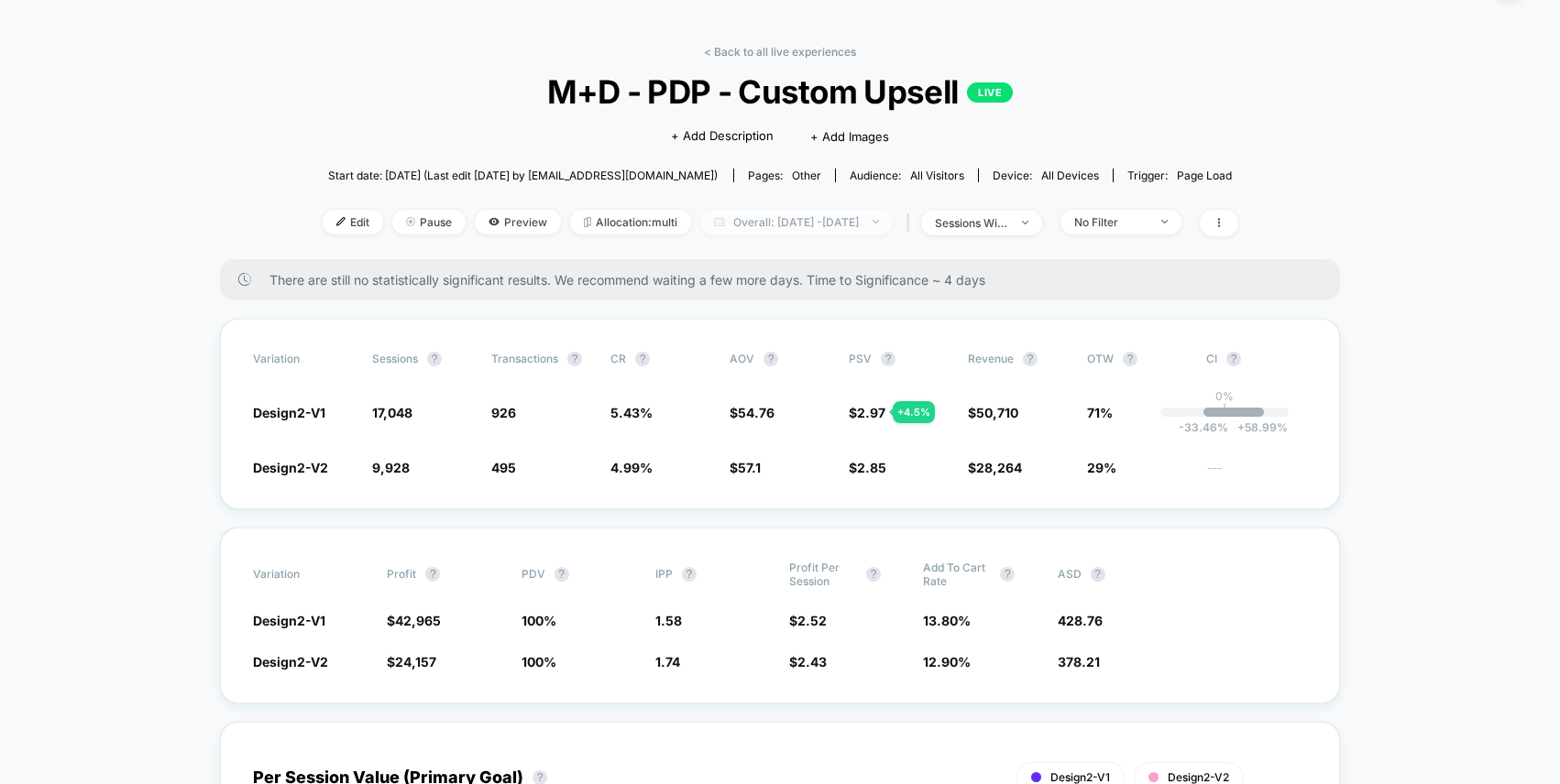
click at [777, 220] on span "Overall: [DATE] - [DATE]" at bounding box center [795, 222] width 192 height 24
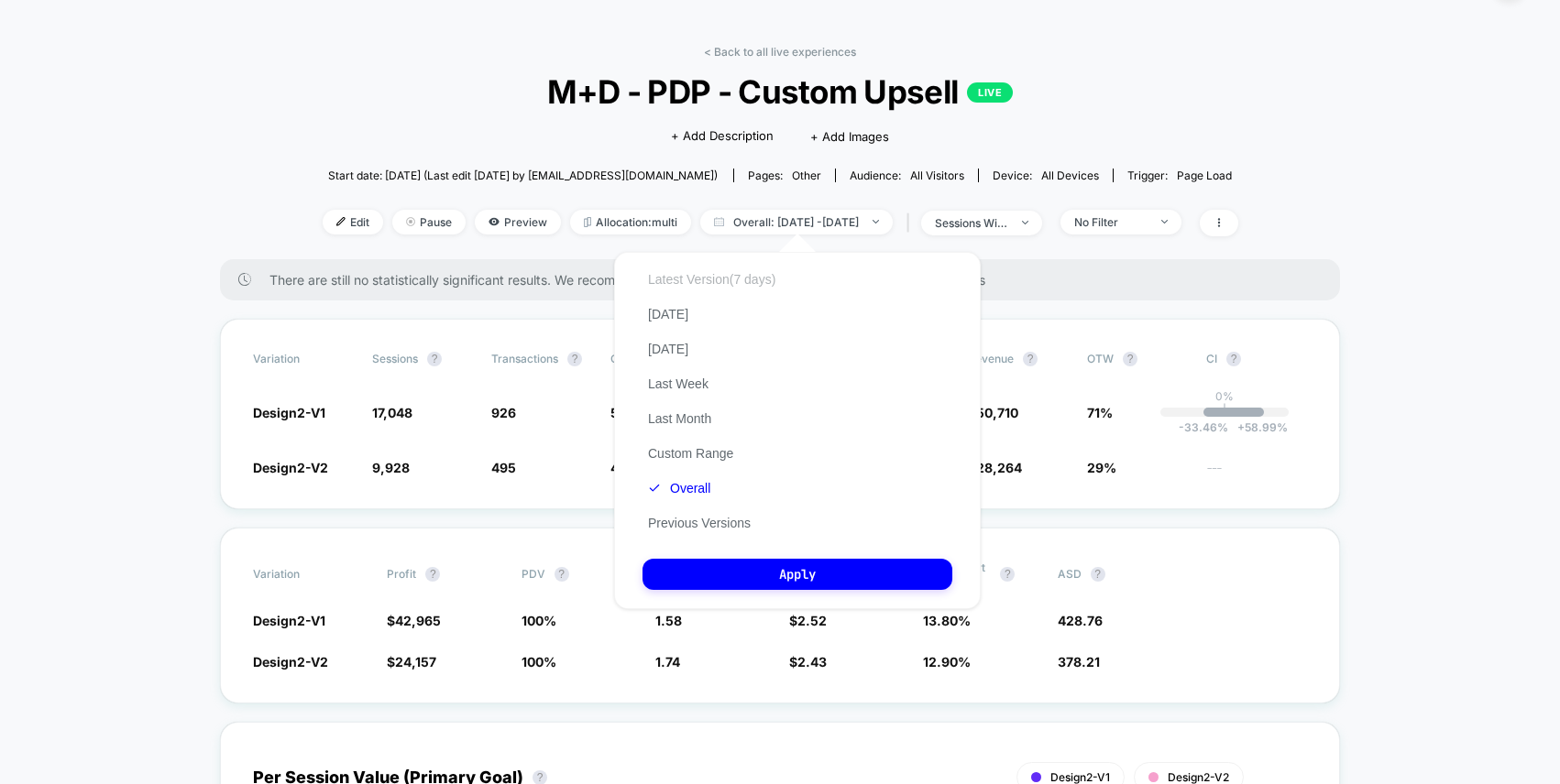
click at [708, 277] on button "Latest Version (7 days)" at bounding box center [712, 280] width 139 height 17
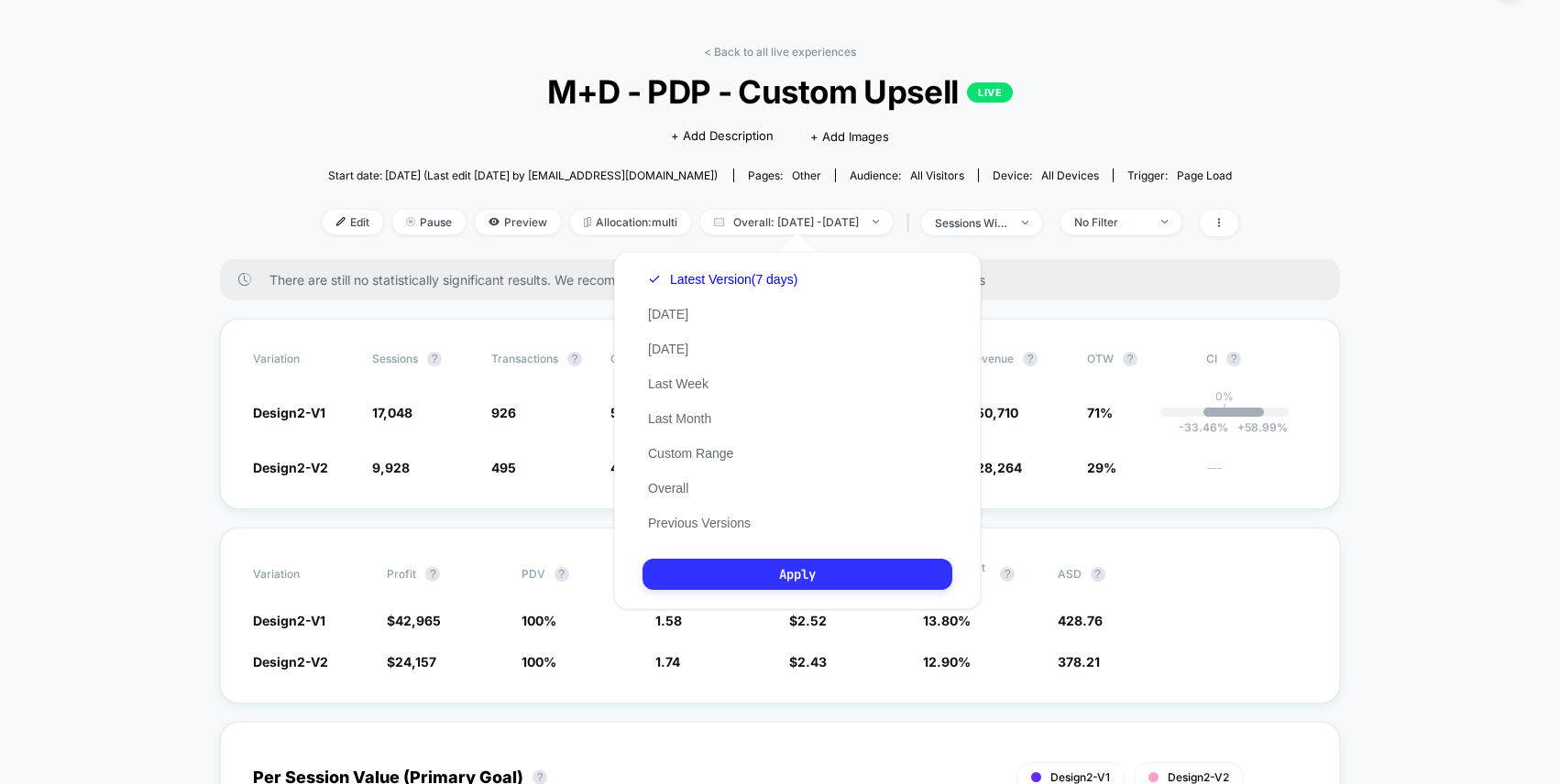
click at [825, 567] on button "Apply" at bounding box center [797, 574] width 310 height 31
